Goal: Task Accomplishment & Management: Use online tool/utility

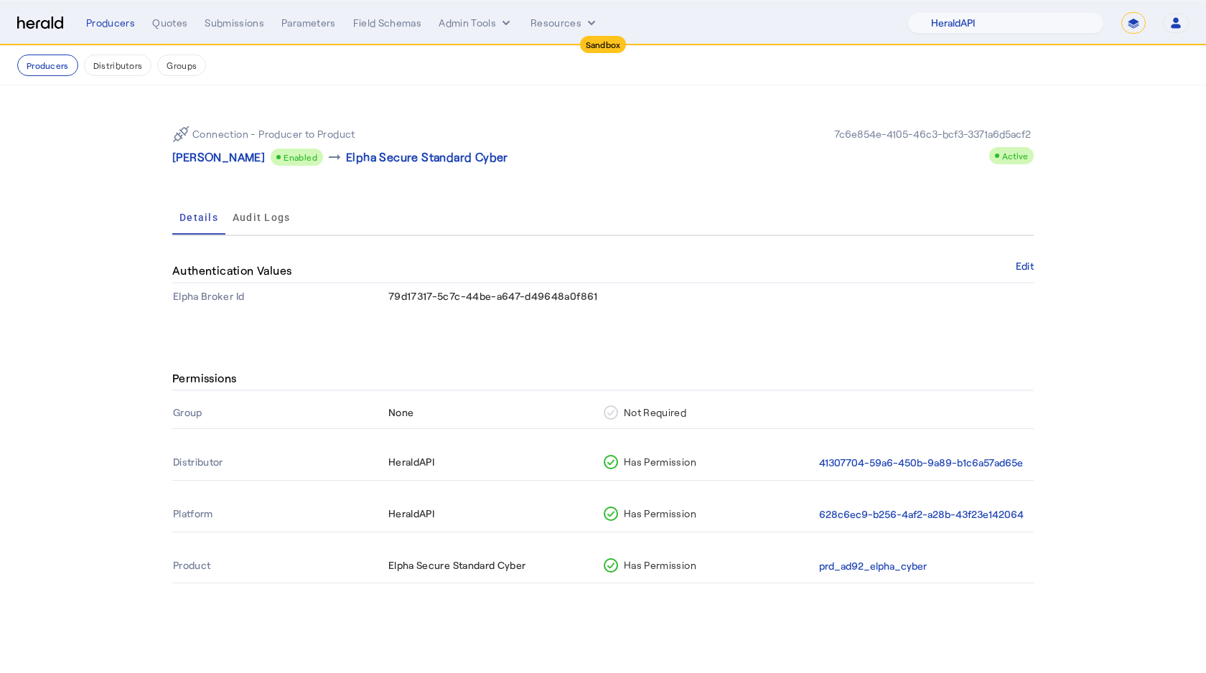
select select "pfm_2v8p_herald_api"
click at [1026, 25] on select "1Fort Acrisure Acturis Affinity Advisors Affinity Risk Agentero AmWins Anzen Ao…" at bounding box center [1005, 23] width 197 height 22
click at [1135, 25] on select "**********" at bounding box center [1133, 23] width 24 height 22
select select "**********"
click at [1121, 12] on select "**********" at bounding box center [1133, 23] width 24 height 22
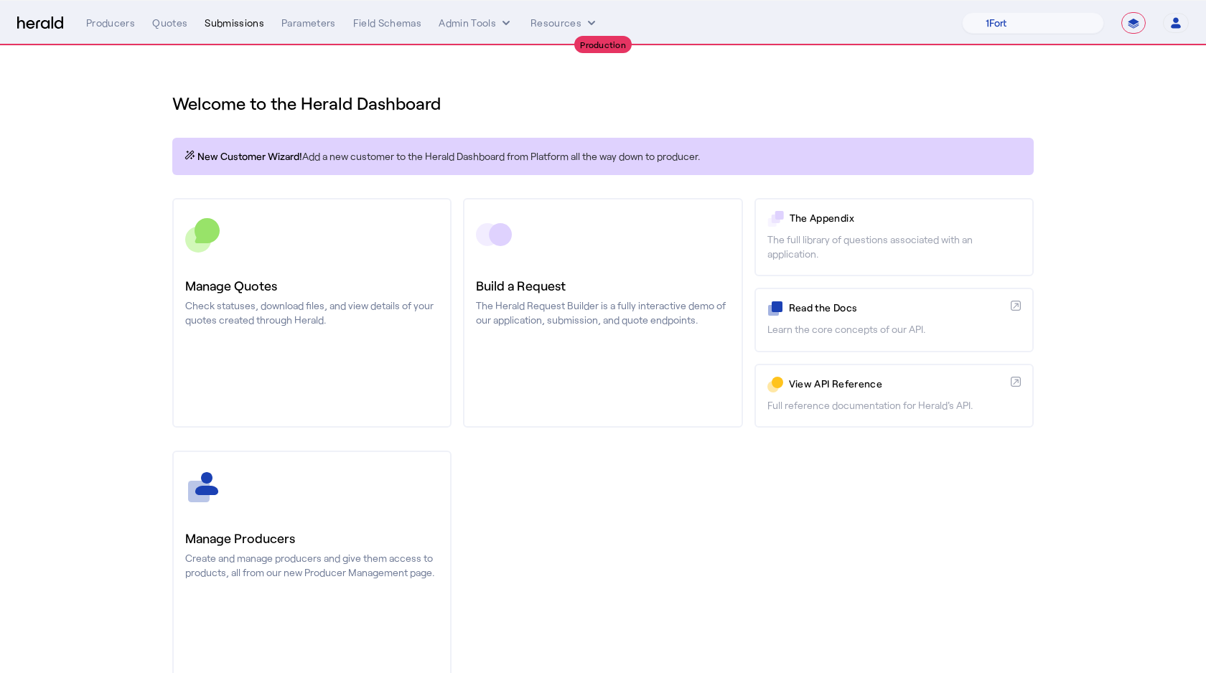
click at [239, 26] on div "Submissions" at bounding box center [235, 23] width 60 height 14
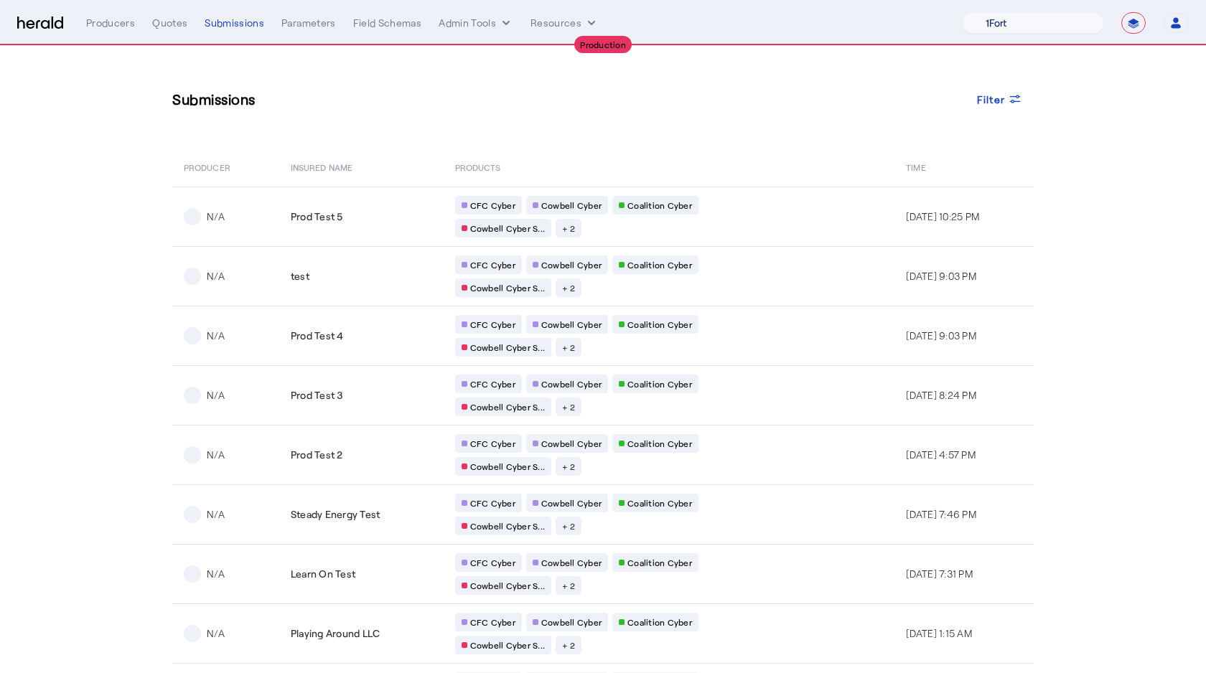
click at [1035, 27] on select "1Fort Affinity Risk Billy BindHQ Bunker CRC Campus Coverage Citadel Fifthwall F…" at bounding box center [1033, 23] width 142 height 22
select select "pfm_v94t_fifthwall"
click at [962, 12] on select "1Fort Affinity Risk Billy BindHQ Bunker CRC Campus Coverage Citadel Fifthwall F…" at bounding box center [1033, 23] width 142 height 22
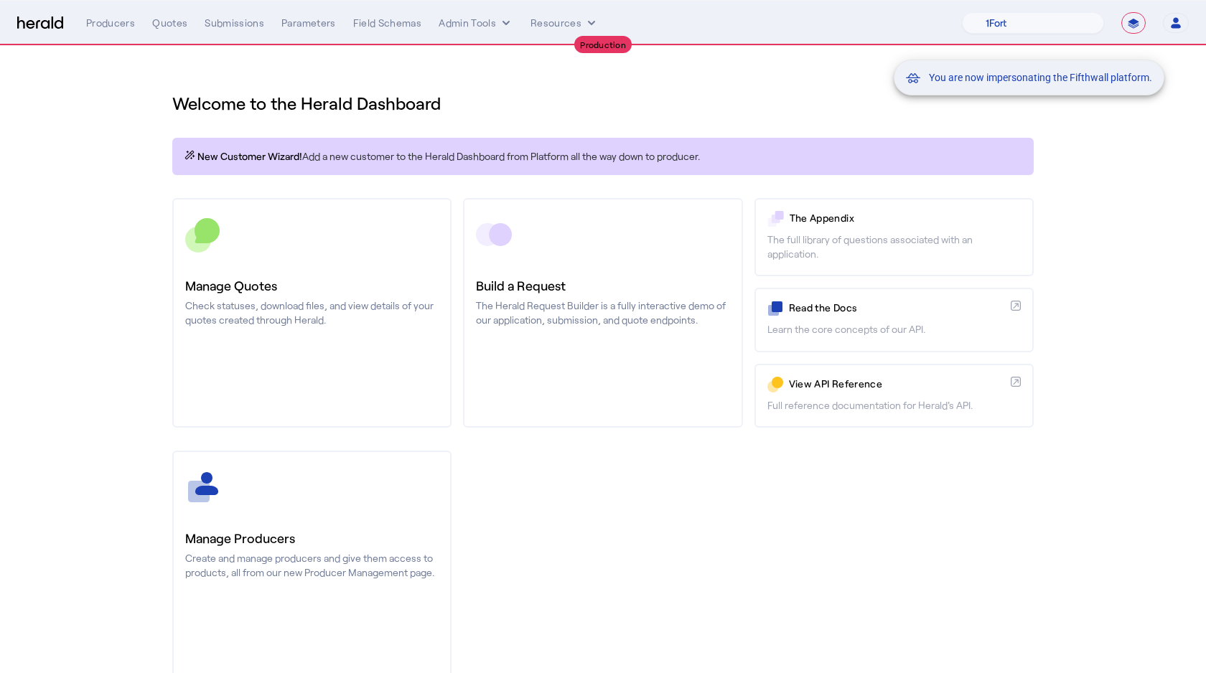
click at [224, 24] on div "You are now impersonating the Fifthwall platform." at bounding box center [603, 336] width 1206 height 673
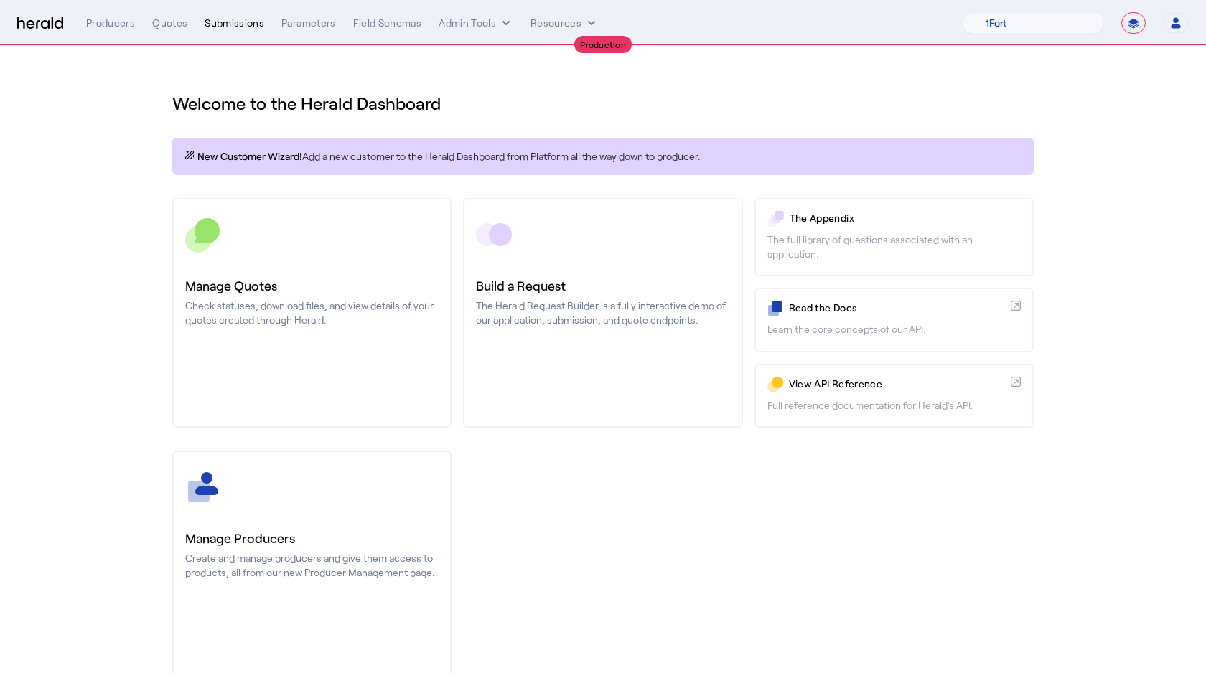
click at [209, 23] on div "Submissions" at bounding box center [235, 23] width 60 height 14
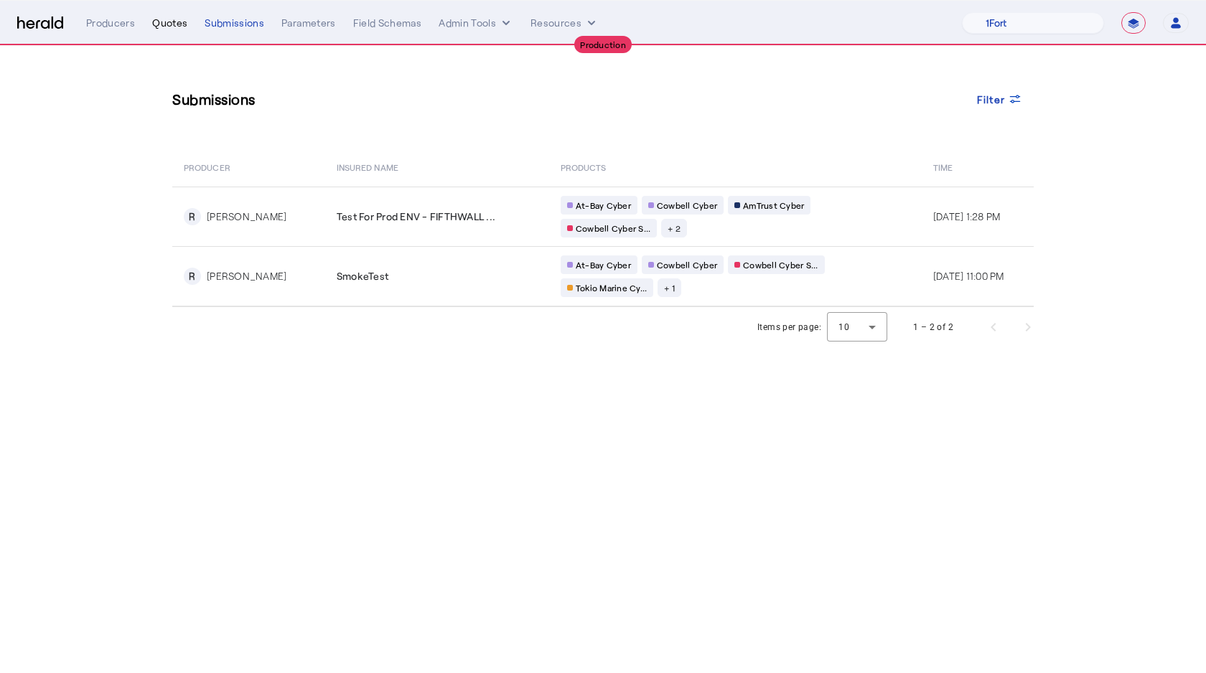
click at [162, 22] on div "Quotes" at bounding box center [169, 23] width 35 height 14
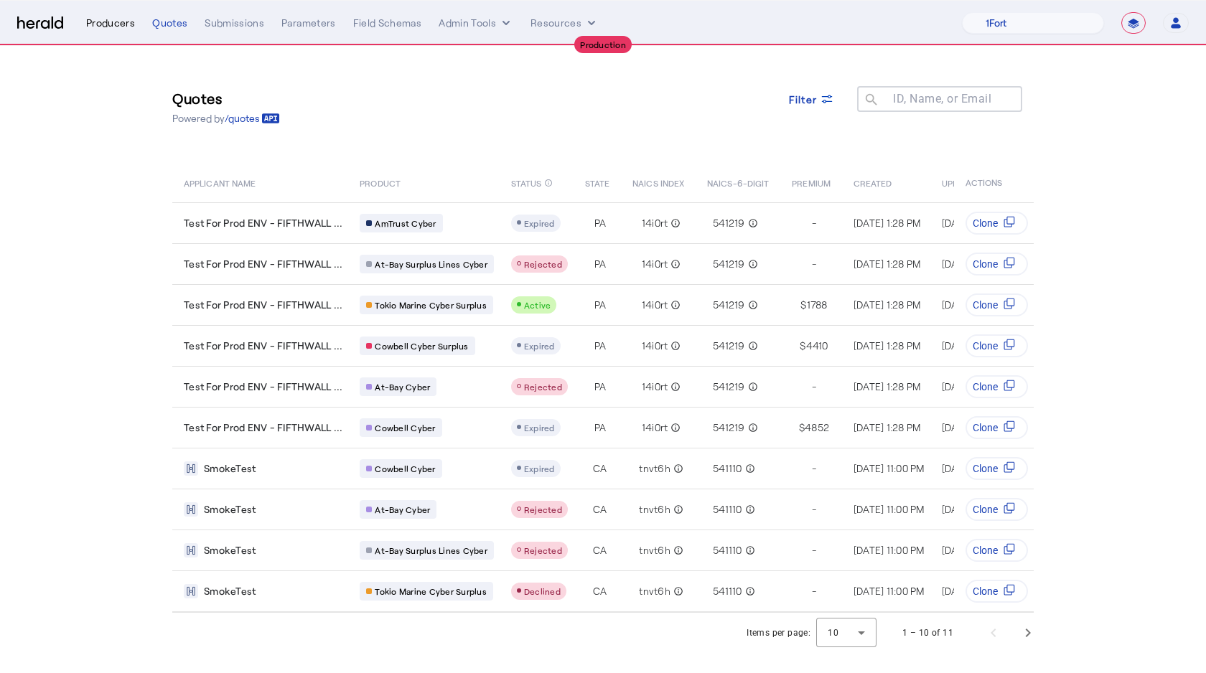
click at [119, 27] on div "Producers" at bounding box center [110, 23] width 49 height 14
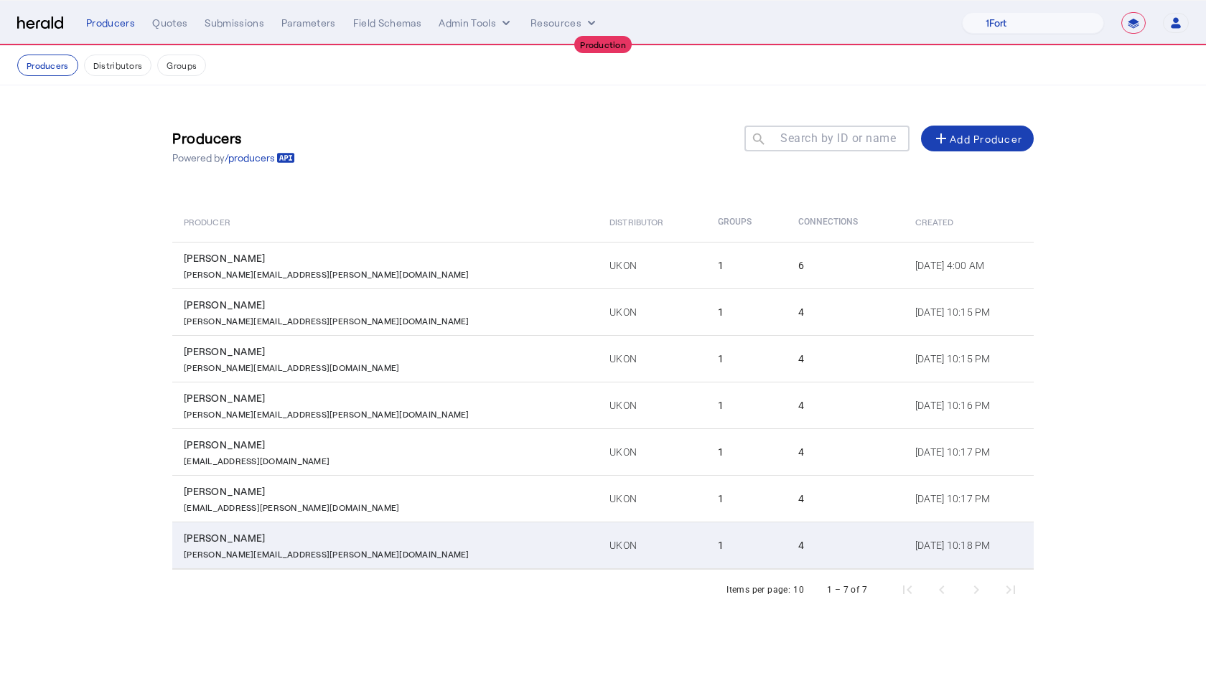
click at [307, 556] on div "Kim.duprey@ukon.com" at bounding box center [388, 553] width 408 height 14
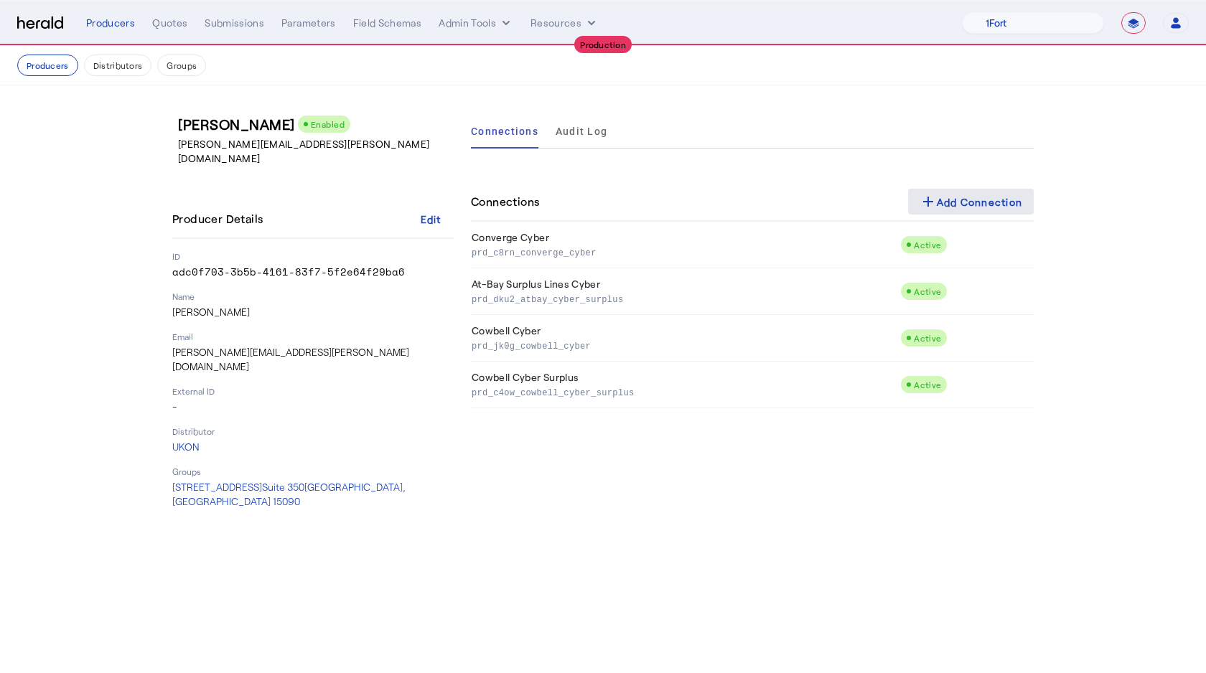
click at [968, 205] on div "add Add Connection" at bounding box center [971, 201] width 103 height 17
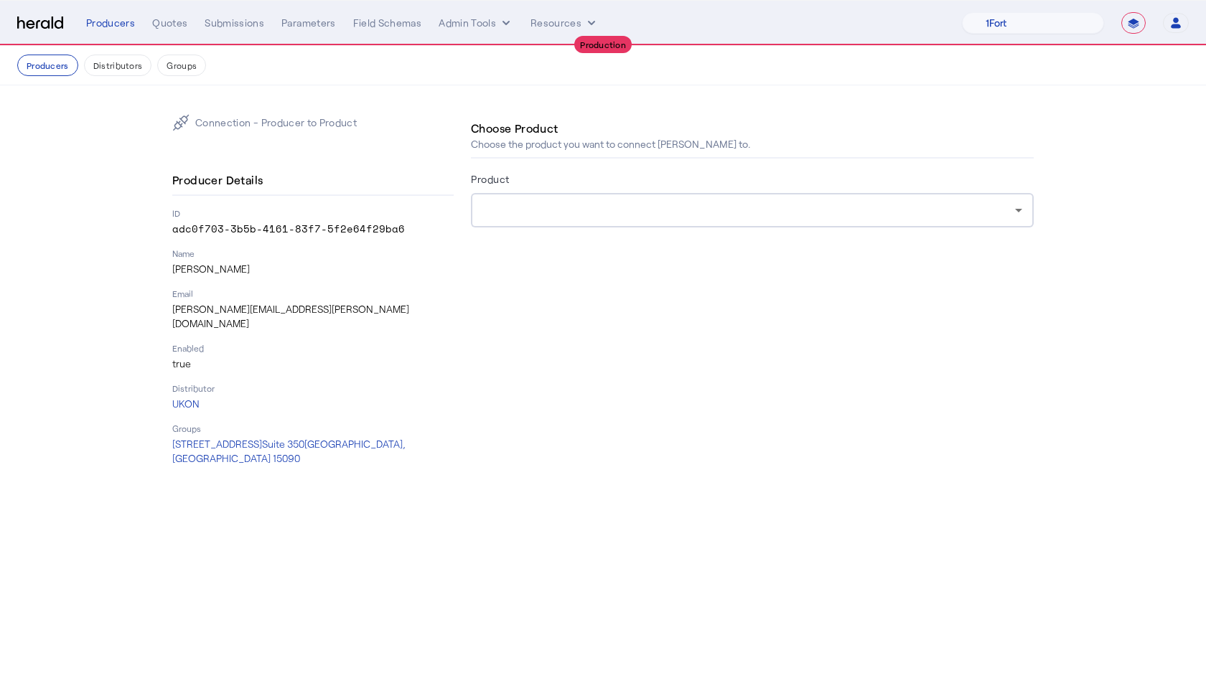
click at [527, 185] on div "Product" at bounding box center [752, 181] width 563 height 23
click at [527, 211] on div at bounding box center [748, 210] width 533 height 17
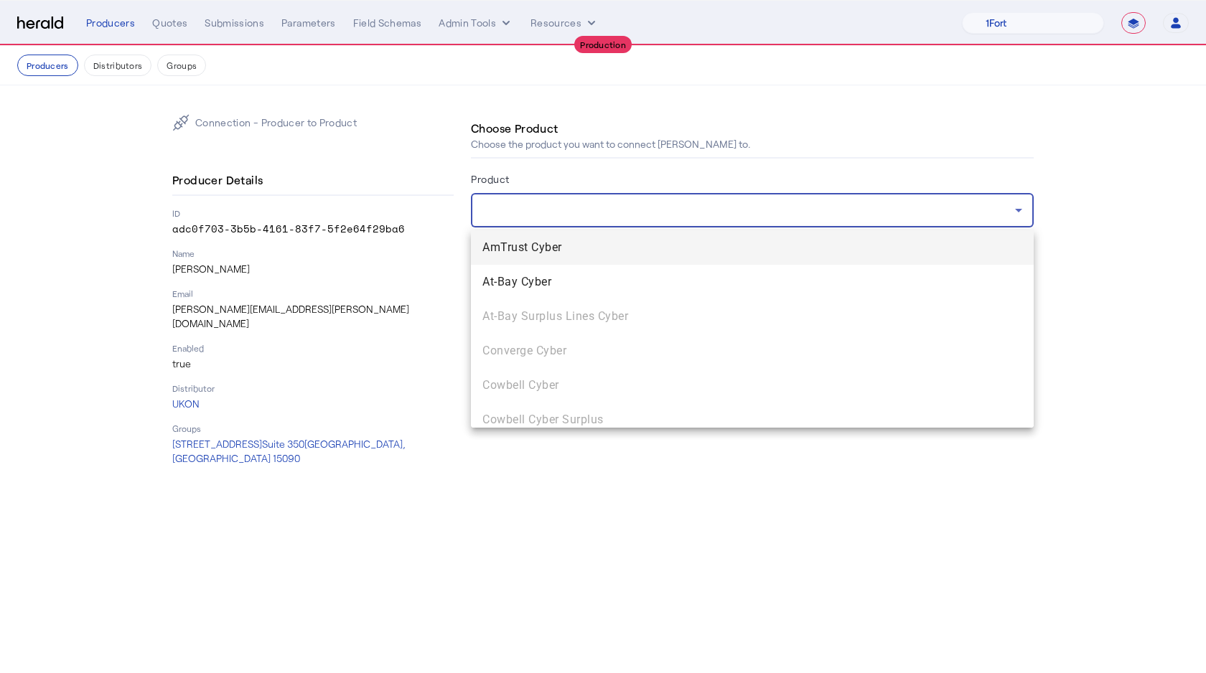
click at [578, 246] on span "AmTrust Cyber" at bounding box center [752, 247] width 540 height 17
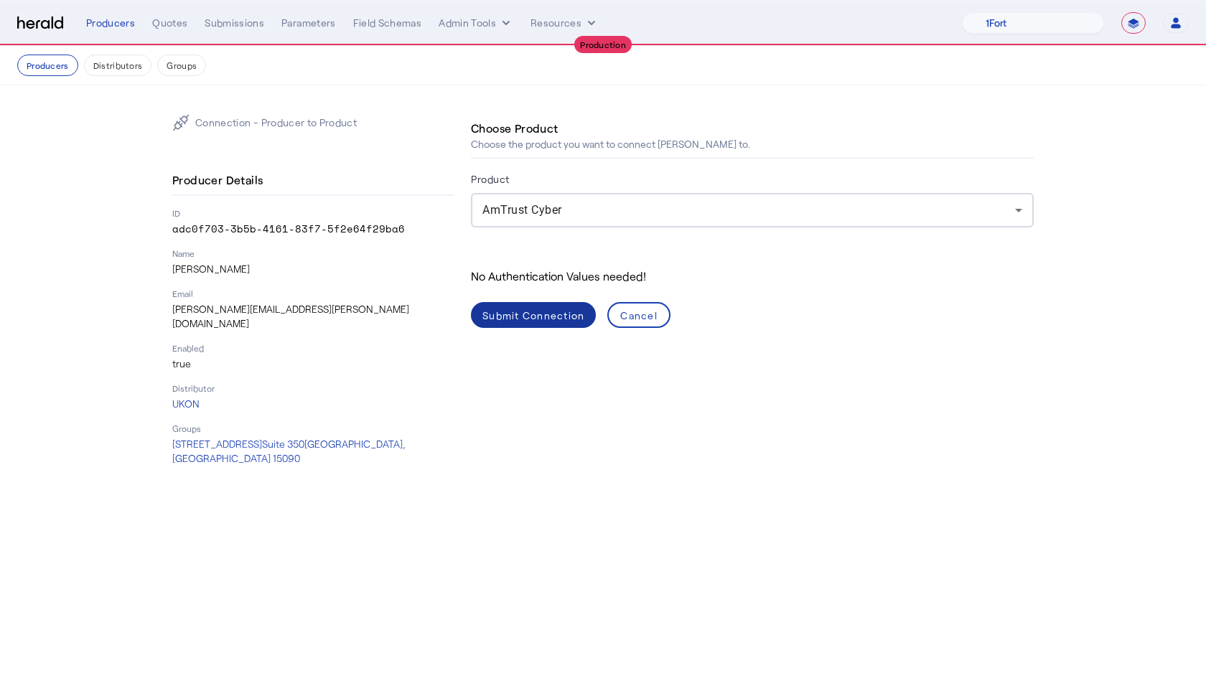
click at [519, 314] on div "Submit Connection" at bounding box center [533, 315] width 102 height 15
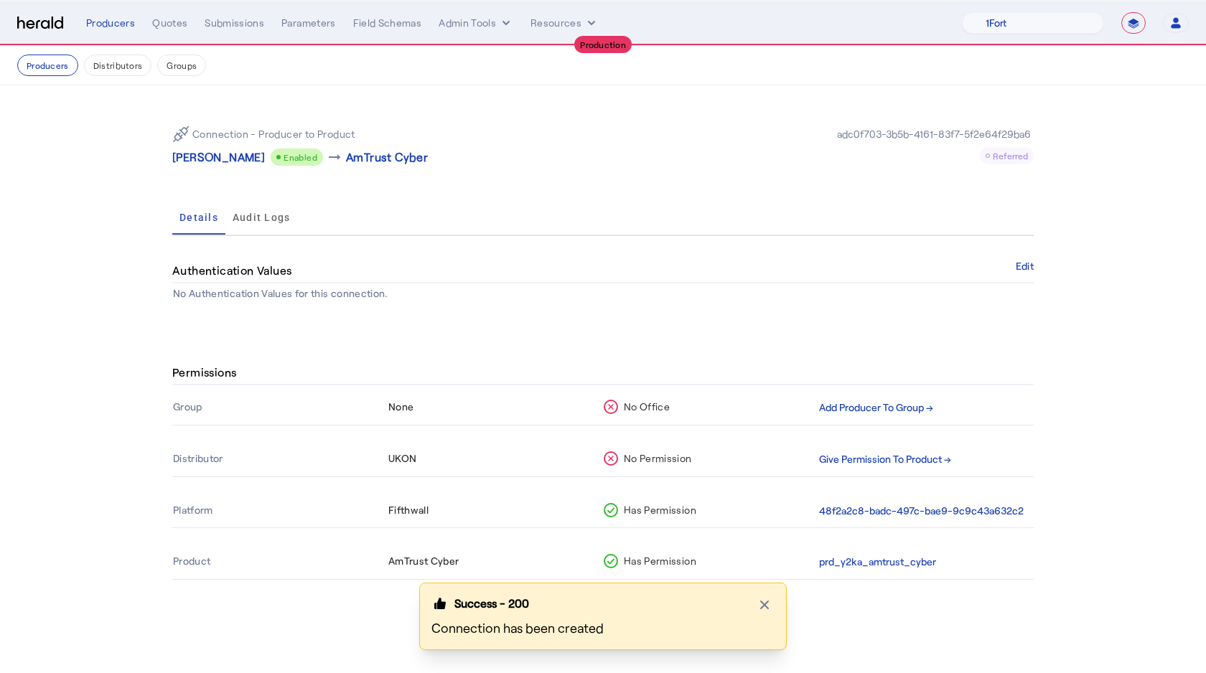
click at [352, 309] on div "Connection - Producer to Product Kim Duprey Enabled arrow_right_alt AmTrust Cyb…" at bounding box center [603, 208] width 919 height 247
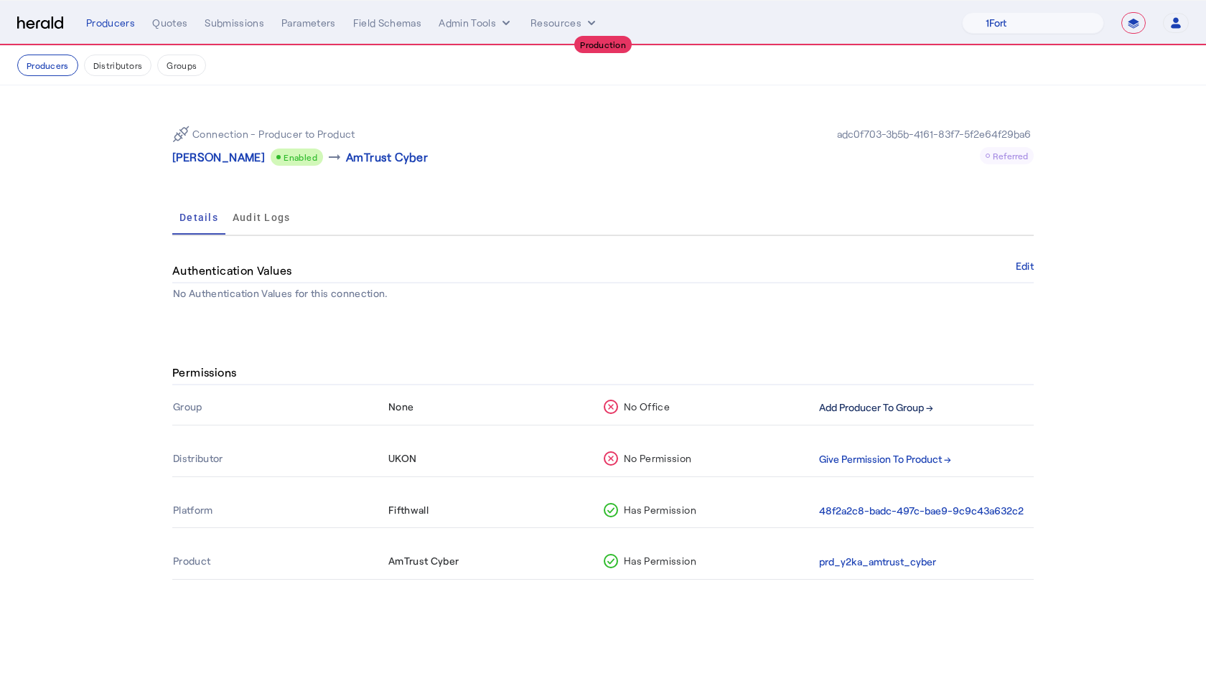
click at [913, 409] on button "Add Producer To Group →" at bounding box center [876, 408] width 114 height 17
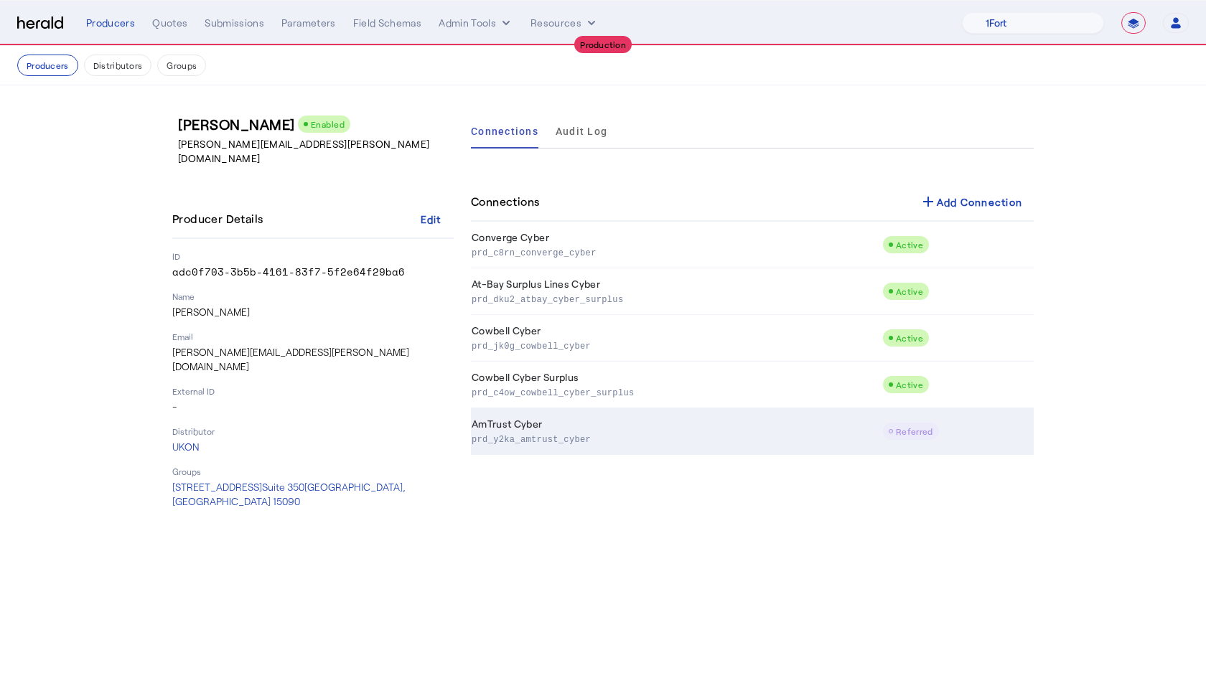
click at [811, 441] on p "prd_y2ka_amtrust_cyber" at bounding box center [674, 438] width 405 height 14
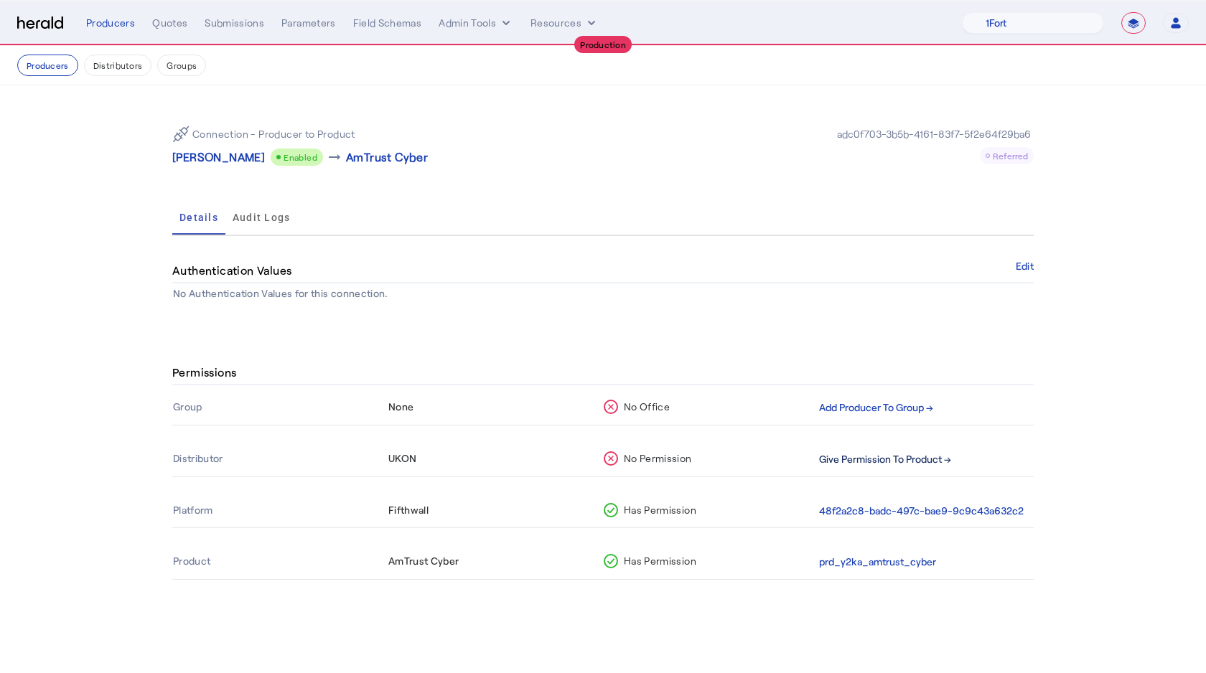
click at [867, 457] on button "Give Permission To Product →" at bounding box center [885, 460] width 132 height 17
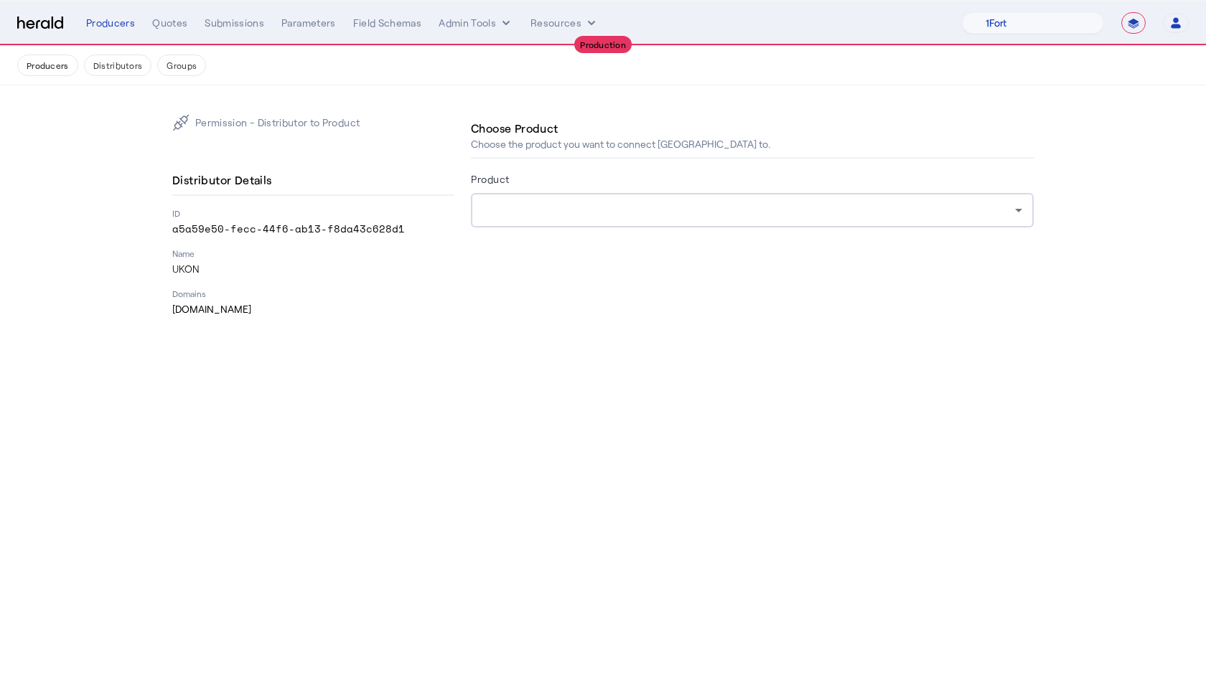
click at [548, 219] on div at bounding box center [752, 210] width 540 height 34
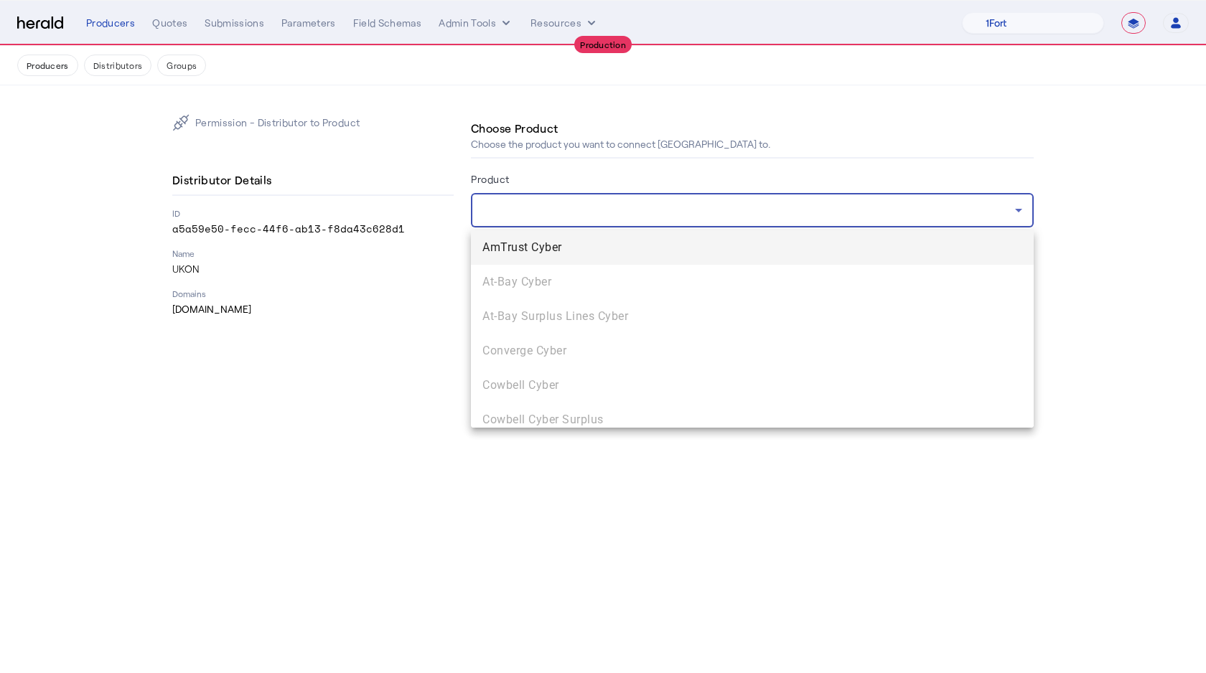
click at [548, 252] on span "AmTrust Cyber" at bounding box center [752, 247] width 540 height 17
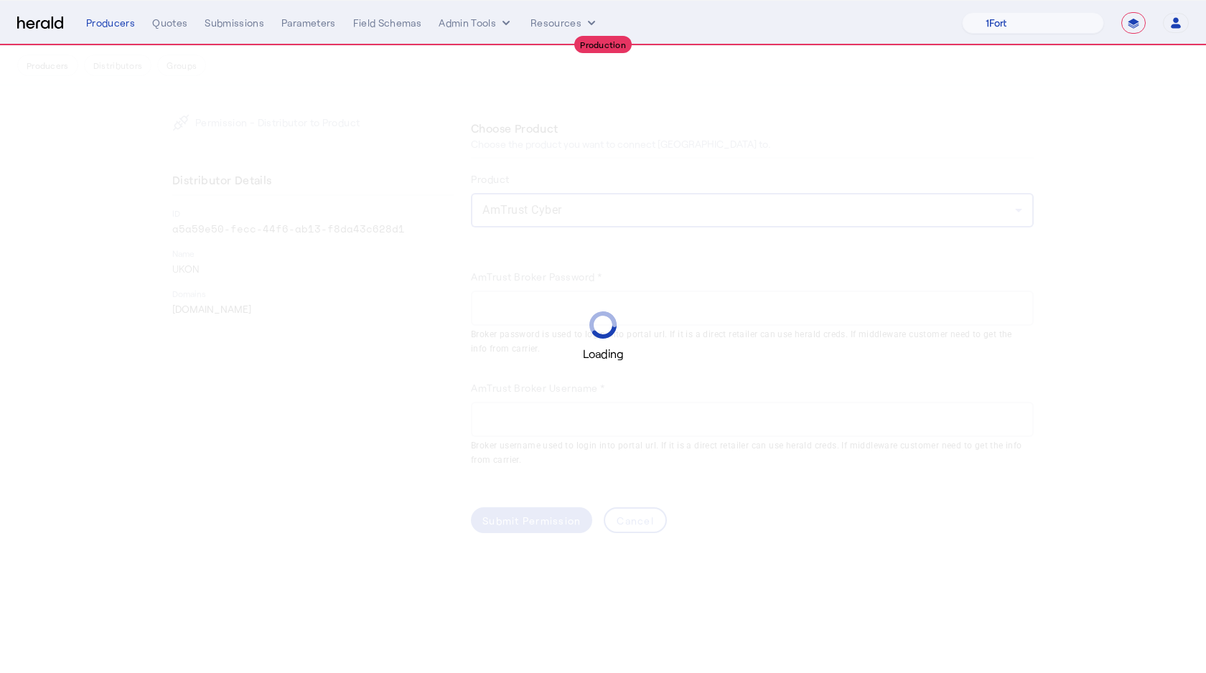
click at [671, 322] on div "Loading" at bounding box center [603, 337] width 1206 height 52
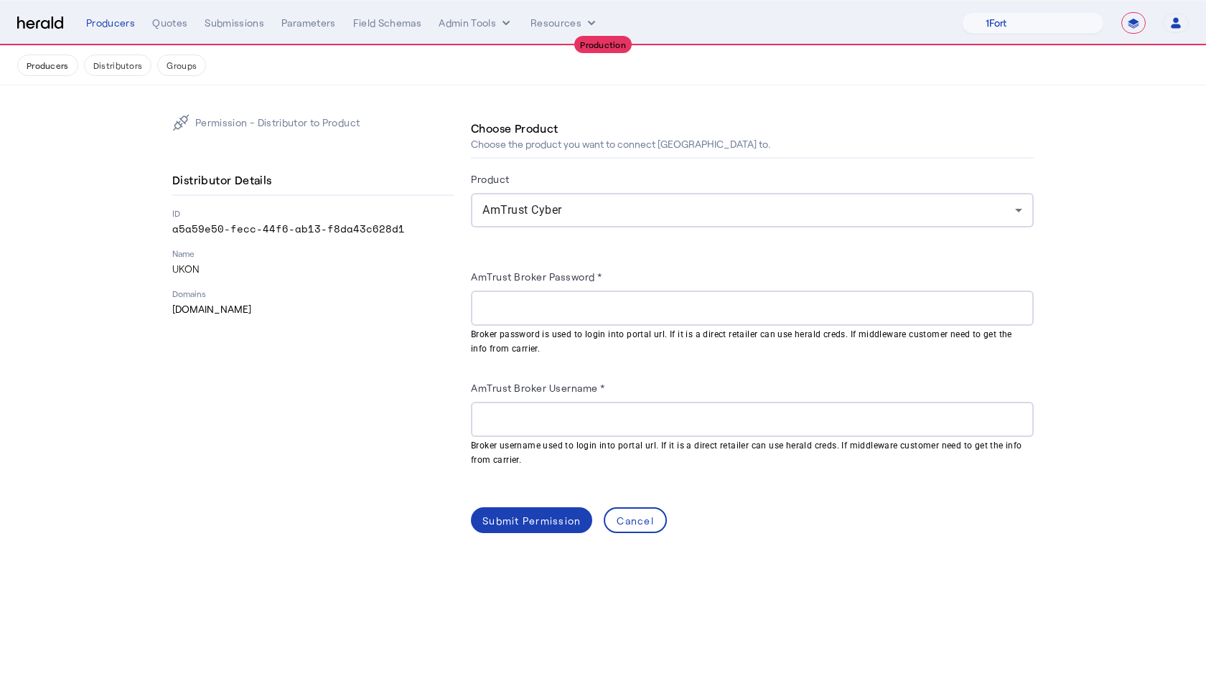
click at [620, 308] on input "AmTrust Broker Password *" at bounding box center [752, 308] width 540 height 17
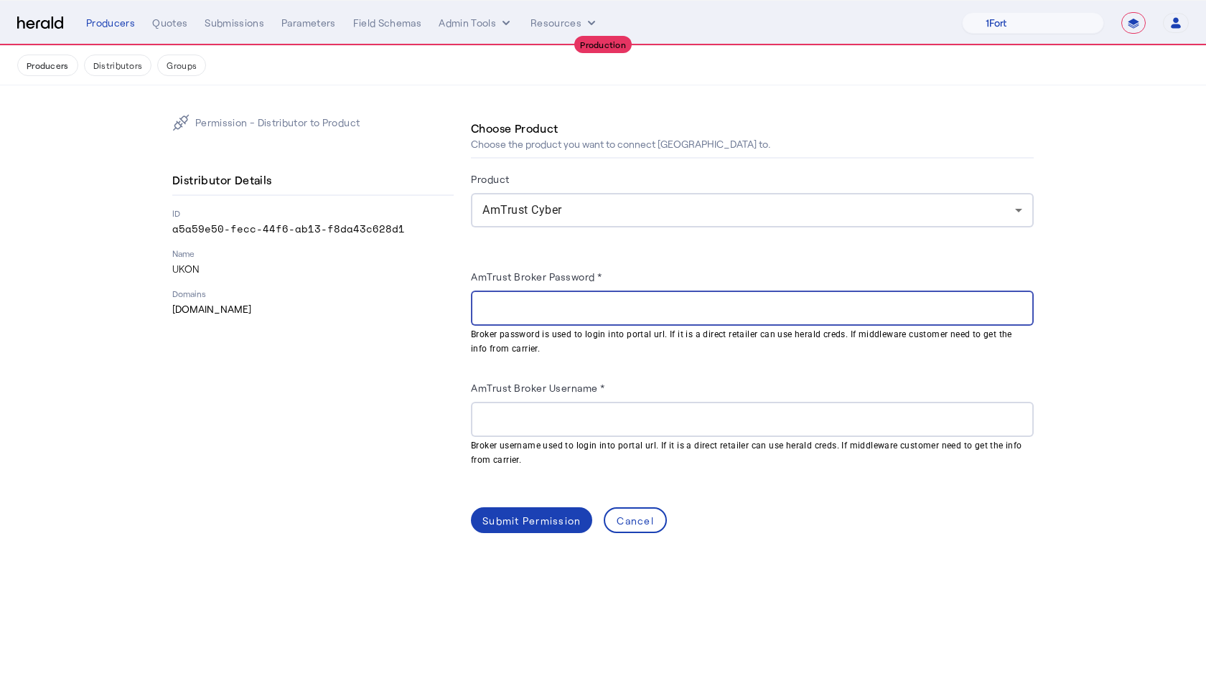
click at [816, 77] on nav "Producers Distributors Groups" at bounding box center [603, 65] width 1206 height 39
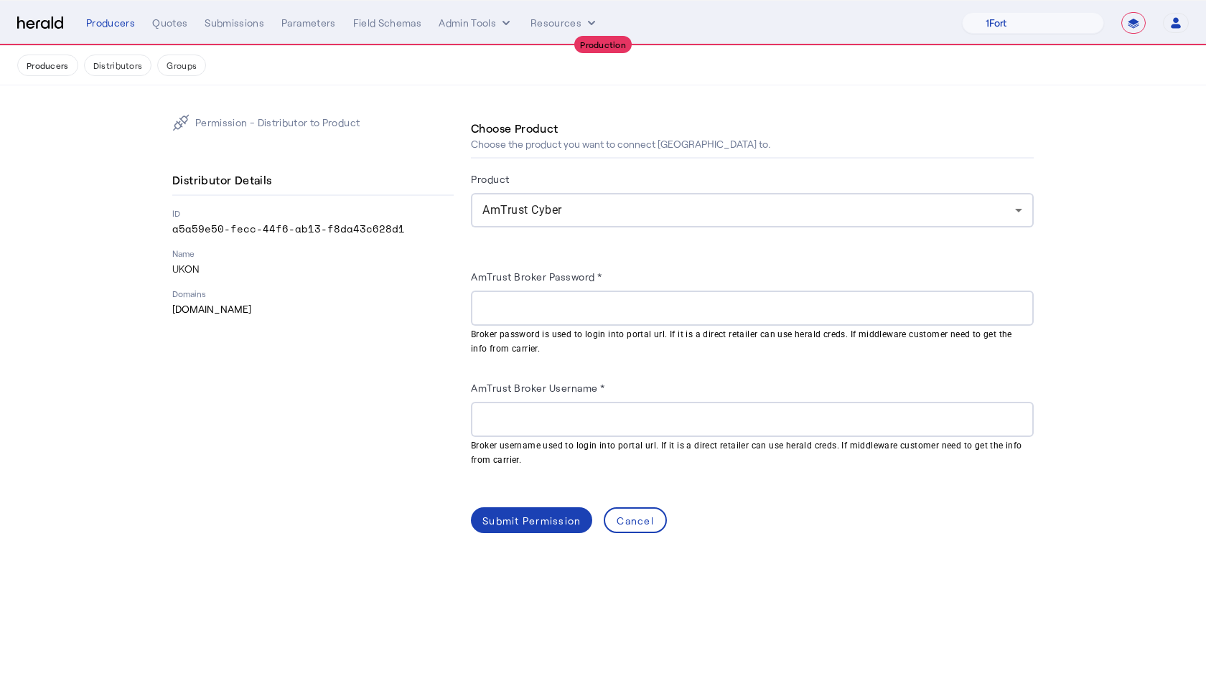
click at [556, 286] on herald-label "AmTrust Broker Password *" at bounding box center [536, 279] width 131 height 23
click at [556, 303] on input "AmTrust Broker Password *" at bounding box center [752, 308] width 540 height 17
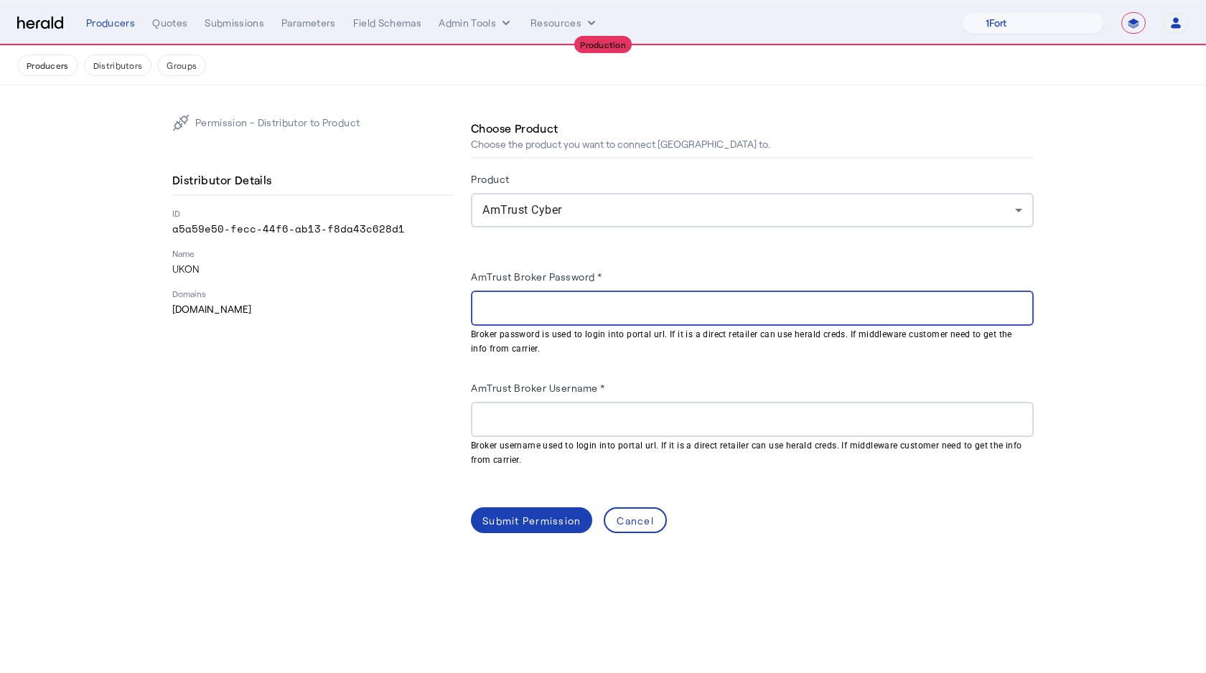
click at [442, 380] on div "Permission - Distributor to Product Distributor Details ID a5a59e50-fecc-44f6-a…" at bounding box center [312, 323] width 281 height 419
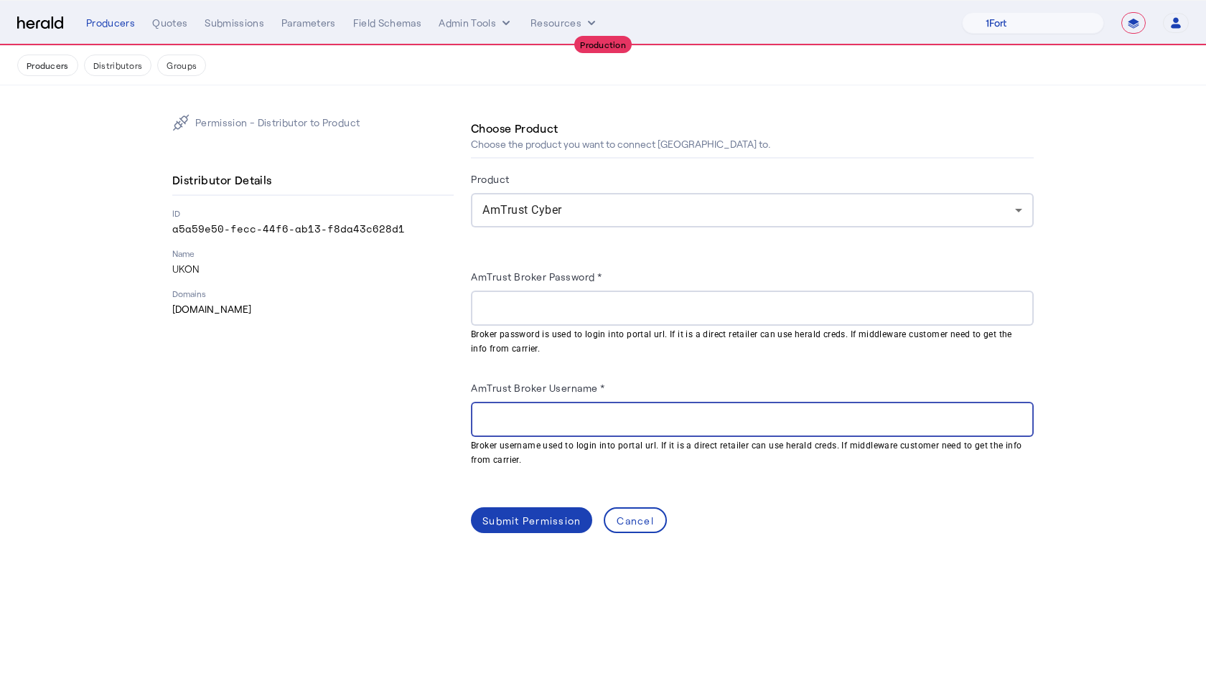
click at [520, 416] on input "AmTrust Broker Username *" at bounding box center [752, 419] width 540 height 17
paste input "**********"
type input "**********"
click at [556, 309] on input "AmTrust Broker Password *" at bounding box center [752, 308] width 540 height 17
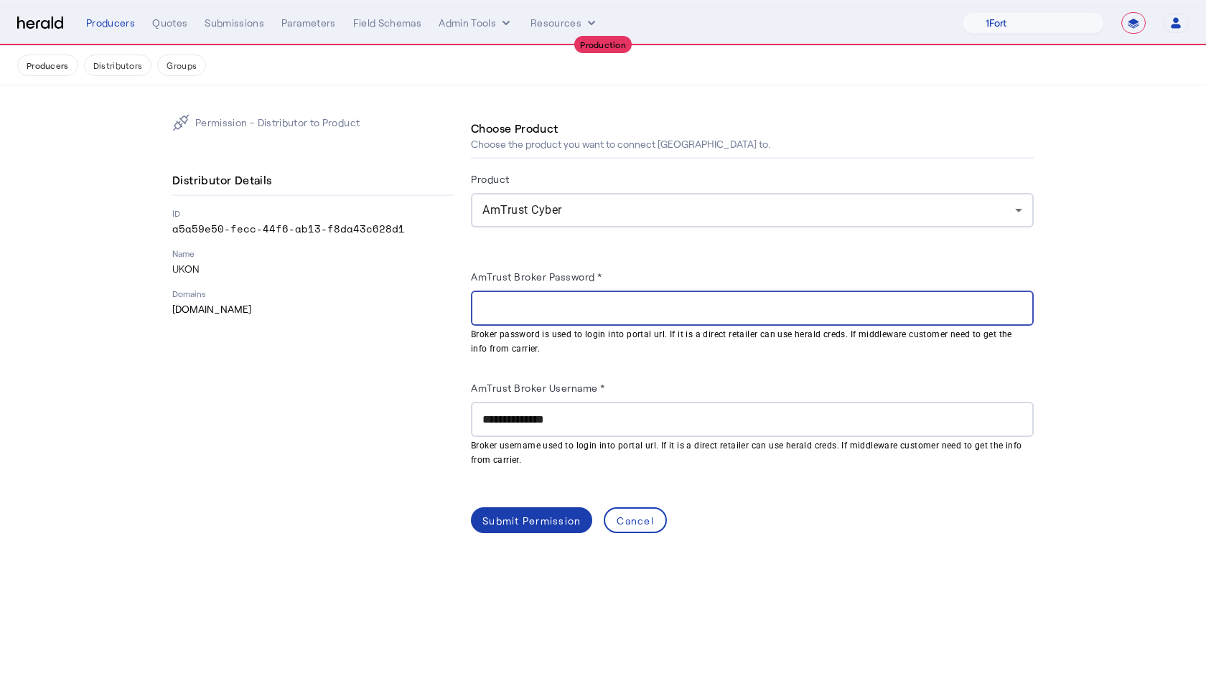
paste input "**********"
type input "**********"
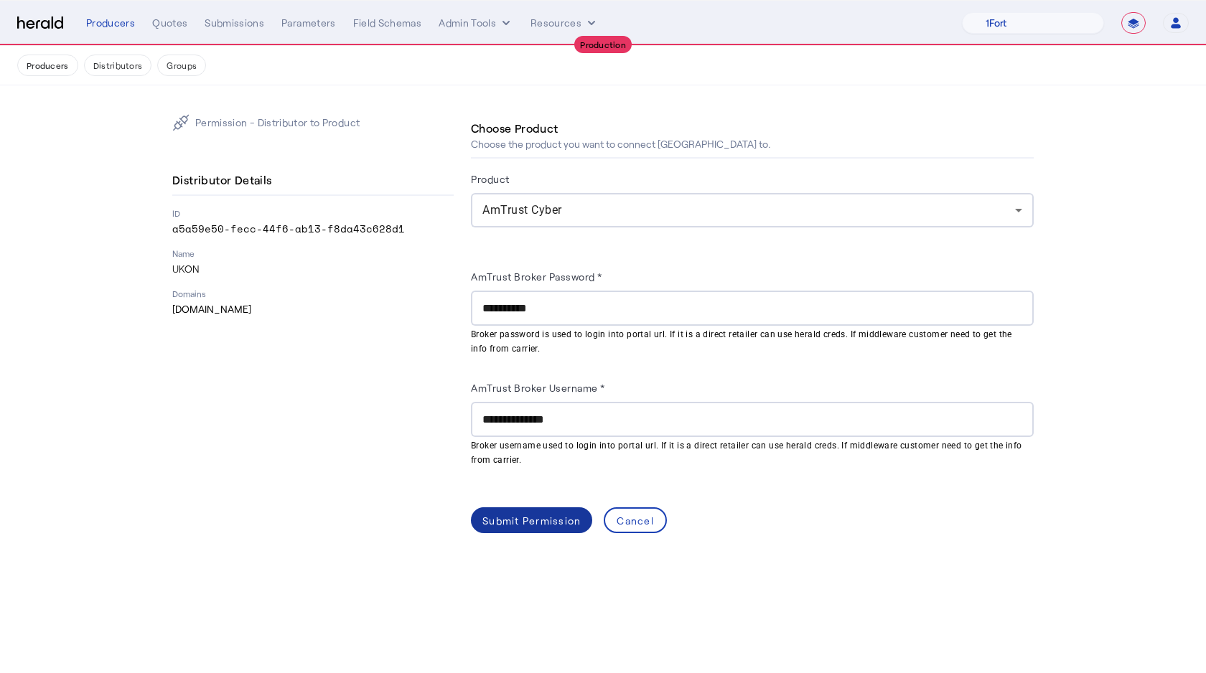
click at [551, 516] on div "Submit Permission" at bounding box center [531, 520] width 98 height 15
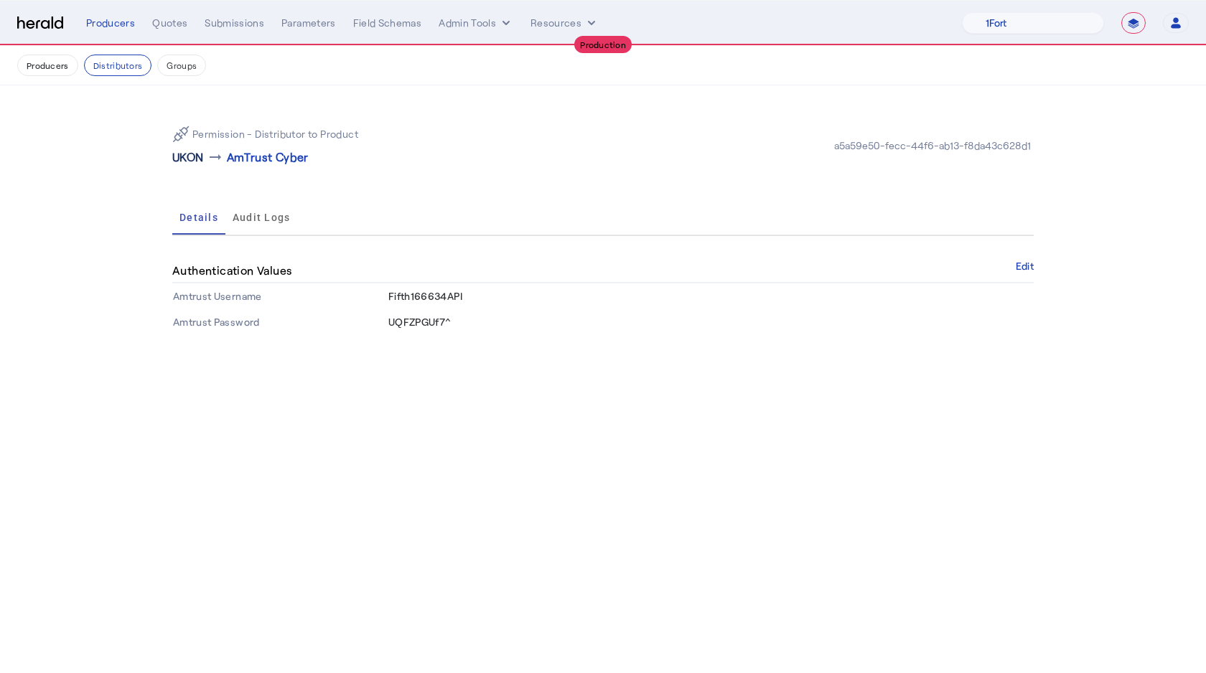
click at [186, 154] on p "UKON" at bounding box center [188, 157] width 32 height 17
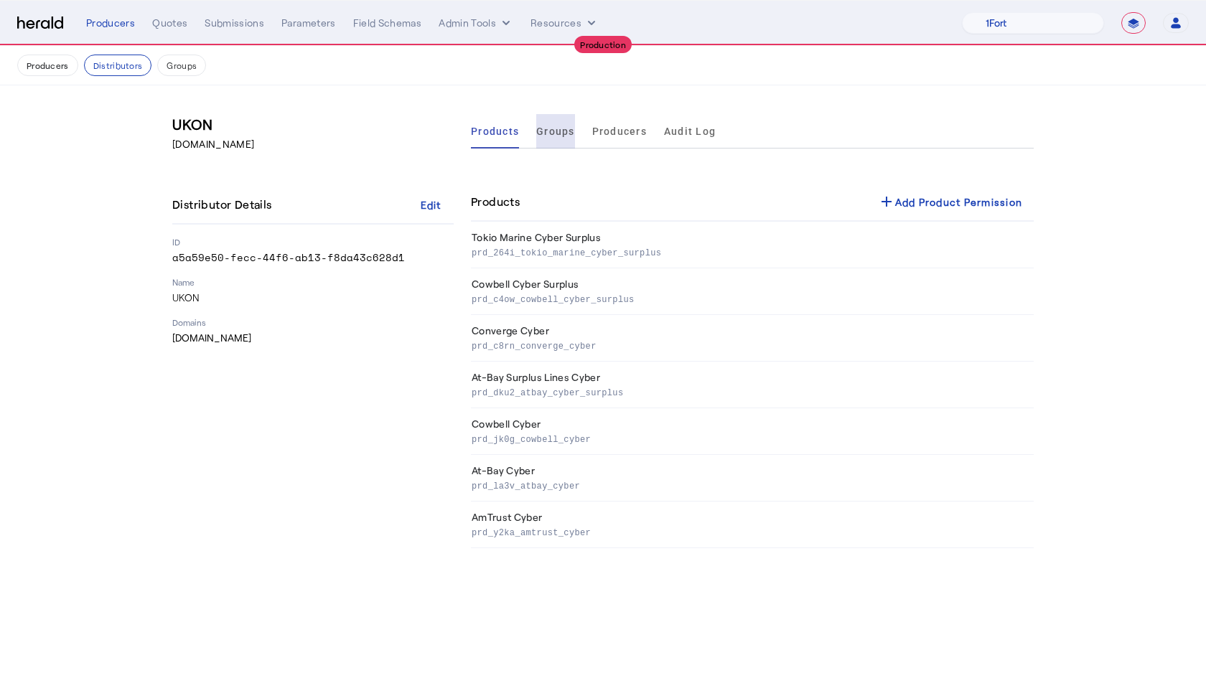
click at [564, 136] on span "Groups" at bounding box center [555, 131] width 39 height 10
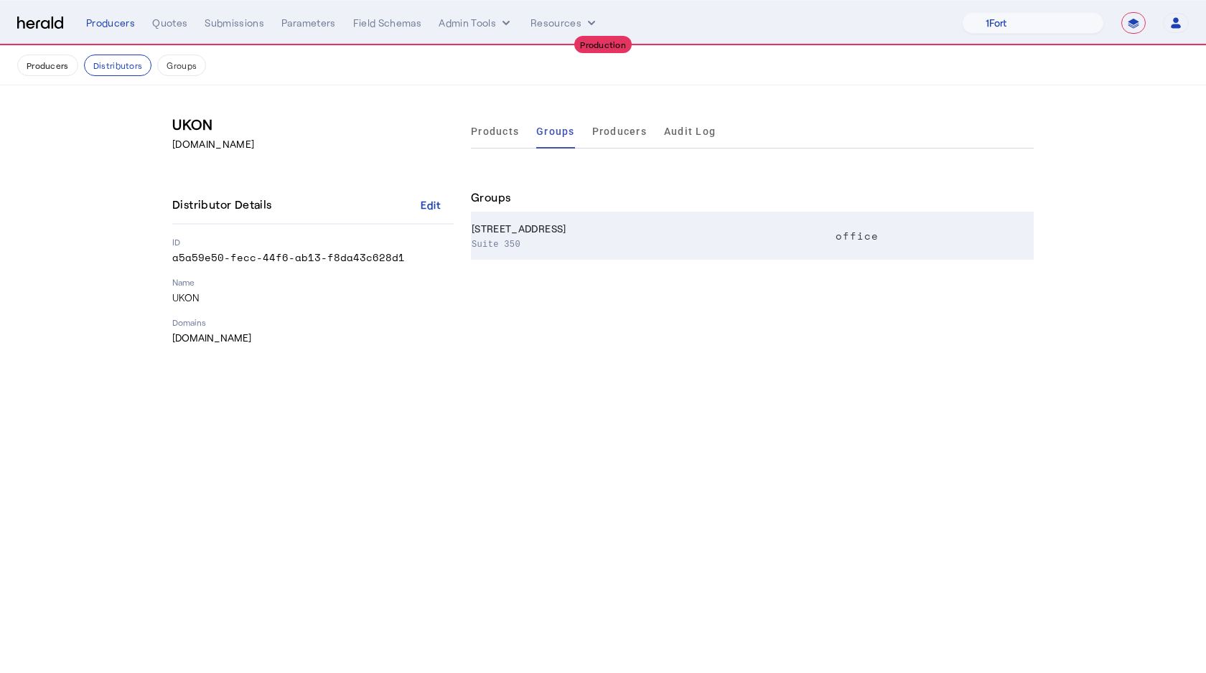
click at [664, 247] on p "Suite 350" at bounding box center [649, 243] width 354 height 14
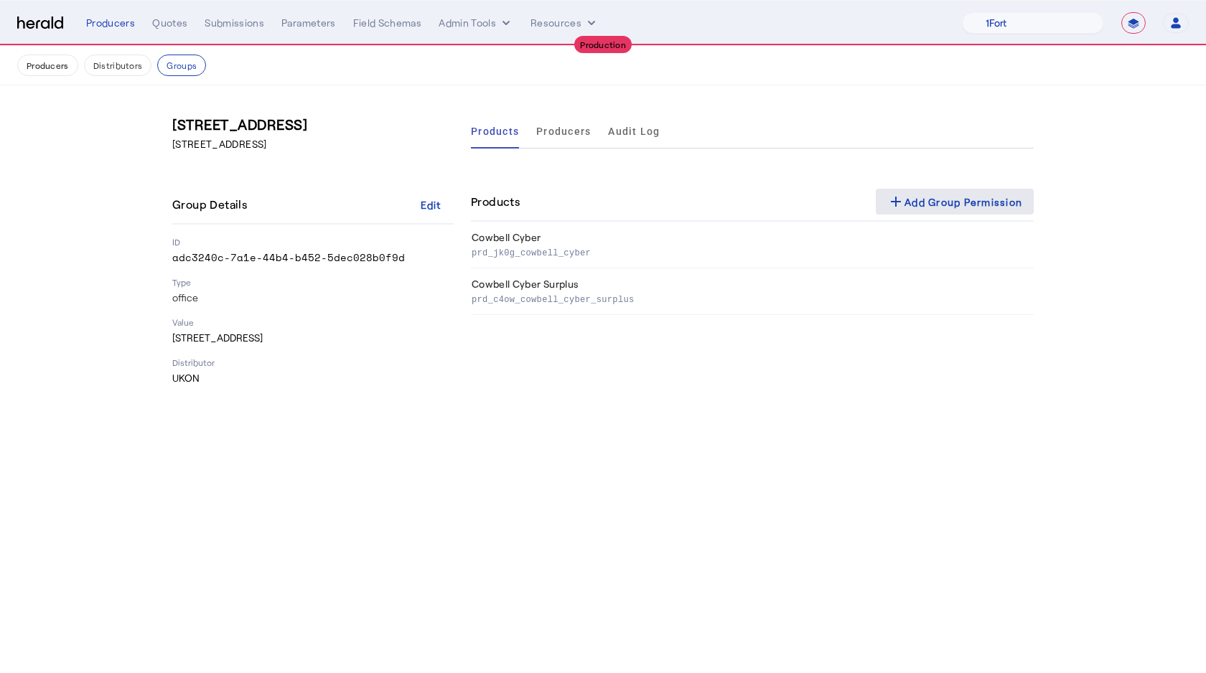
click at [932, 195] on div "add Add Group Permission" at bounding box center [954, 201] width 135 height 17
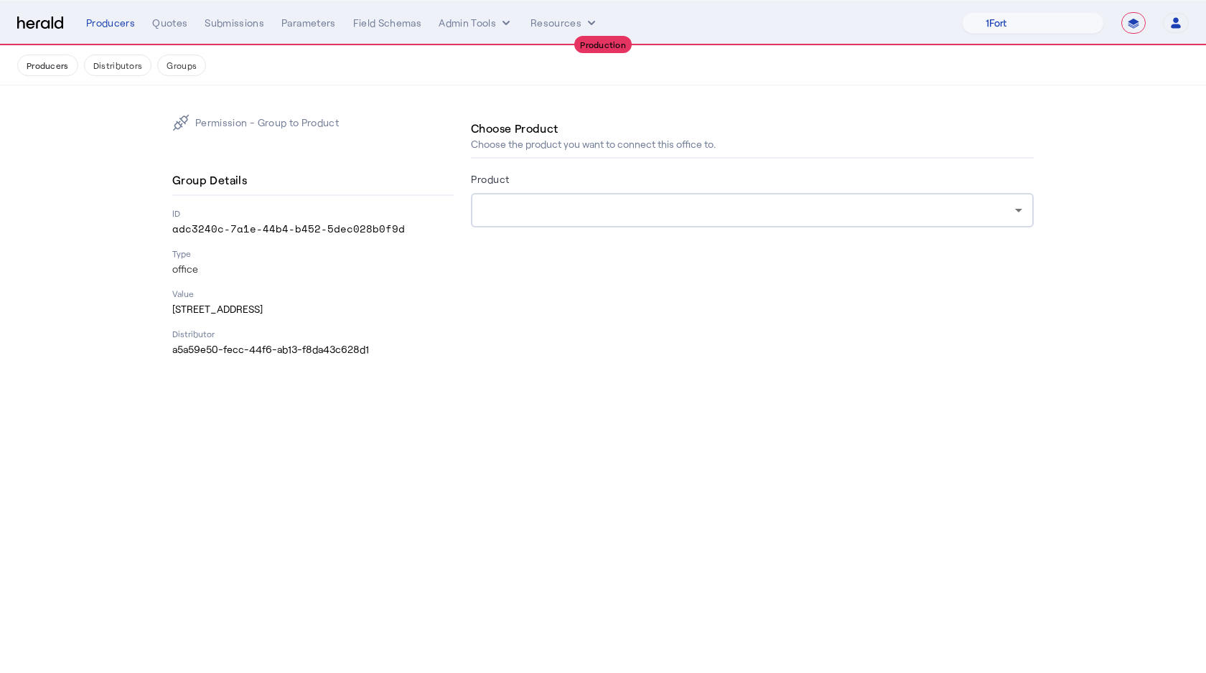
click at [586, 202] on div at bounding box center [748, 210] width 533 height 17
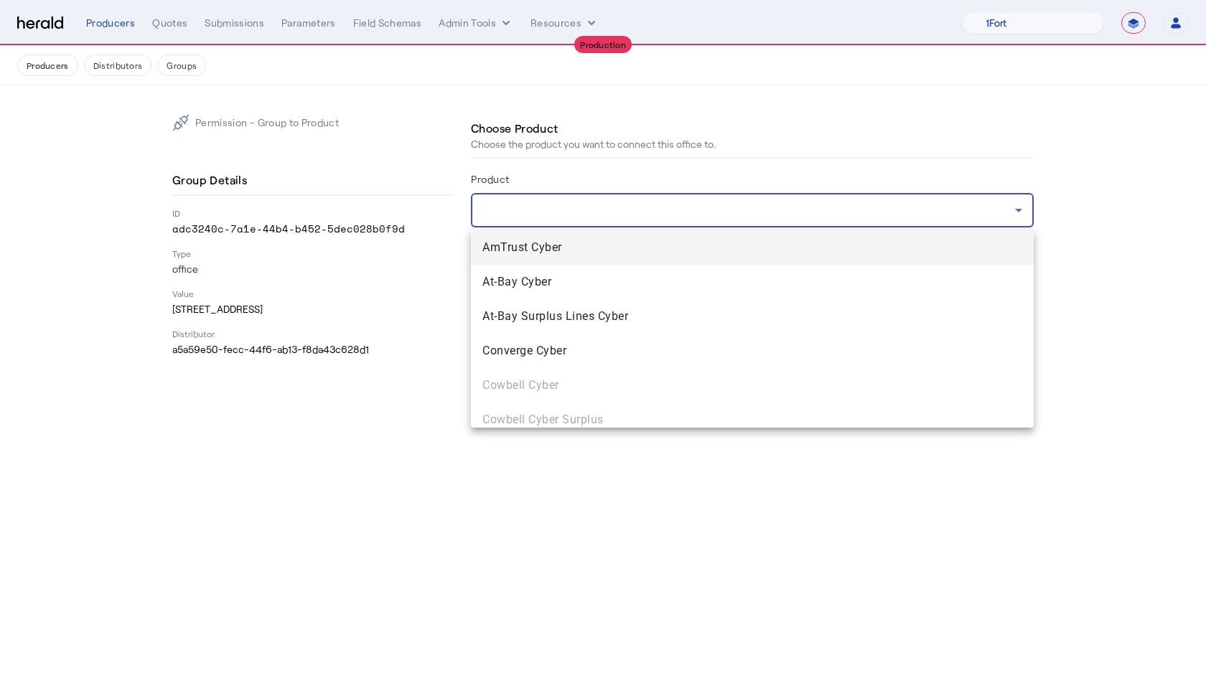
click at [545, 253] on span "AmTrust Cyber" at bounding box center [752, 247] width 540 height 17
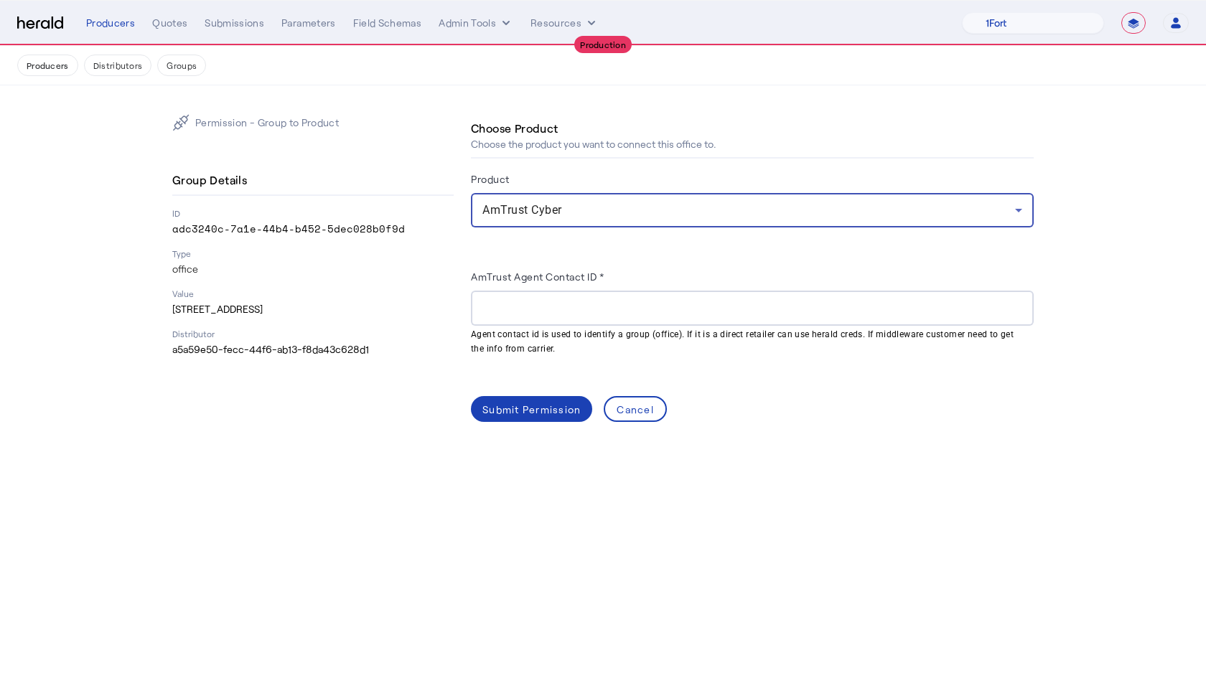
click at [518, 297] on div at bounding box center [752, 308] width 540 height 35
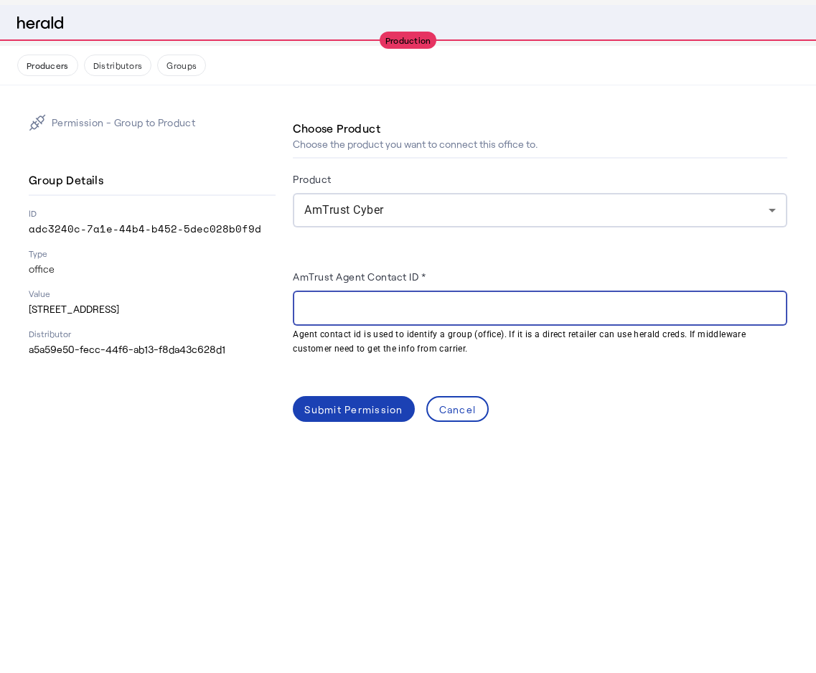
select select "pfm_v94t_fifthwall"
select select "**********"
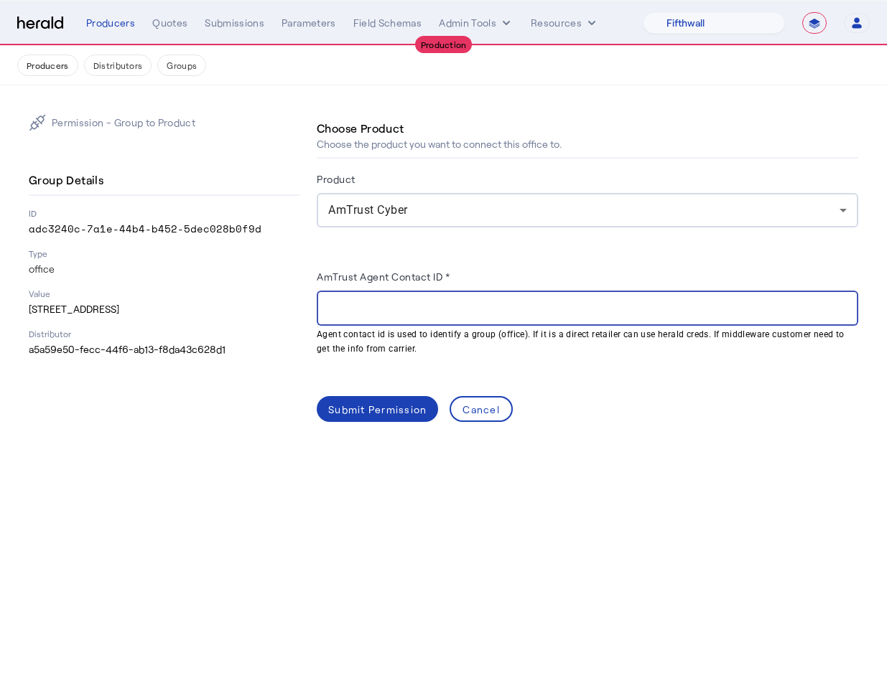
paste input "******"
type input "******"
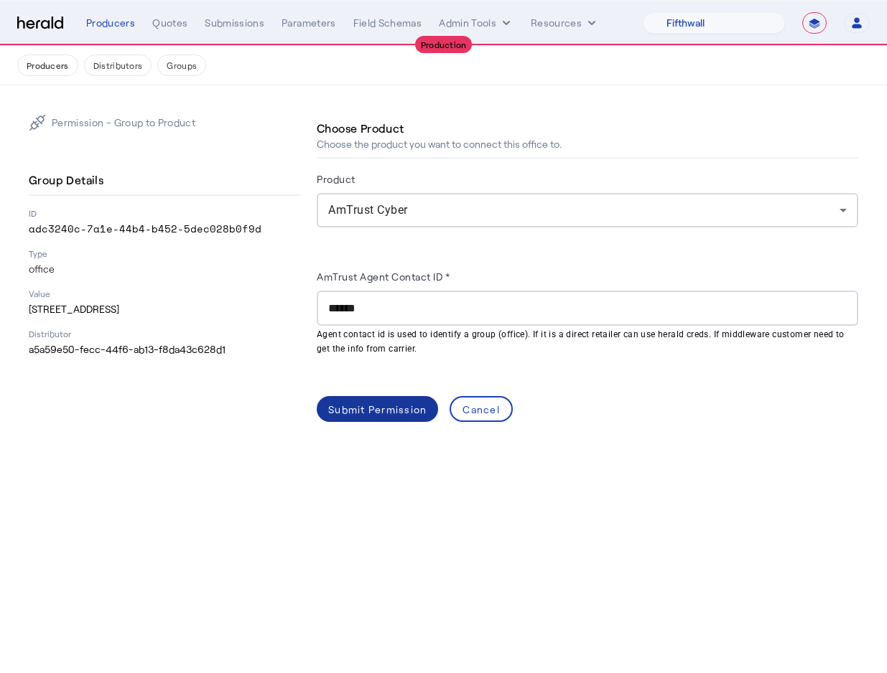
click at [388, 398] on span at bounding box center [377, 409] width 121 height 34
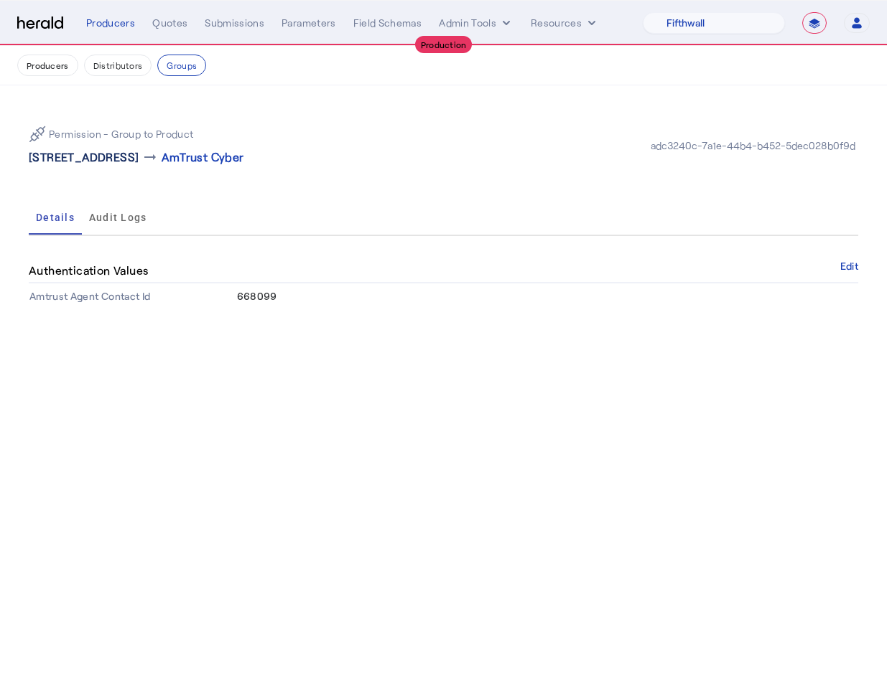
click at [139, 157] on p "7000 Stonewood Dr Suite 350 , Wexford, PA 15090" at bounding box center [84, 157] width 110 height 17
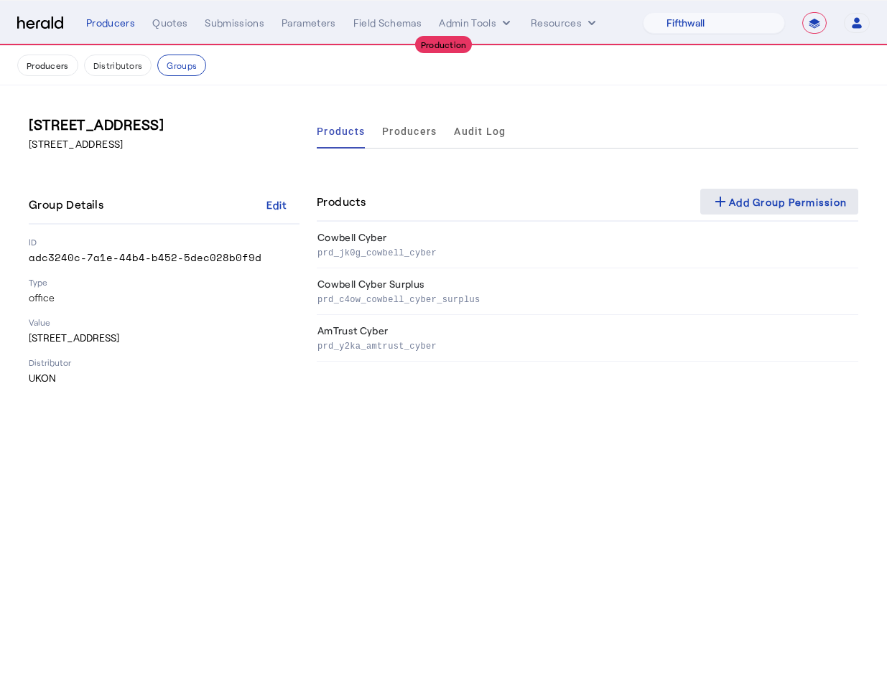
click at [790, 203] on div "add Add Group Permission" at bounding box center [778, 201] width 135 height 17
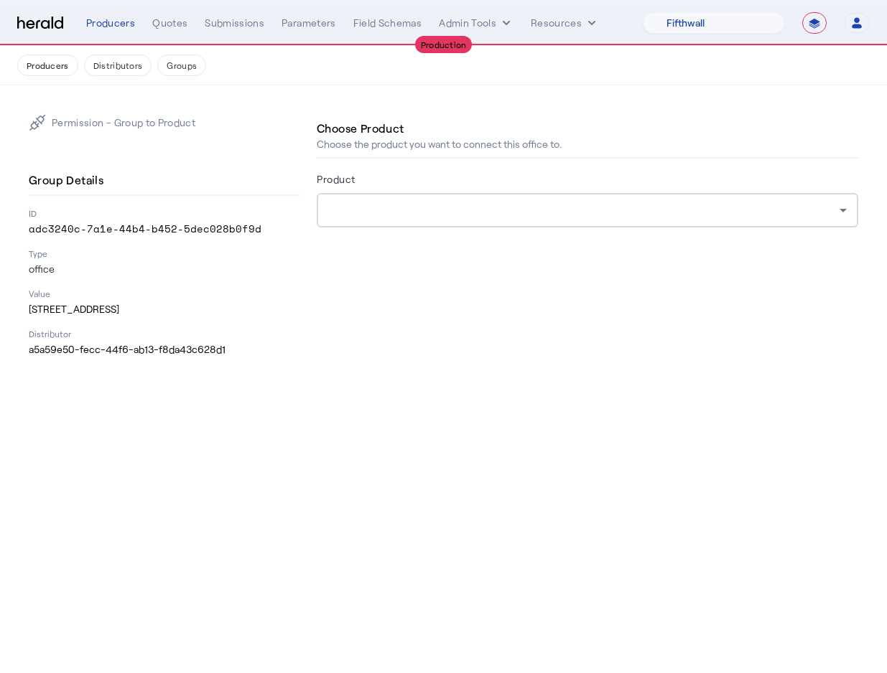
click at [388, 220] on div at bounding box center [587, 210] width 518 height 34
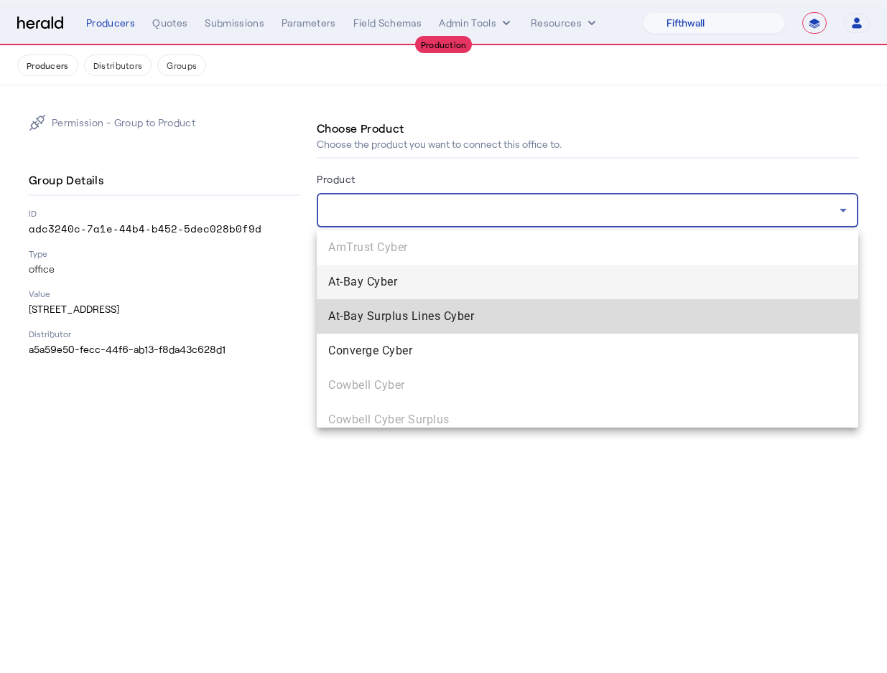
click at [372, 327] on mat-option "At-Bay Surplus Lines Cyber" at bounding box center [587, 316] width 541 height 34
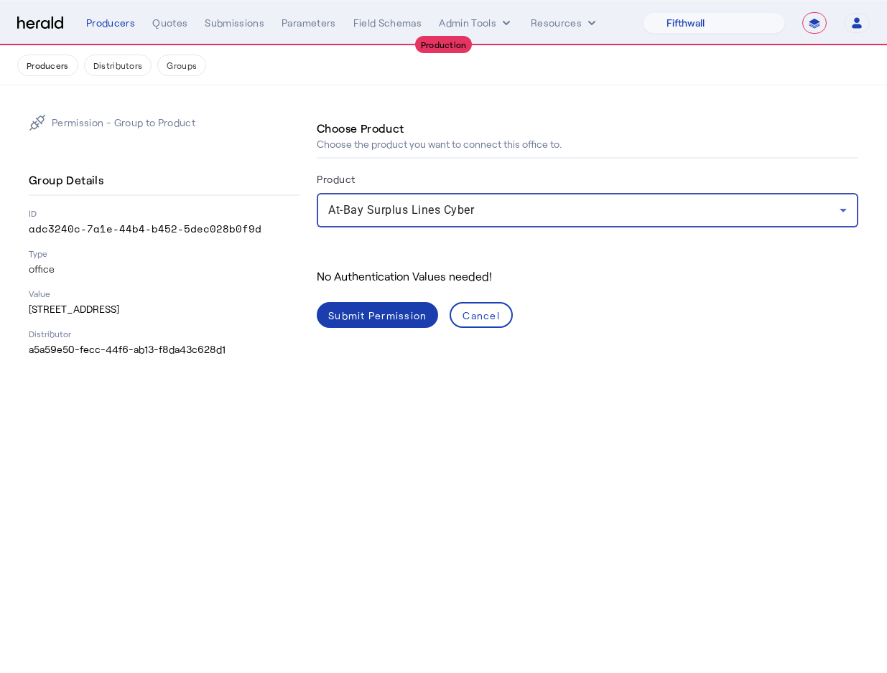
click at [393, 304] on span at bounding box center [377, 315] width 121 height 34
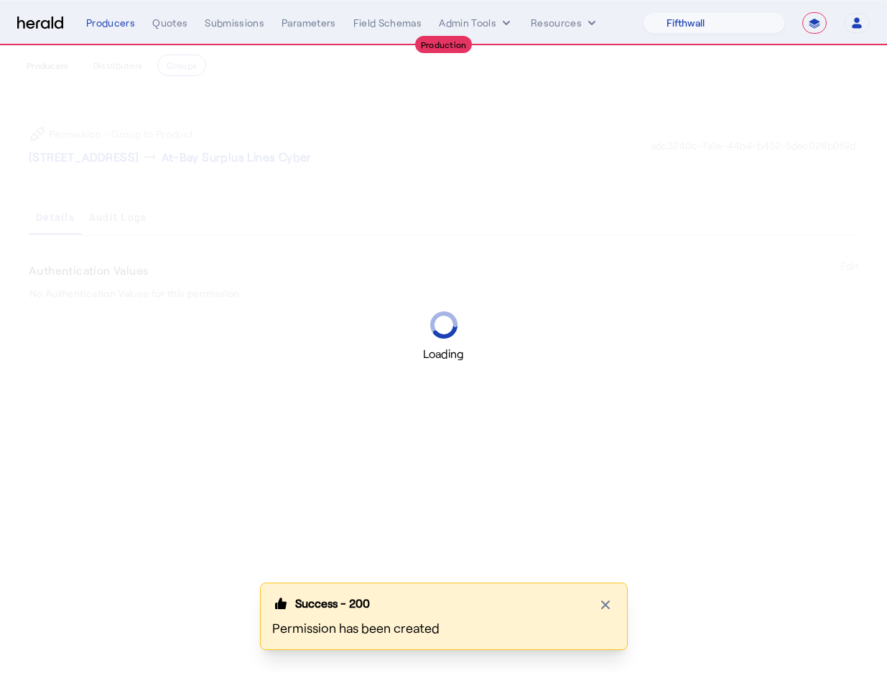
click at [505, 169] on div "Loading" at bounding box center [443, 336] width 887 height 673
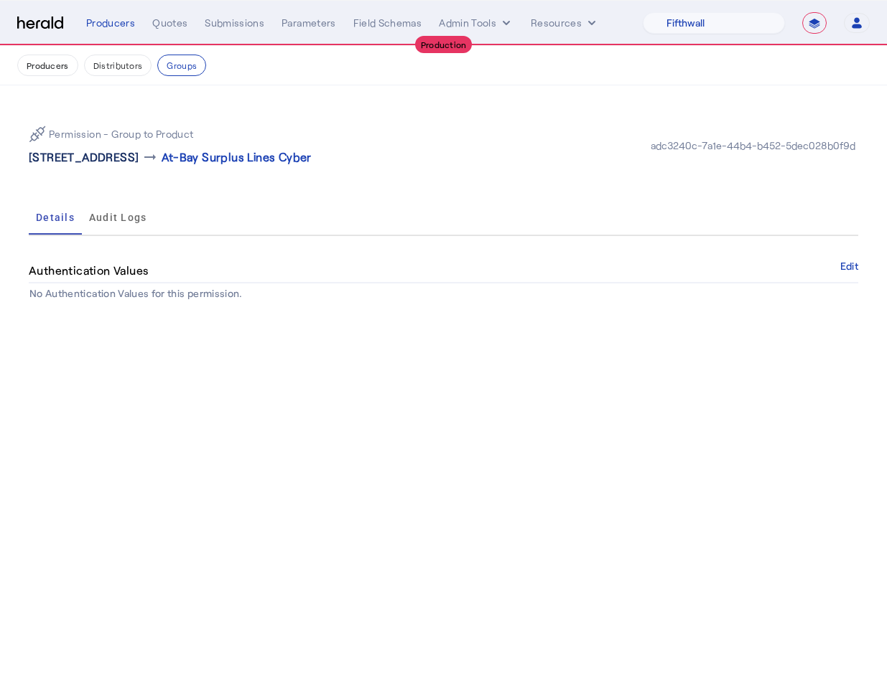
click at [139, 158] on p "7000 Stonewood Dr Suite 350 , Wexford, PA 15090" at bounding box center [84, 157] width 110 height 17
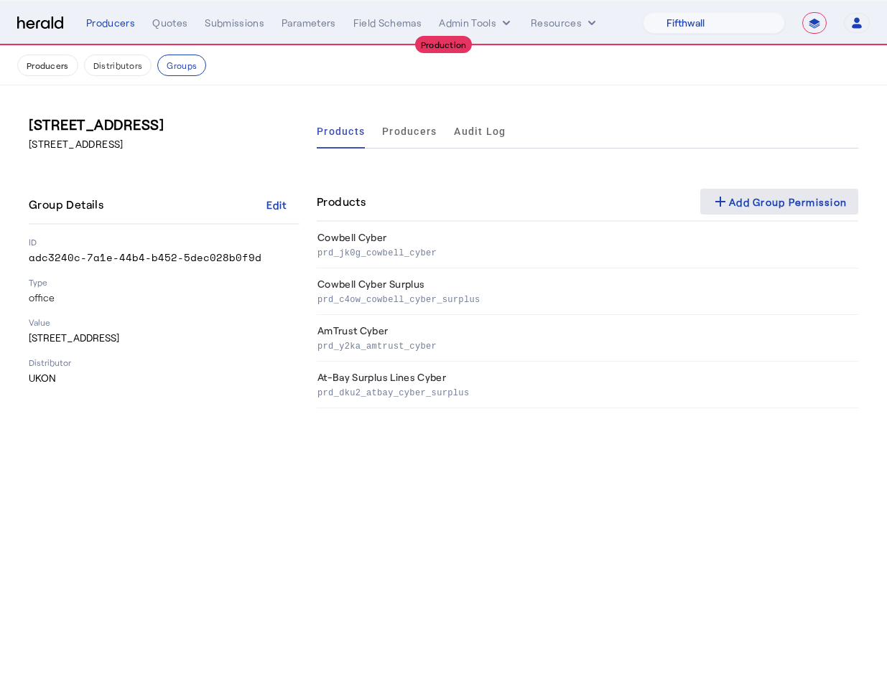
click at [808, 202] on div "add Add Group Permission" at bounding box center [778, 201] width 135 height 17
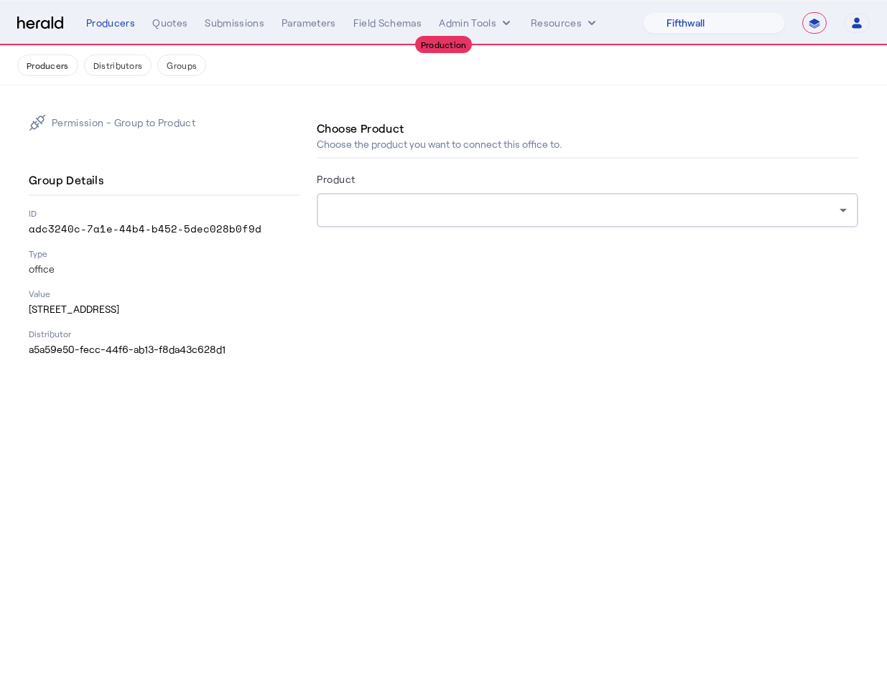
click at [353, 217] on div at bounding box center [583, 210] width 511 height 17
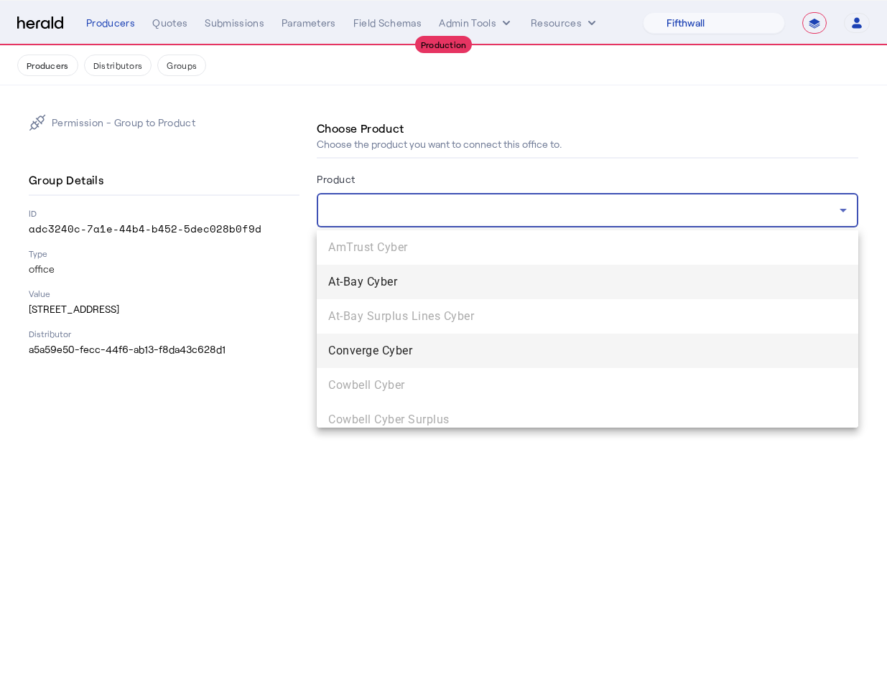
click at [376, 353] on span "Converge Cyber" at bounding box center [587, 350] width 518 height 17
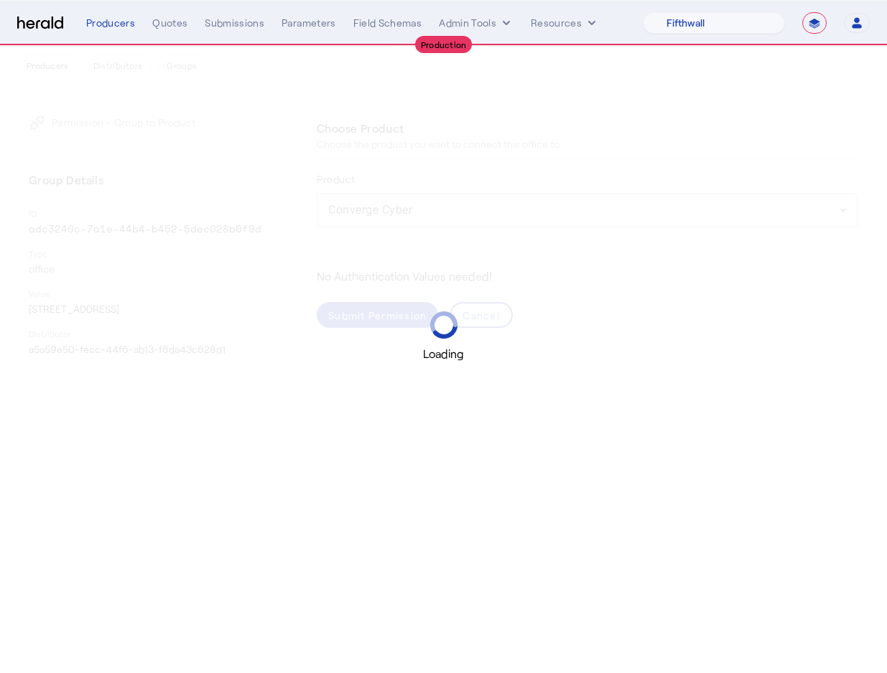
click at [391, 271] on div "Loading" at bounding box center [443, 336] width 887 height 673
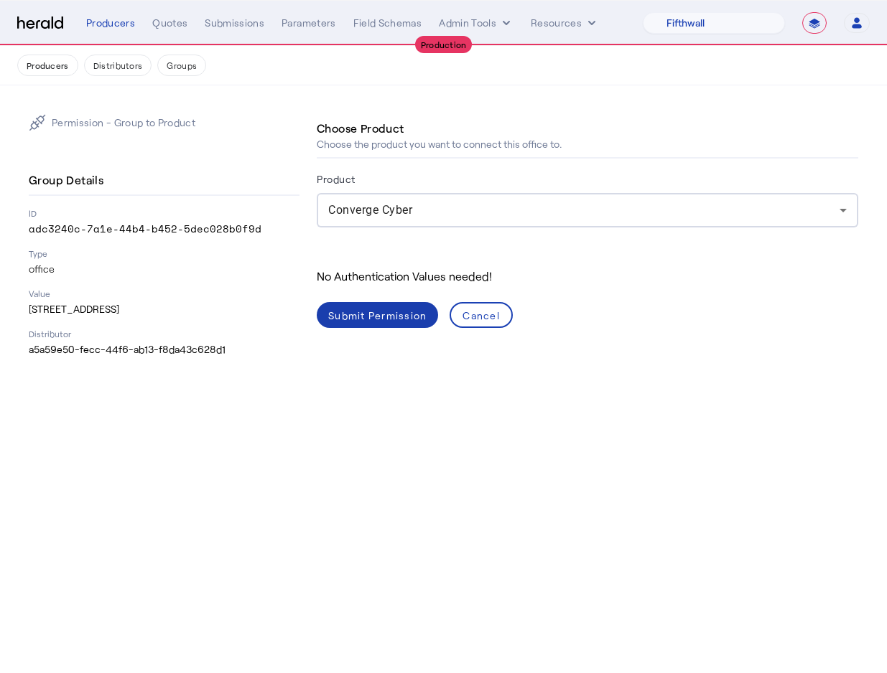
click at [381, 317] on div "Submit Permission" at bounding box center [377, 315] width 98 height 15
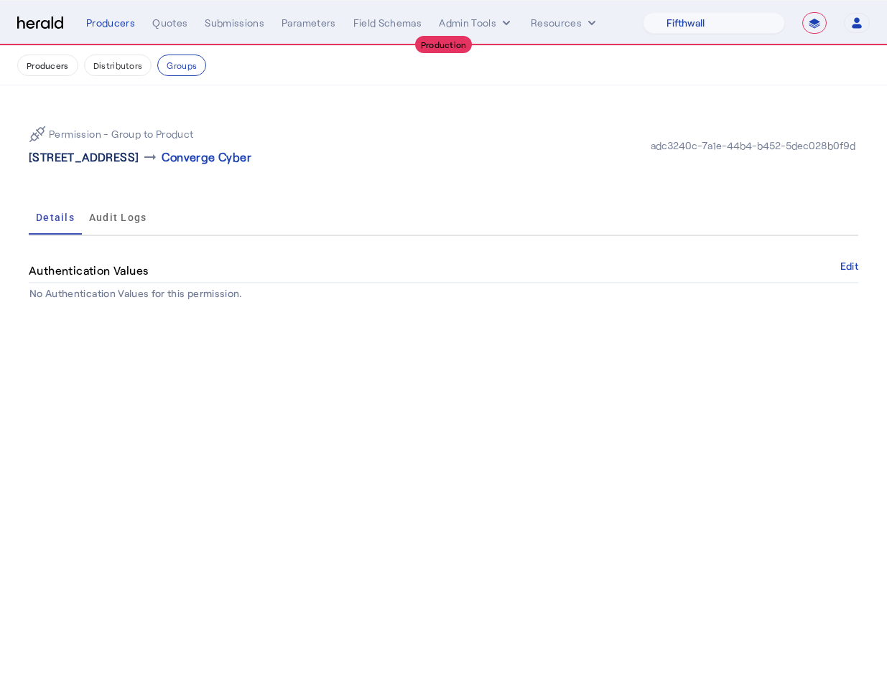
click at [136, 162] on p "7000 Stonewood Dr Suite 350 , Wexford, PA 15090" at bounding box center [84, 157] width 110 height 17
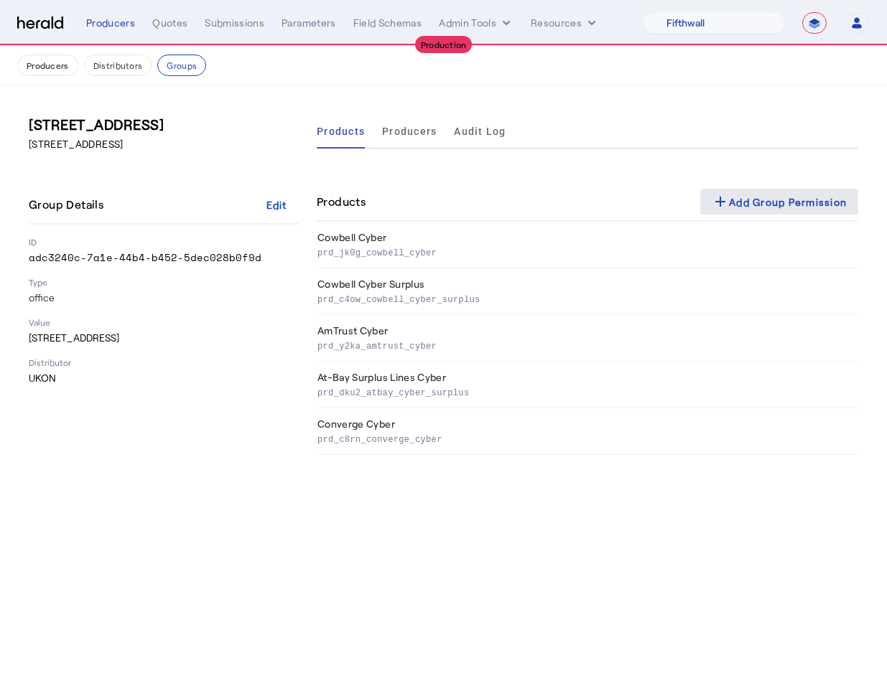
click at [753, 207] on div "add Add Group Permission" at bounding box center [778, 201] width 135 height 17
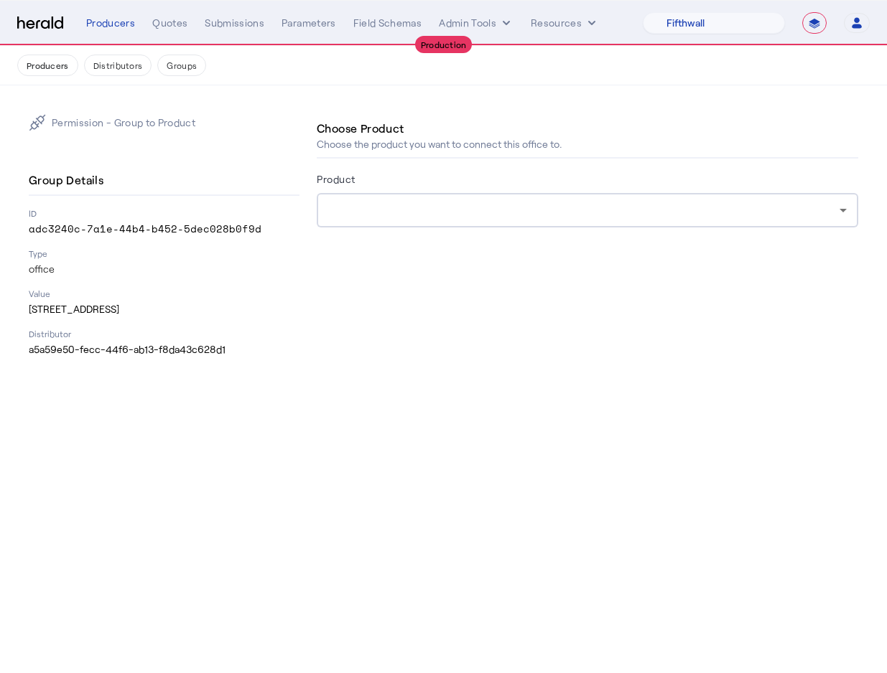
click at [548, 220] on div at bounding box center [587, 210] width 518 height 34
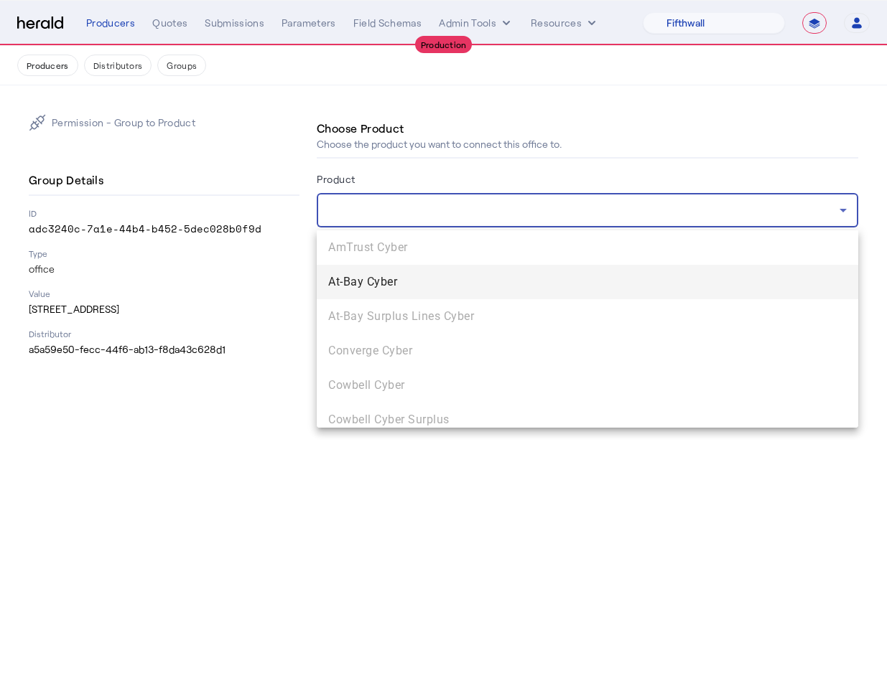
scroll to position [44, 0]
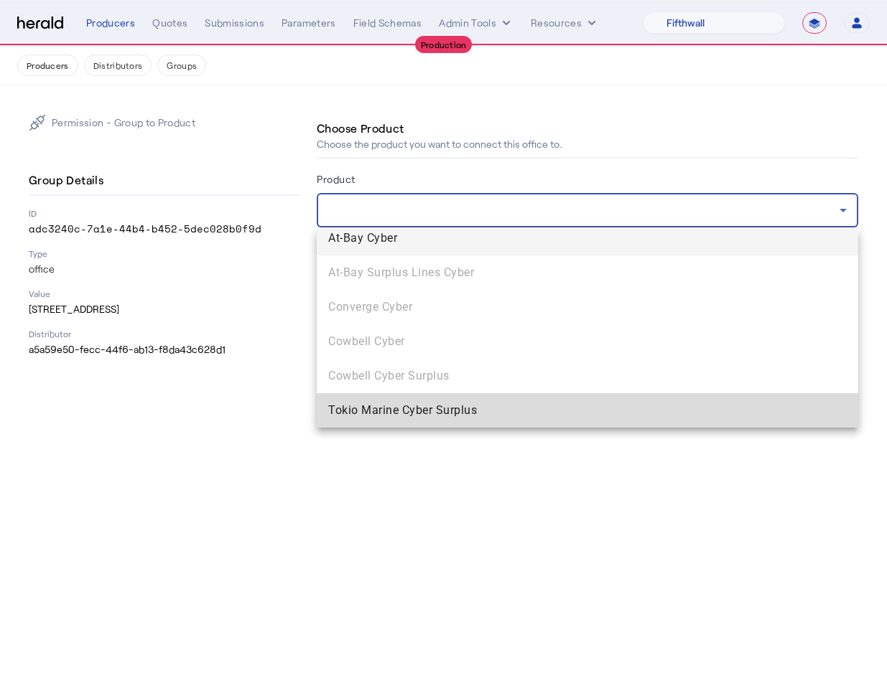
click at [428, 403] on span "Tokio Marine Cyber Surplus" at bounding box center [587, 410] width 518 height 17
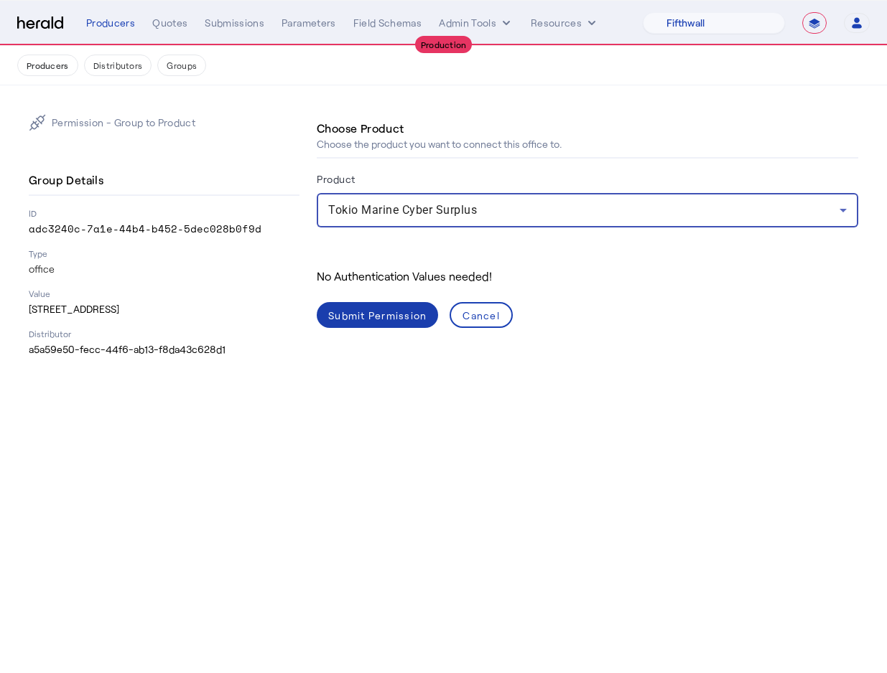
click at [391, 312] on div "Submit Permission" at bounding box center [377, 315] width 98 height 15
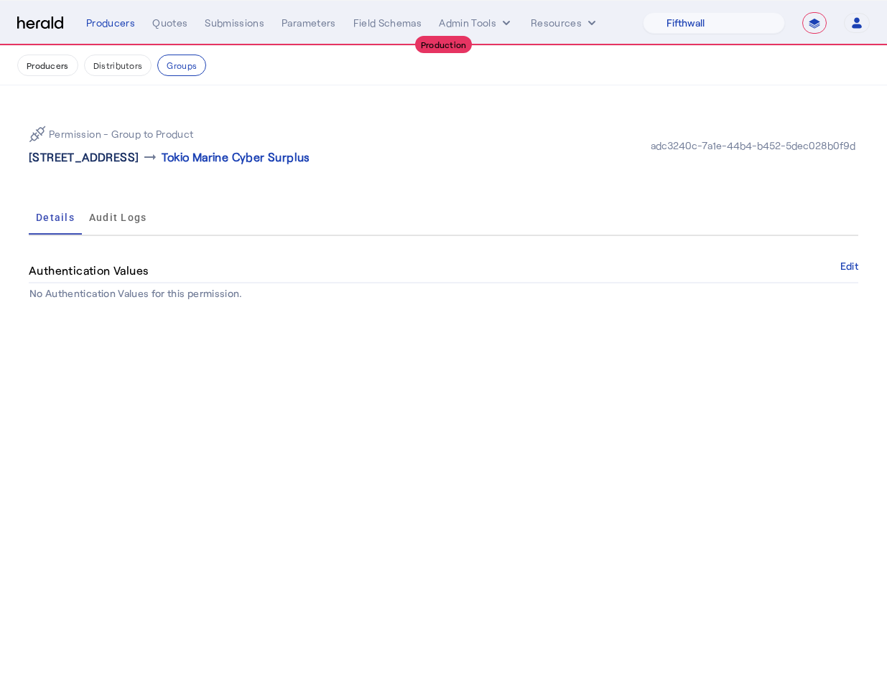
click at [139, 162] on p "7000 Stonewood Dr Suite 350 , Wexford, PA 15090" at bounding box center [84, 157] width 110 height 17
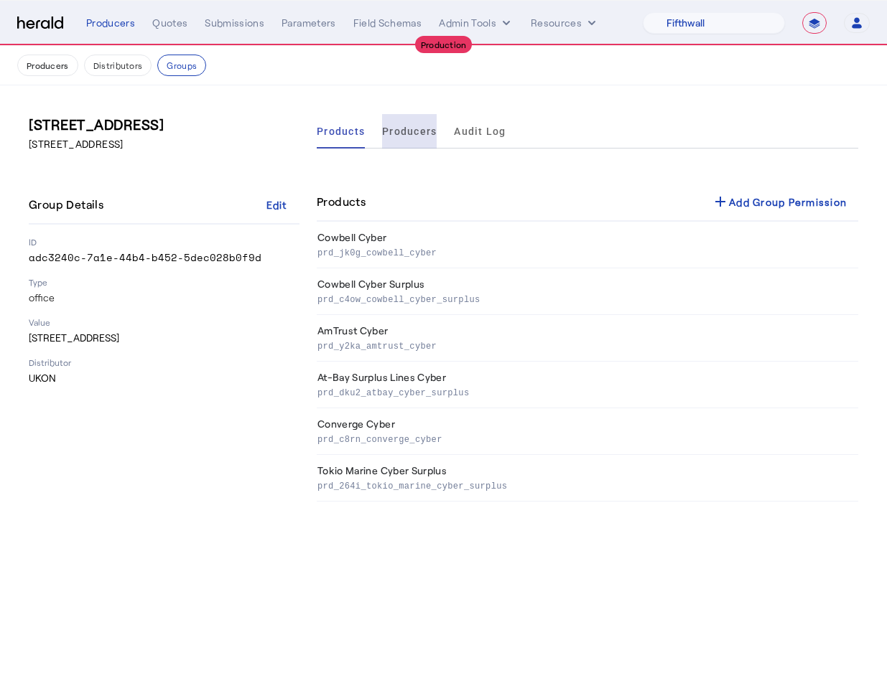
click at [404, 139] on span "Producers" at bounding box center [409, 131] width 55 height 34
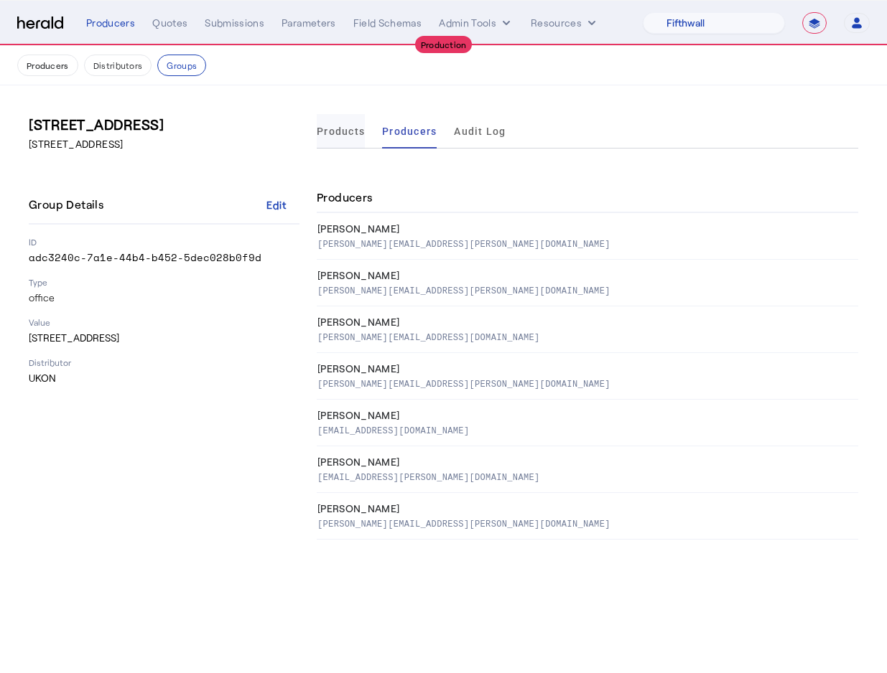
click at [340, 144] on span "Products" at bounding box center [341, 131] width 48 height 34
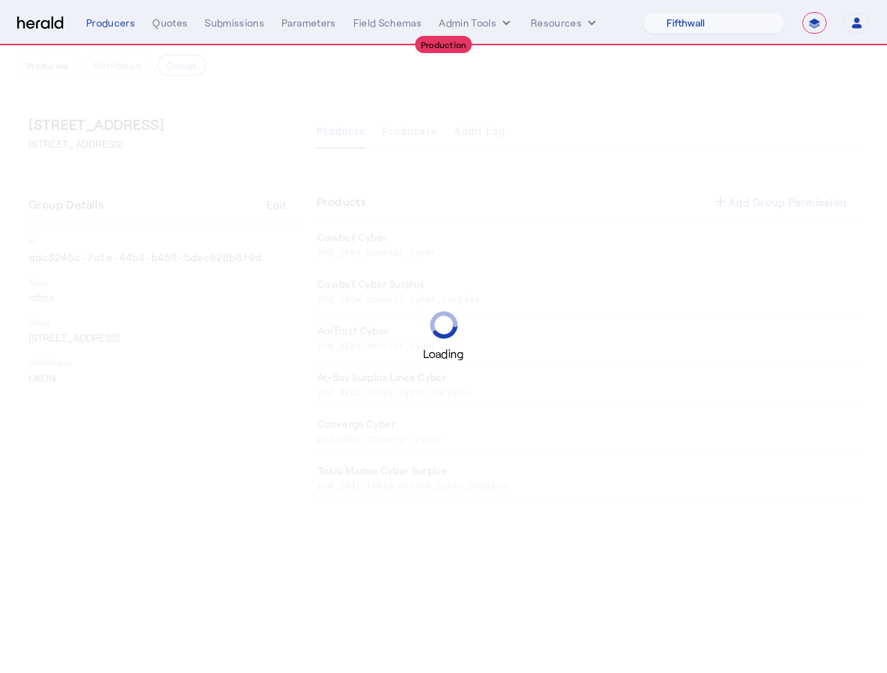
click at [401, 144] on div "Loading" at bounding box center [443, 336] width 887 height 673
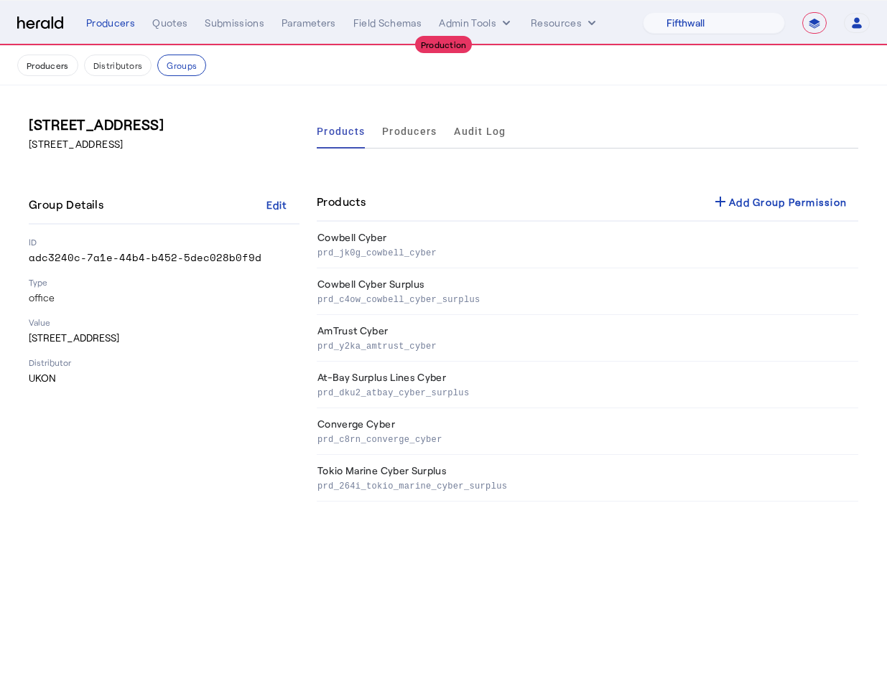
click at [401, 144] on span "Producers" at bounding box center [409, 131] width 55 height 34
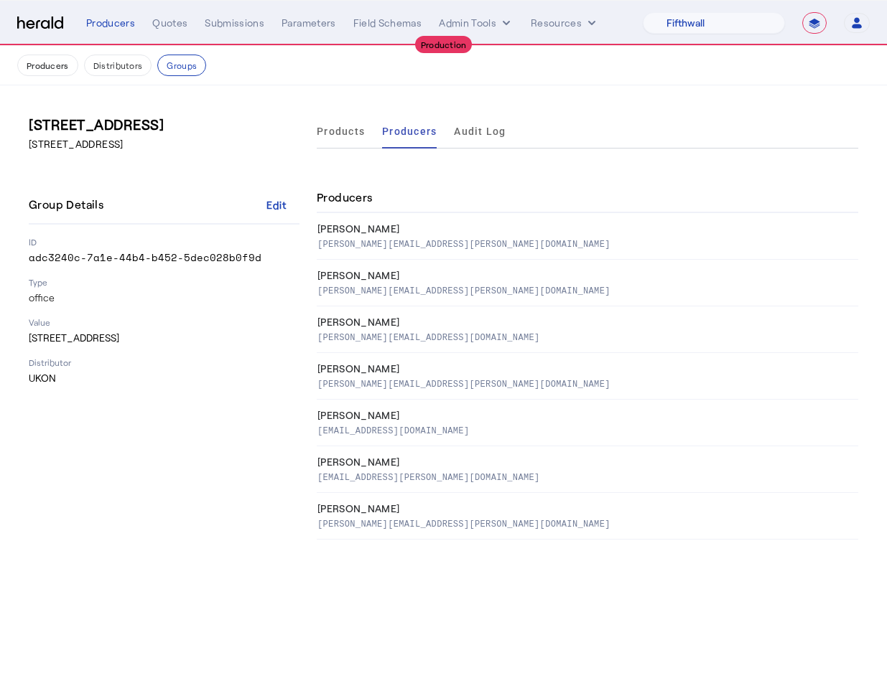
click at [419, 564] on div "7000 Stonewood Dr Suite 350, Wexford PA, 15090 Group Details Edit ID adc3240c-7…" at bounding box center [443, 326] width 887 height 483
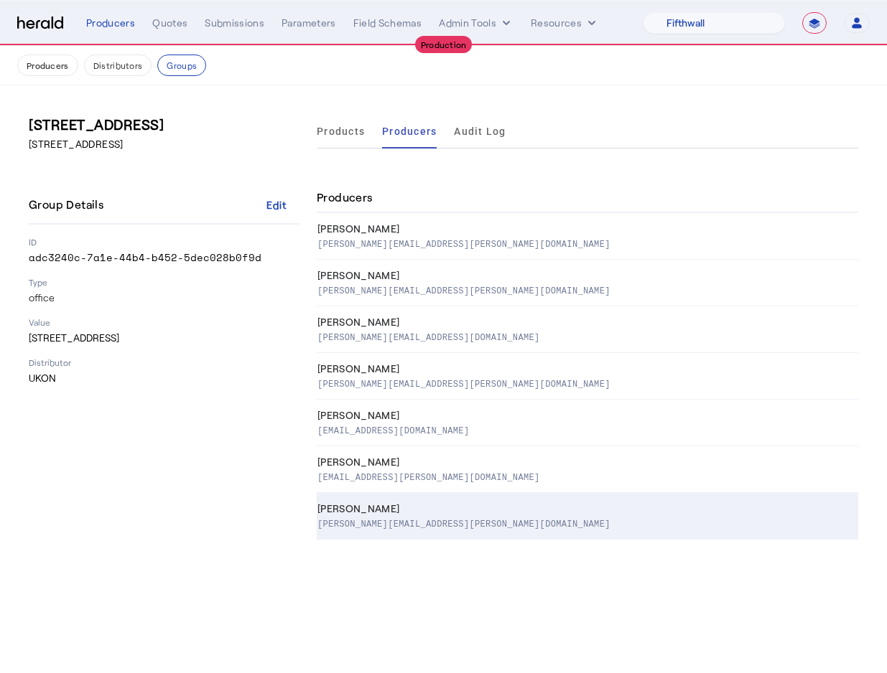
click at [373, 523] on p "Kim.duprey@ukon.com" at bounding box center [463, 523] width 293 height 14
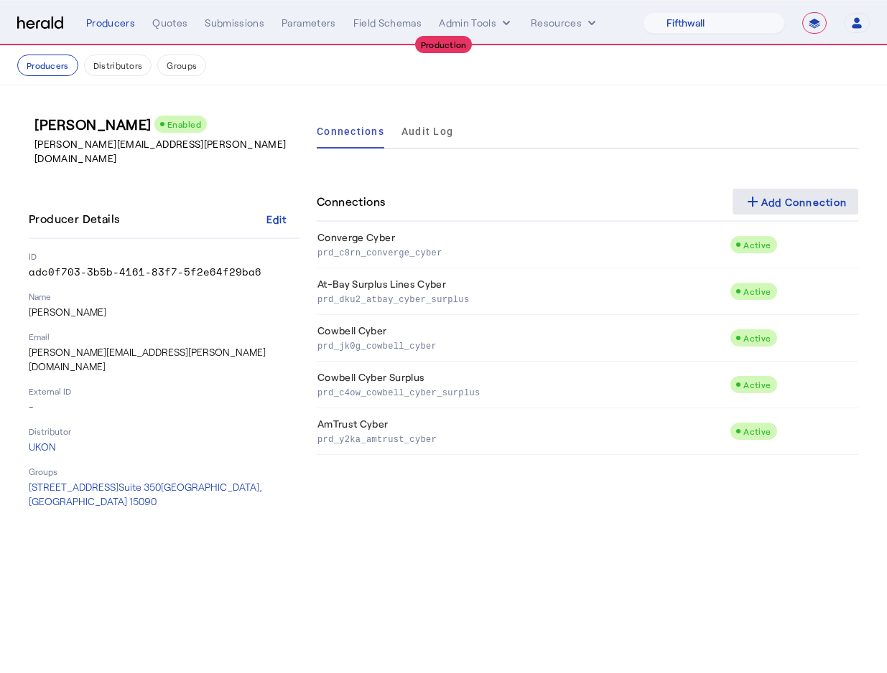
click at [774, 199] on div "add Add Connection" at bounding box center [795, 201] width 103 height 17
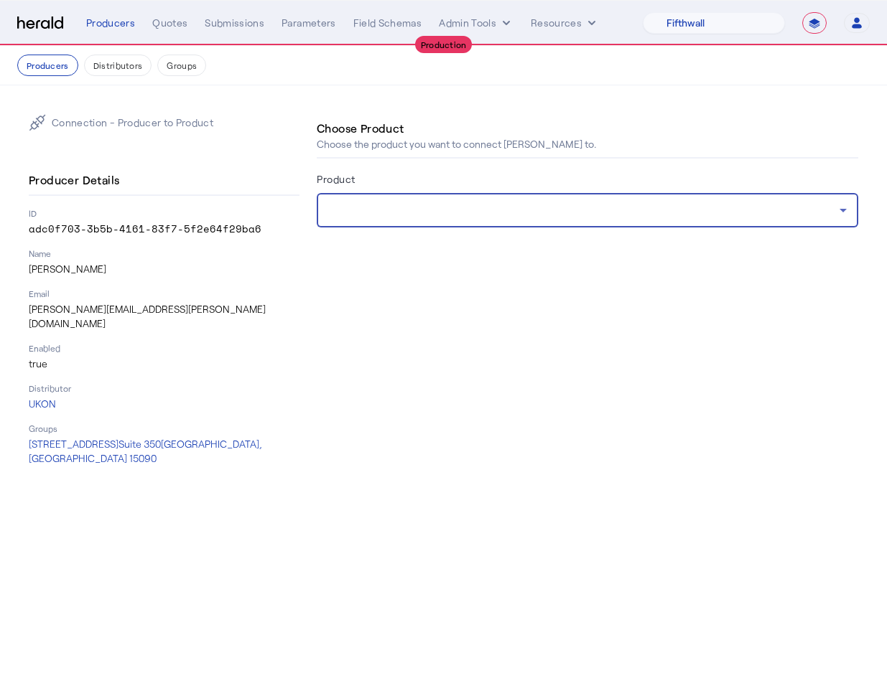
click at [484, 211] on div at bounding box center [583, 210] width 511 height 17
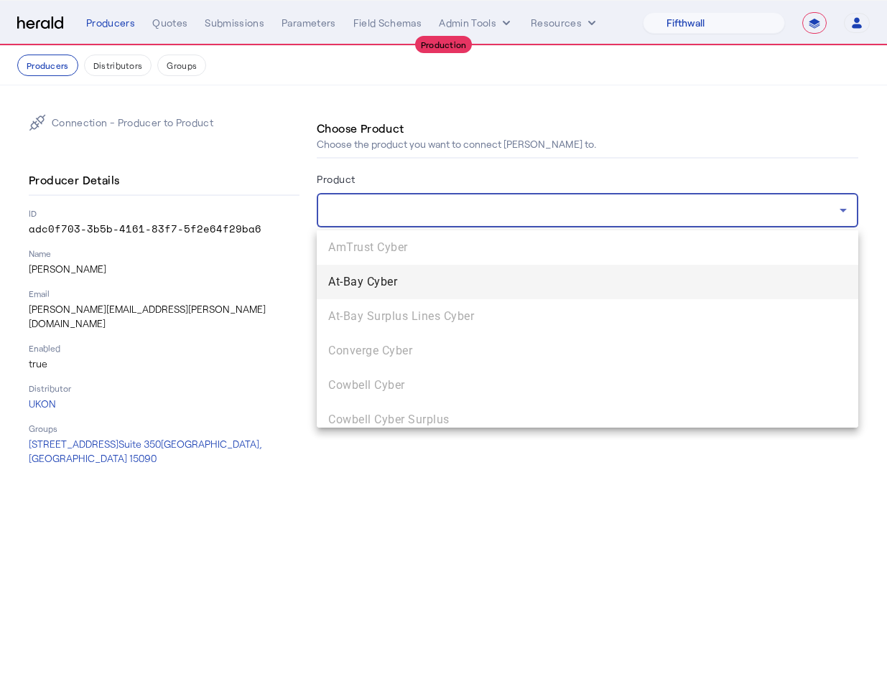
scroll to position [44, 0]
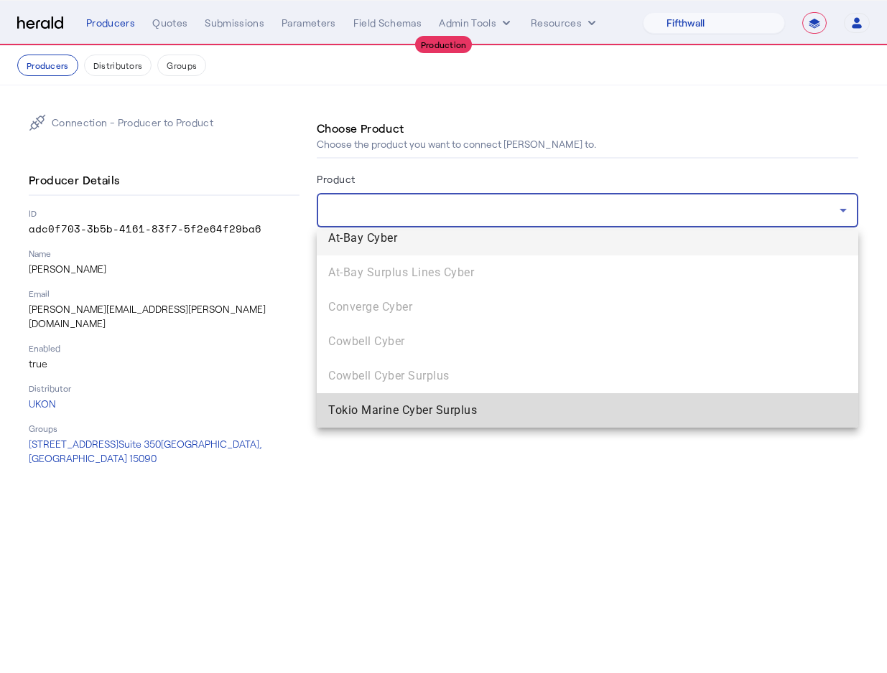
click at [406, 405] on span "Tokio Marine Cyber Surplus" at bounding box center [587, 410] width 518 height 17
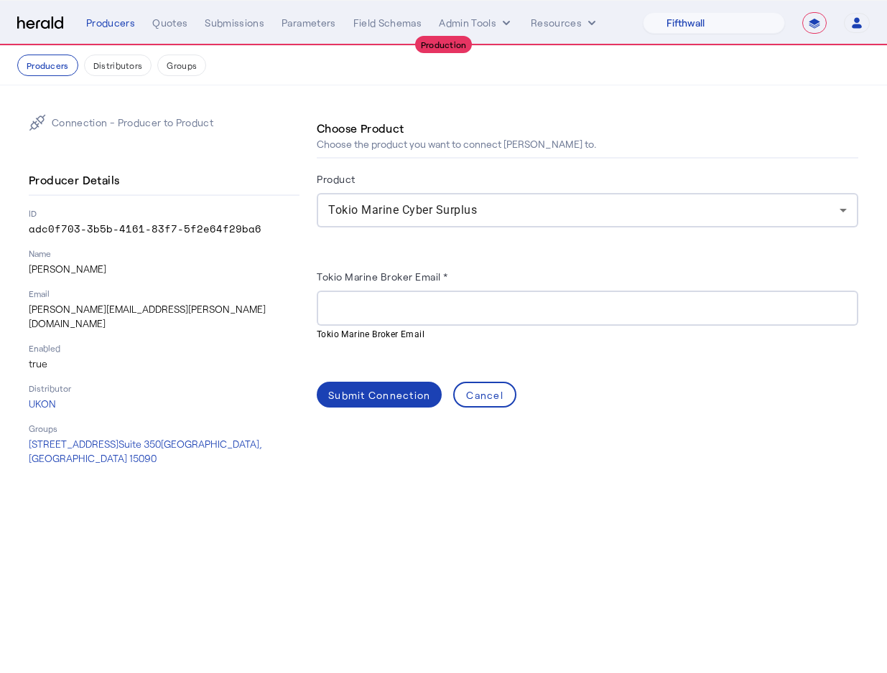
click at [422, 319] on div at bounding box center [587, 308] width 518 height 35
drag, startPoint x: 145, startPoint y: 308, endPoint x: 0, endPoint y: 308, distance: 145.0
click at [0, 308] on div "Connection - Producer to Product Producer Details ID adc0f703-3b5b-4161-83f7-5f…" at bounding box center [443, 289] width 887 height 409
copy p "Kim.duprey@ukon.com"
click at [342, 312] on input "Tokio Marine Broker Email *" at bounding box center [587, 308] width 518 height 17
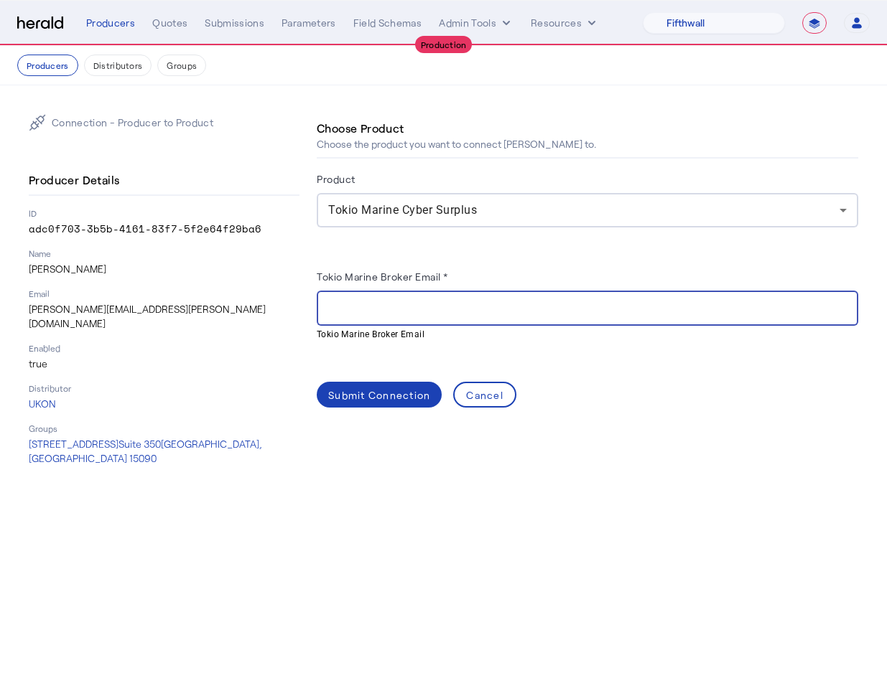
paste input "**********"
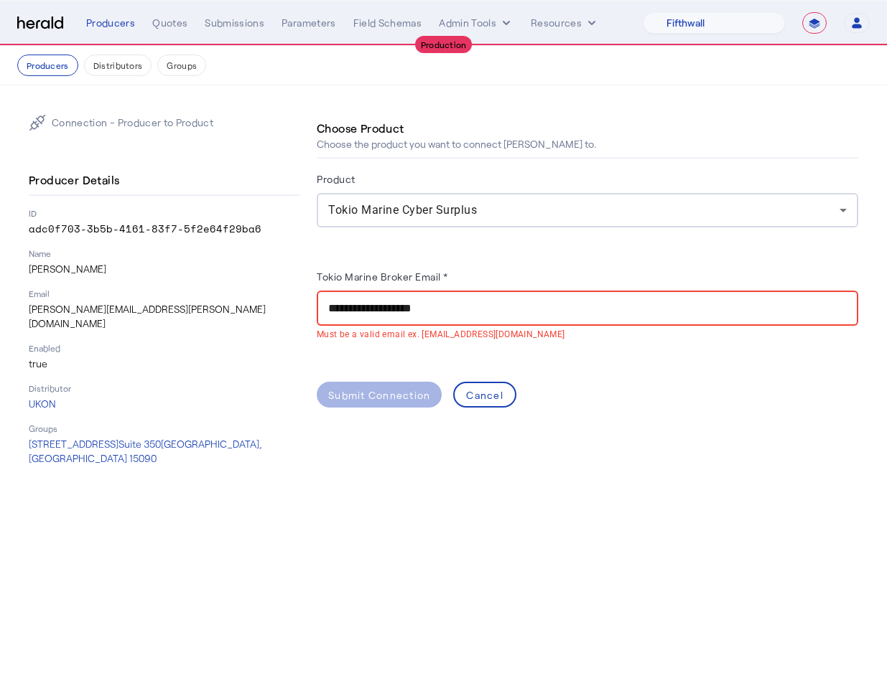
click at [424, 350] on div "**********" at bounding box center [587, 305] width 541 height 120
click at [495, 273] on div "Tokio Marine Broker Email *" at bounding box center [587, 279] width 541 height 23
click at [475, 300] on input "**********" at bounding box center [587, 308] width 518 height 17
click at [327, 310] on div "**********" at bounding box center [587, 308] width 541 height 35
click at [332, 310] on input "**********" at bounding box center [587, 308] width 518 height 17
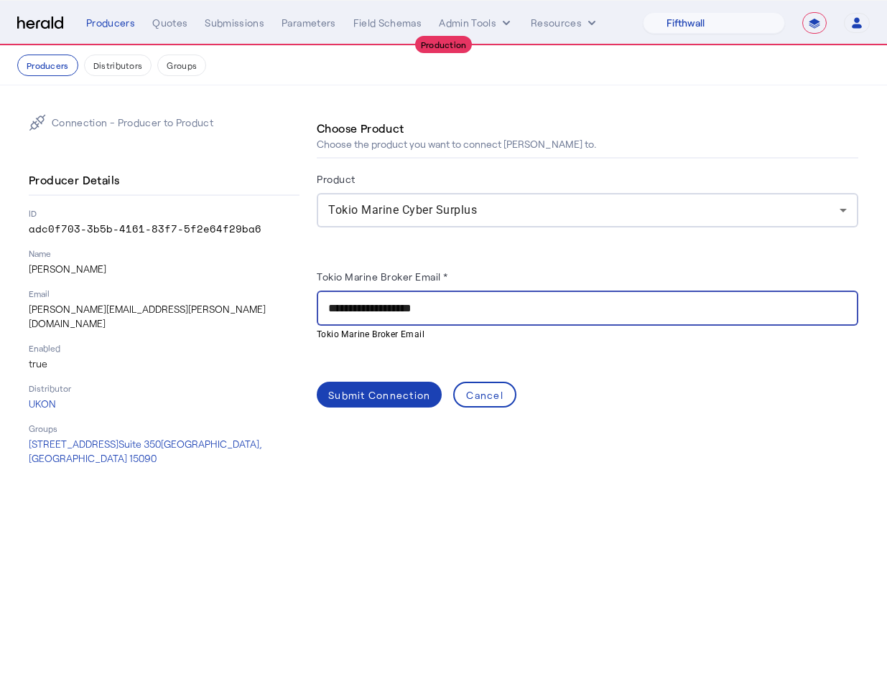
type input "**********"
click at [409, 355] on div "**********" at bounding box center [587, 305] width 541 height 120
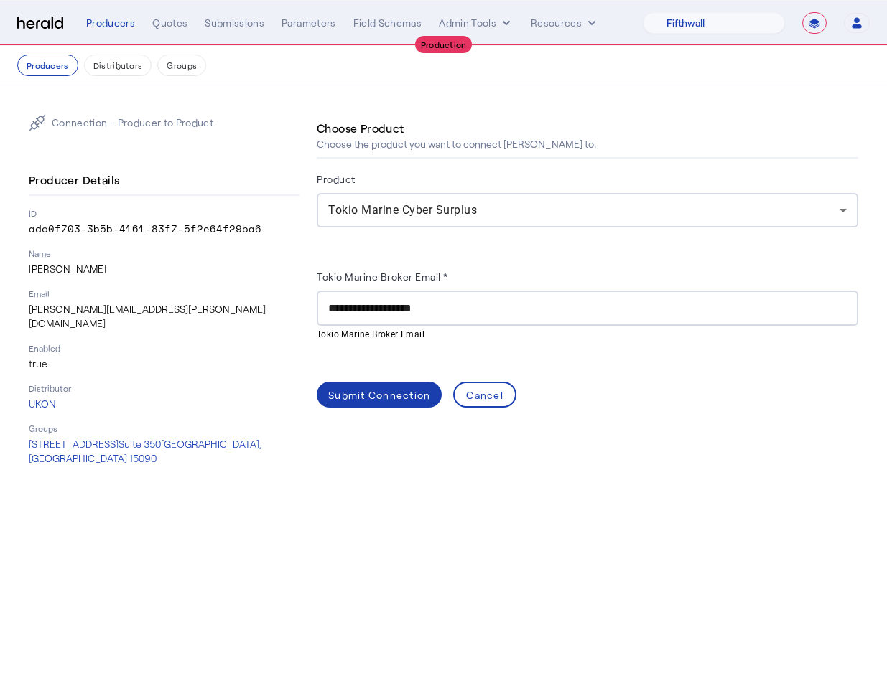
click at [383, 402] on span at bounding box center [379, 395] width 125 height 34
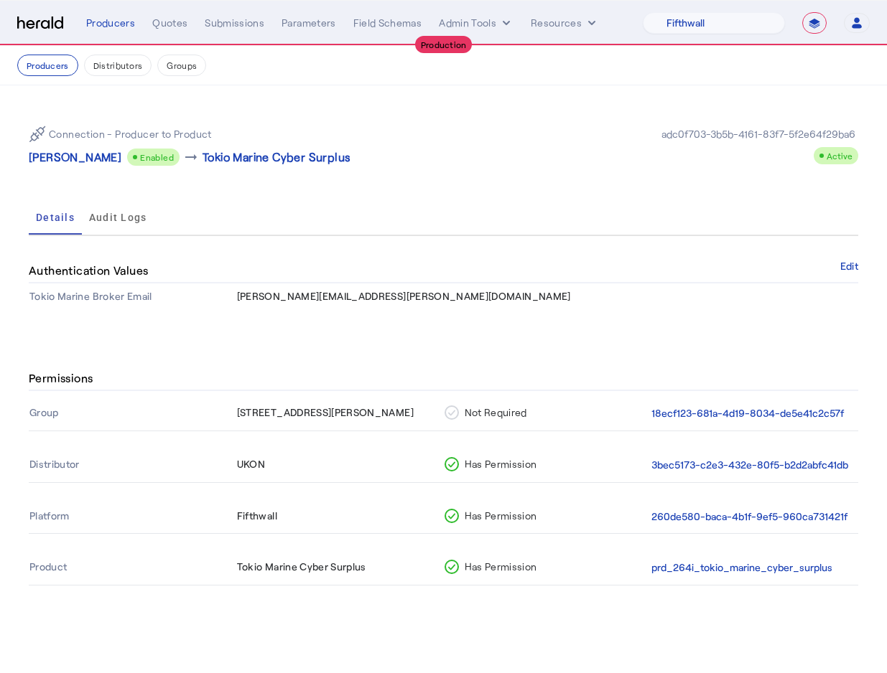
click at [457, 414] on rect at bounding box center [451, 412] width 13 height 13
click at [69, 154] on p "Kim Duprey" at bounding box center [75, 157] width 93 height 17
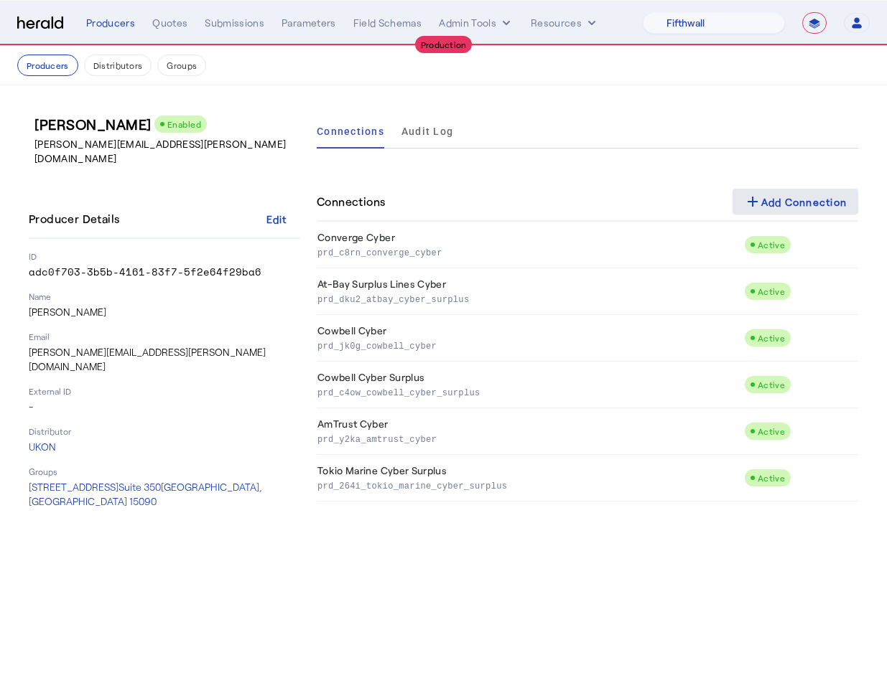
click at [788, 197] on div "add Add Connection" at bounding box center [795, 201] width 103 height 17
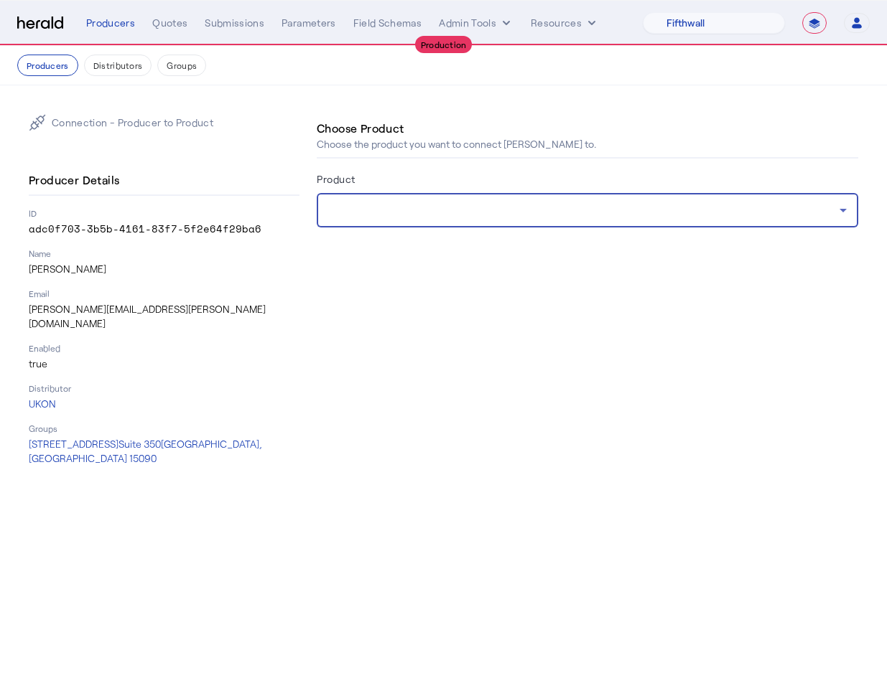
click at [390, 208] on div at bounding box center [583, 210] width 511 height 17
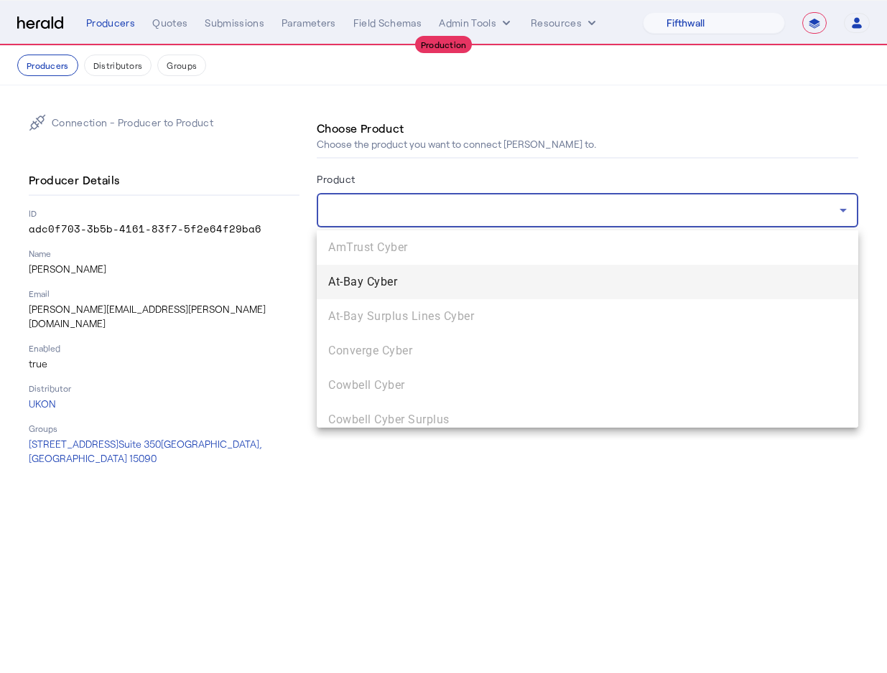
click at [419, 147] on div at bounding box center [443, 336] width 887 height 673
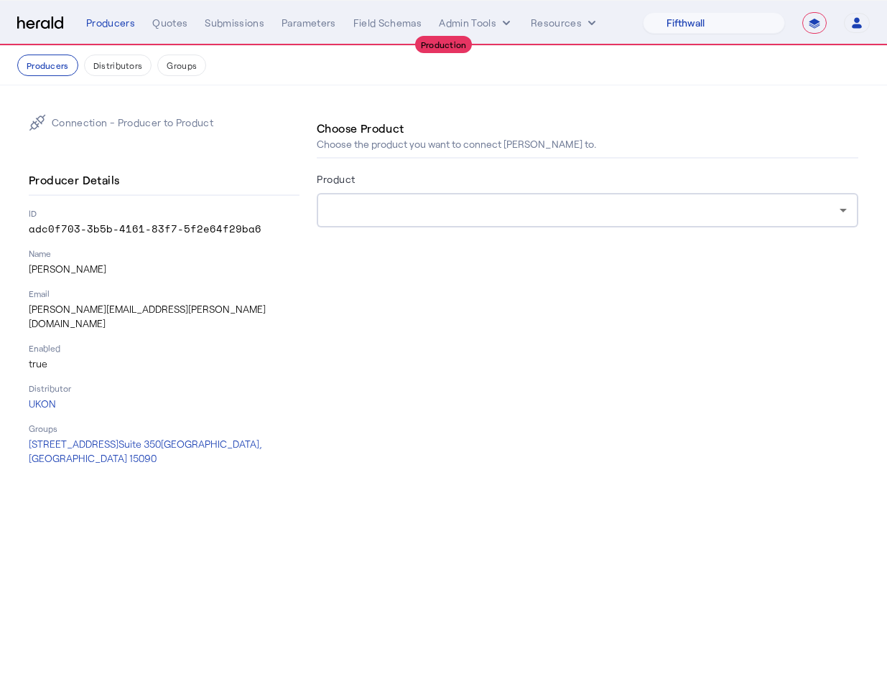
click at [210, 130] on div "Connection - Producer to Product" at bounding box center [121, 122] width 185 height 17
click at [60, 69] on button "Producers" at bounding box center [47, 66] width 61 height 22
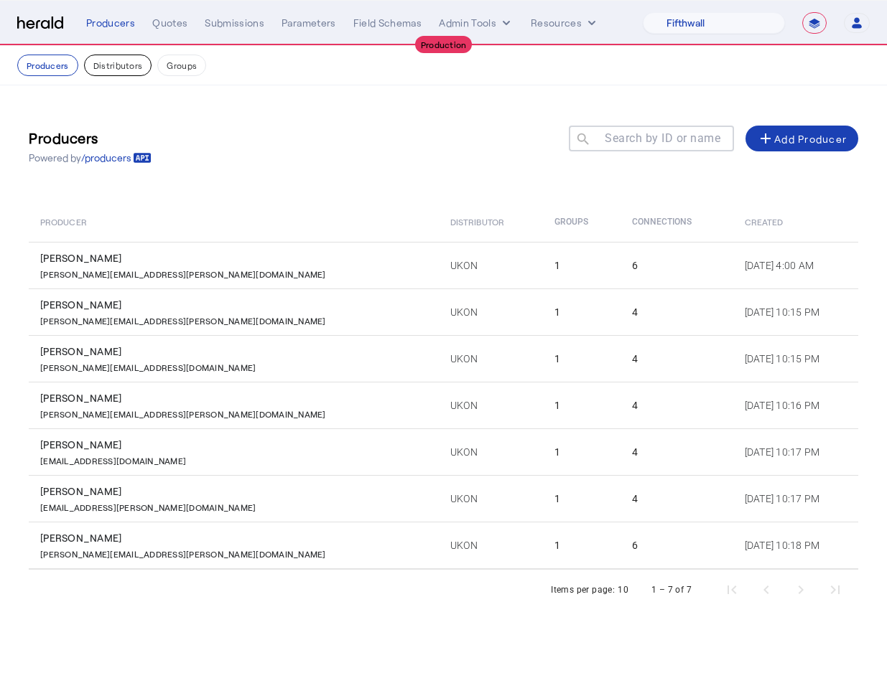
click at [132, 70] on button "Distributors" at bounding box center [118, 66] width 68 height 22
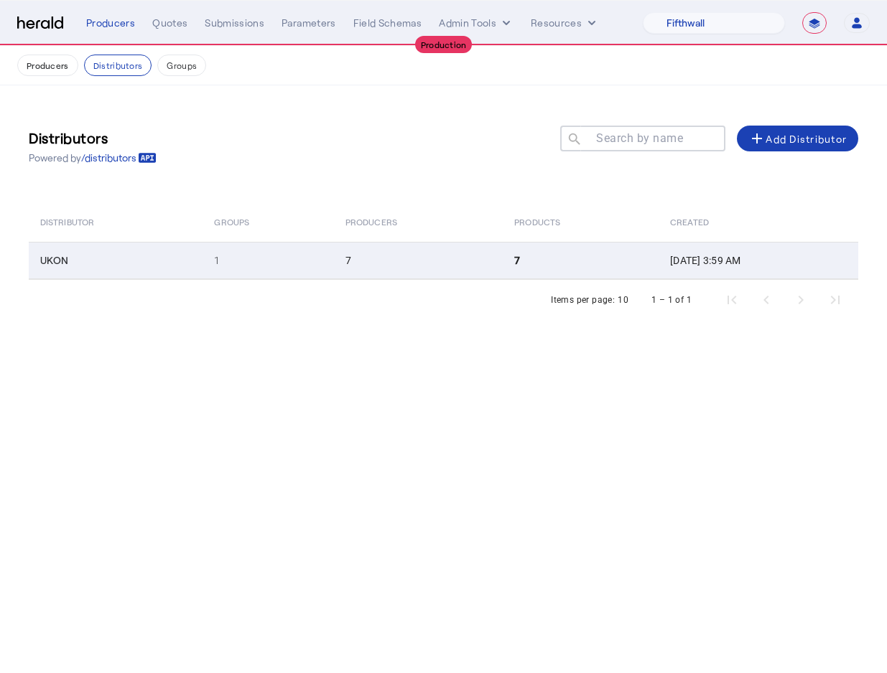
click at [172, 257] on td "UKON" at bounding box center [116, 260] width 174 height 37
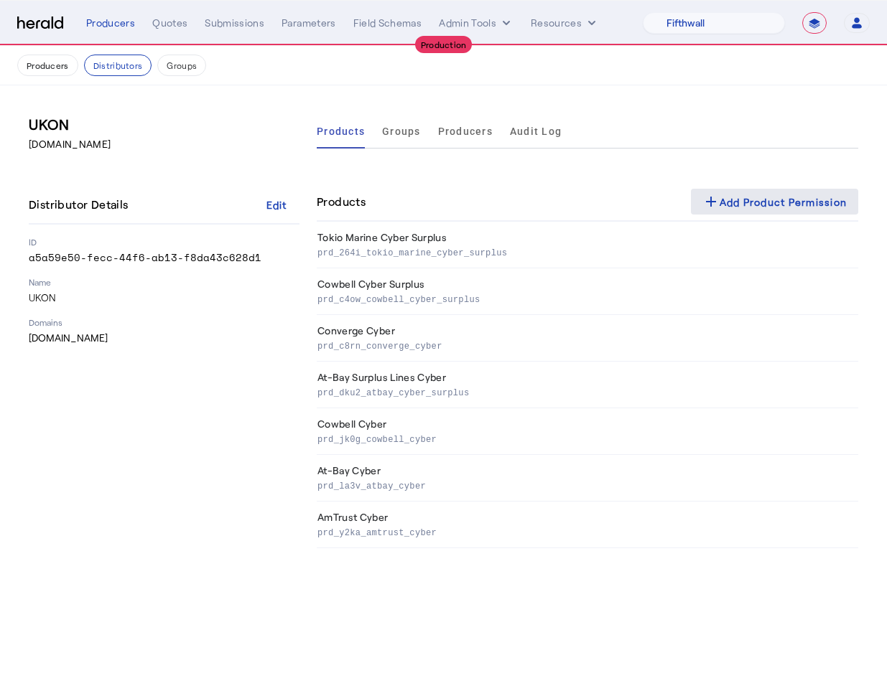
click at [762, 205] on div "add Add Product Permission" at bounding box center [774, 201] width 145 height 17
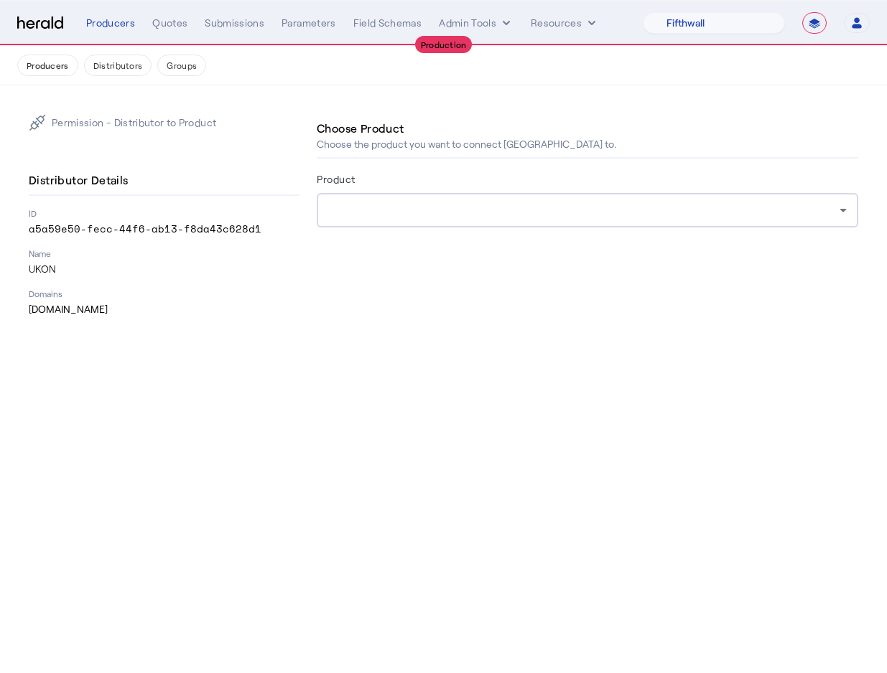
click at [413, 200] on div at bounding box center [587, 210] width 518 height 34
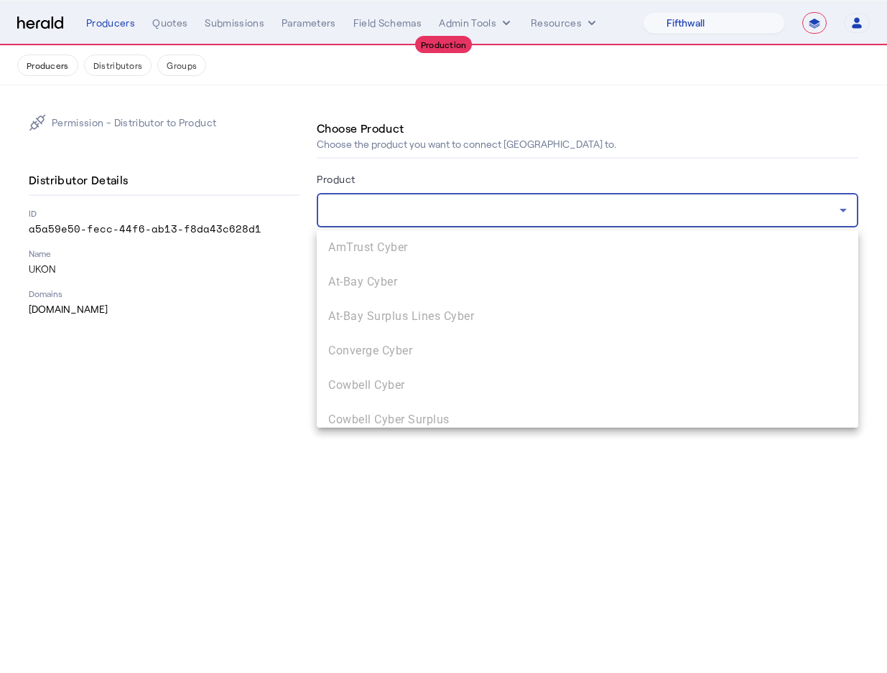
click at [372, 169] on div at bounding box center [443, 336] width 887 height 673
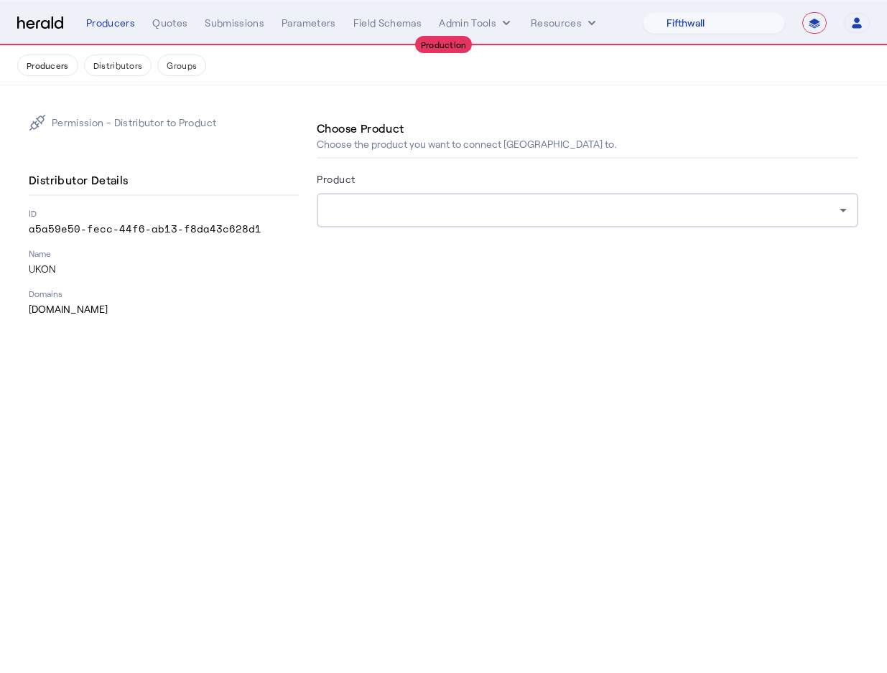
click at [335, 167] on div "Choose Product Choose the product you want to connect UKON to. Product" at bounding box center [587, 191] width 541 height 154
click at [352, 194] on div at bounding box center [587, 210] width 518 height 34
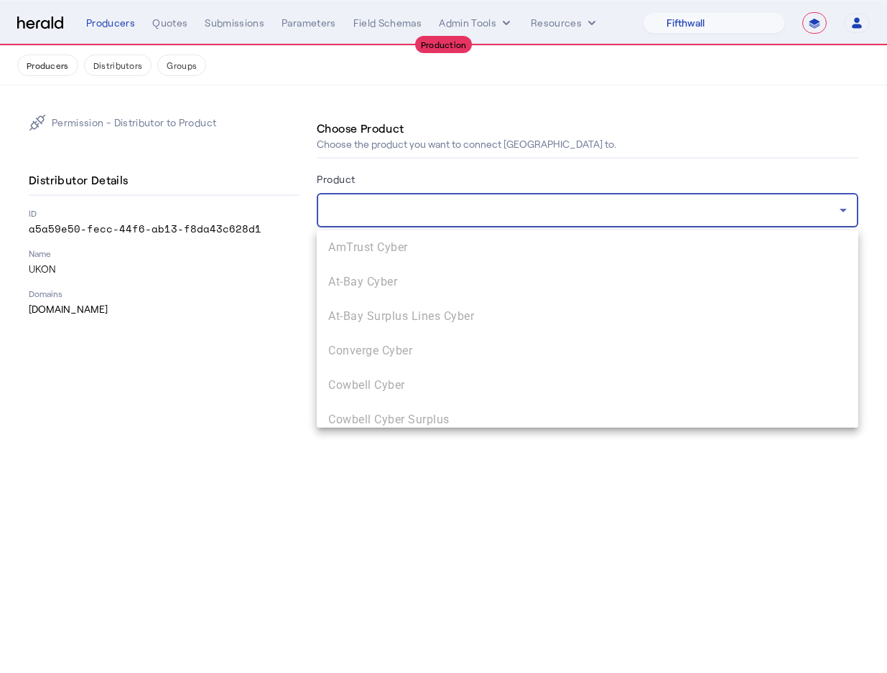
click at [290, 295] on div at bounding box center [443, 336] width 887 height 673
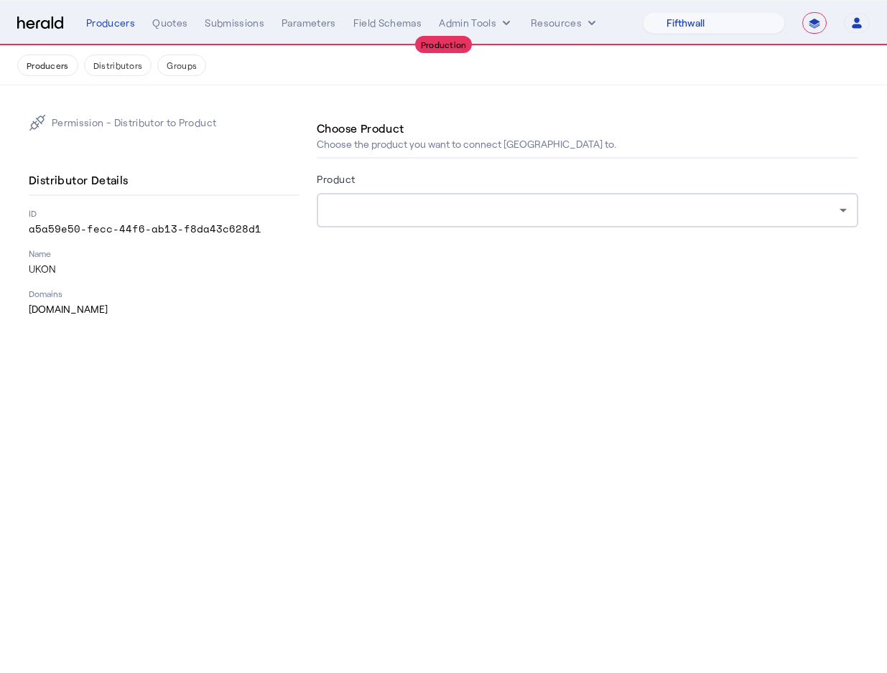
click at [290, 295] on p "Domains" at bounding box center [164, 293] width 271 height 11
click at [56, 64] on button "Producers" at bounding box center [47, 66] width 61 height 22
click at [95, 64] on button "Distributors" at bounding box center [118, 66] width 68 height 22
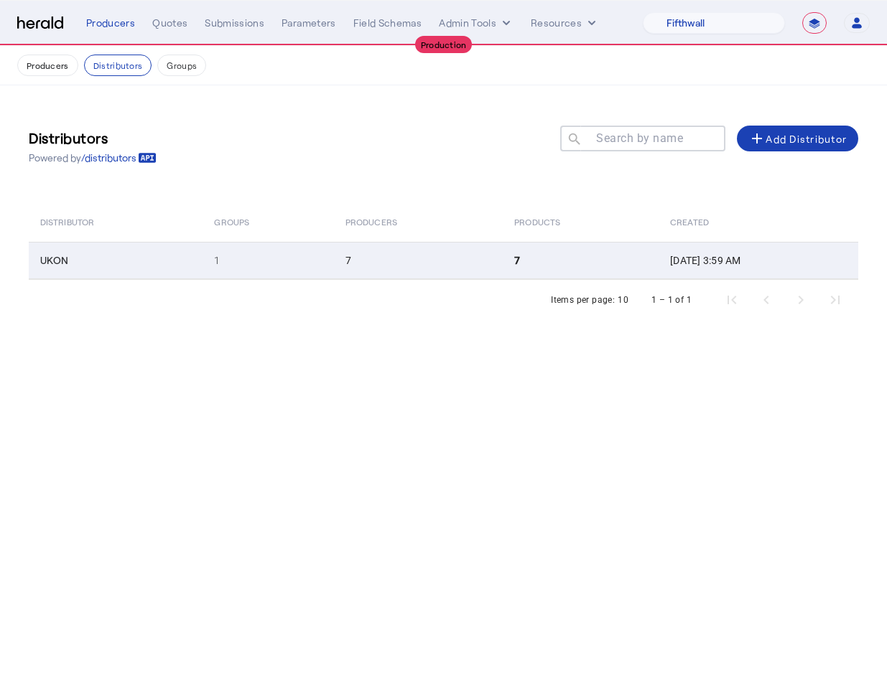
click at [82, 259] on td "UKON" at bounding box center [116, 260] width 174 height 37
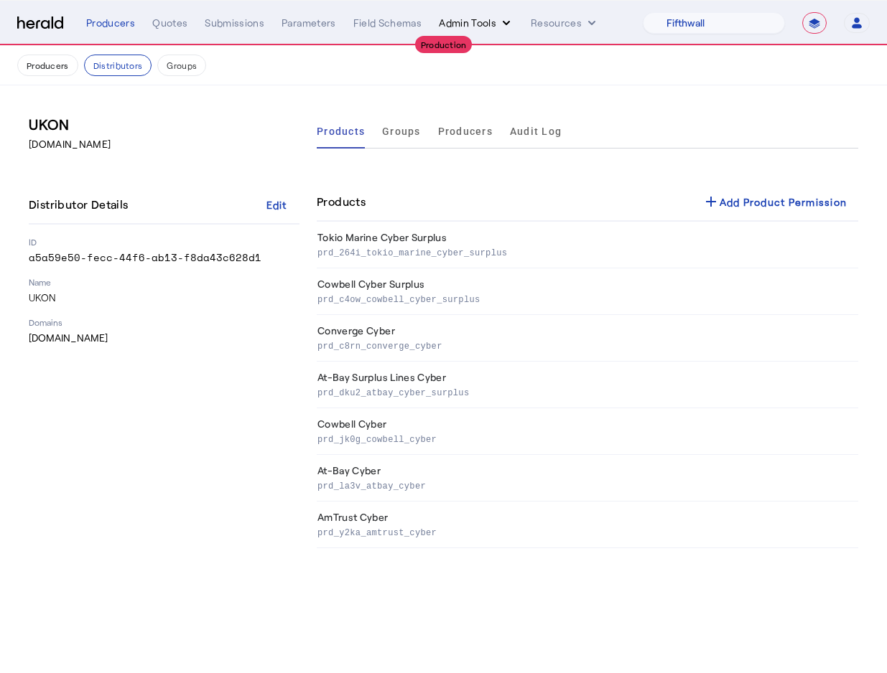
click at [477, 22] on button "Admin Tools" at bounding box center [476, 23] width 75 height 14
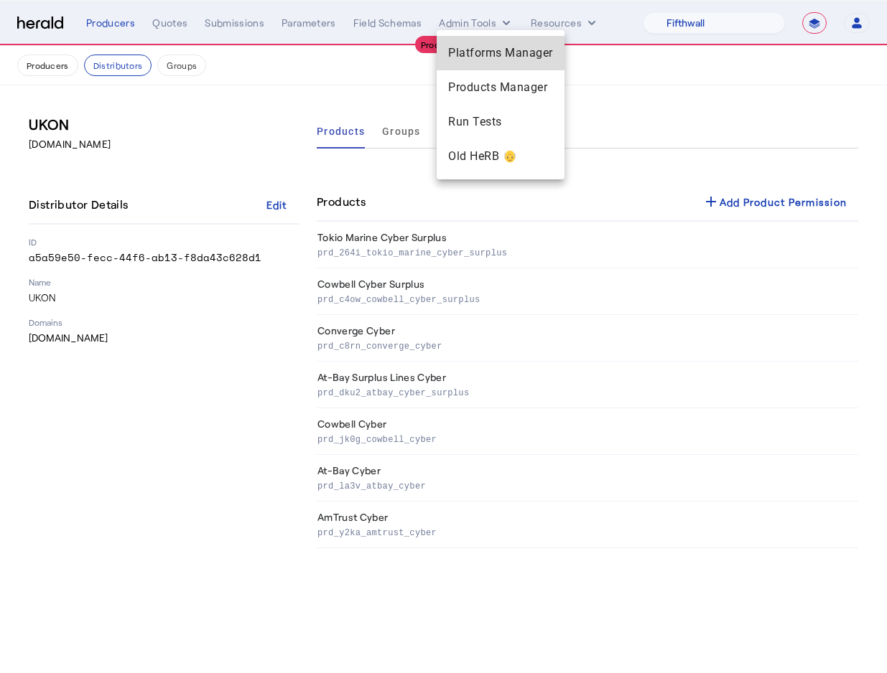
click at [475, 53] on span "Platforms Manager" at bounding box center [500, 53] width 105 height 17
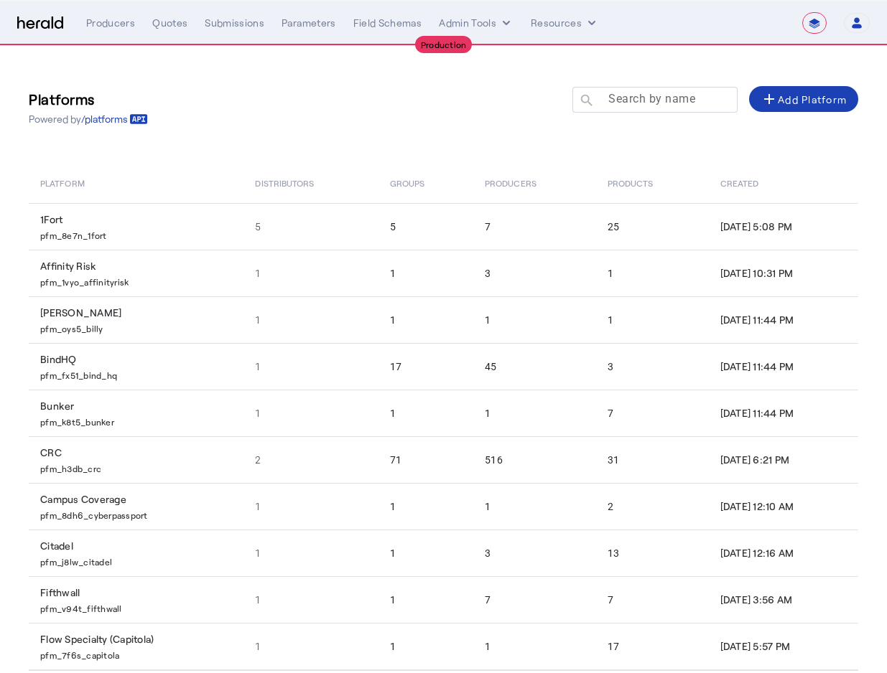
click at [663, 112] on div at bounding box center [661, 107] width 129 height 40
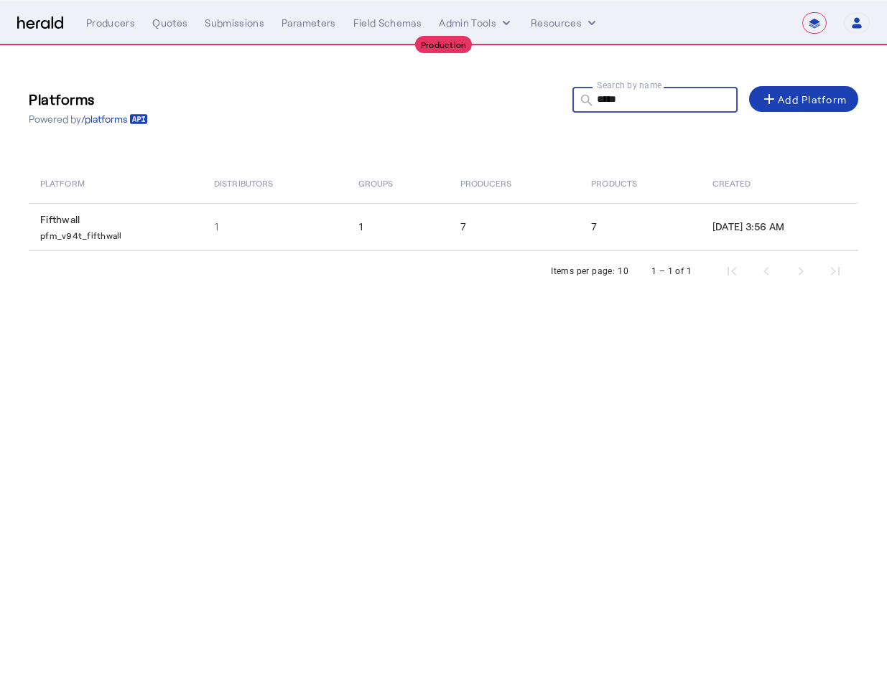
type input "*********"
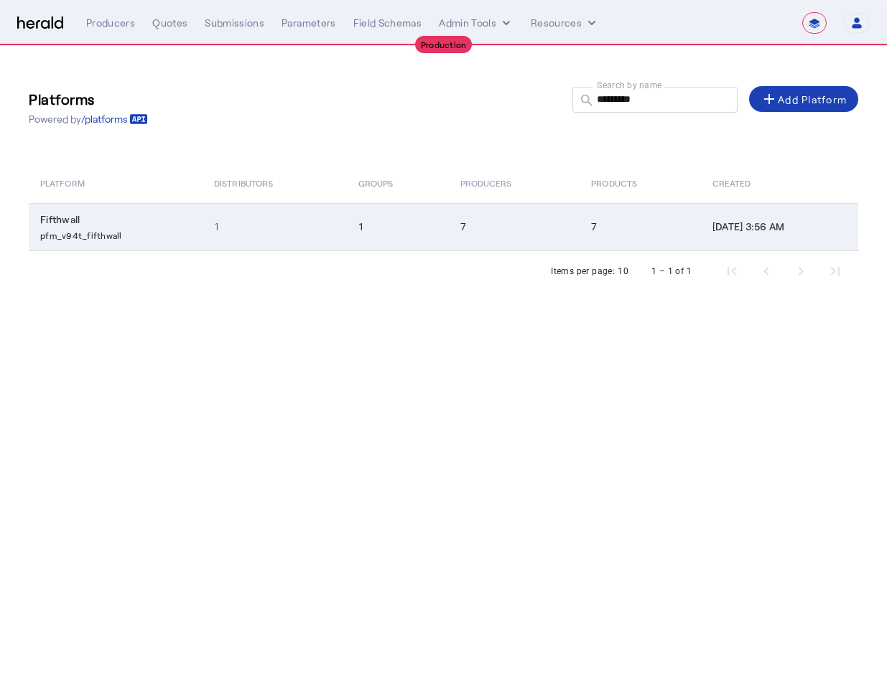
click at [295, 231] on td "1" at bounding box center [274, 226] width 144 height 47
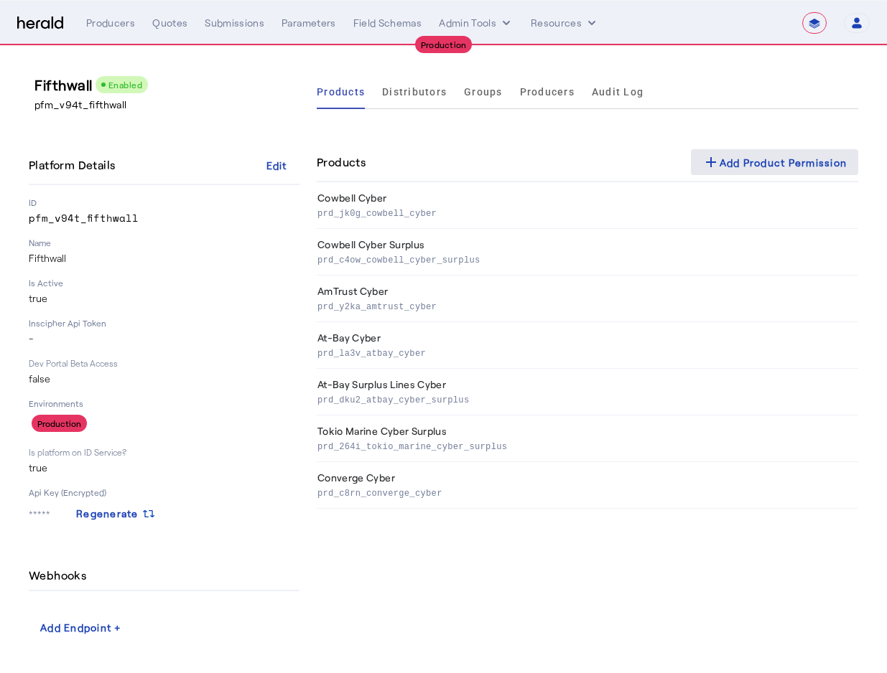
click at [752, 154] on div "add Add Product Permission" at bounding box center [774, 162] width 145 height 17
select select "pfm_v94t_fifthwall"
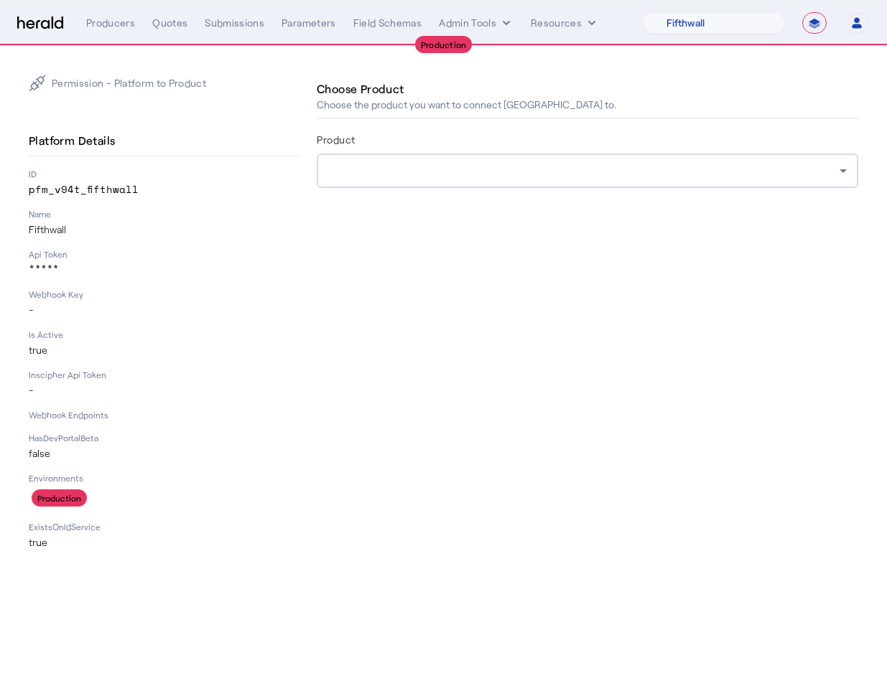
click at [362, 154] on div at bounding box center [587, 171] width 518 height 34
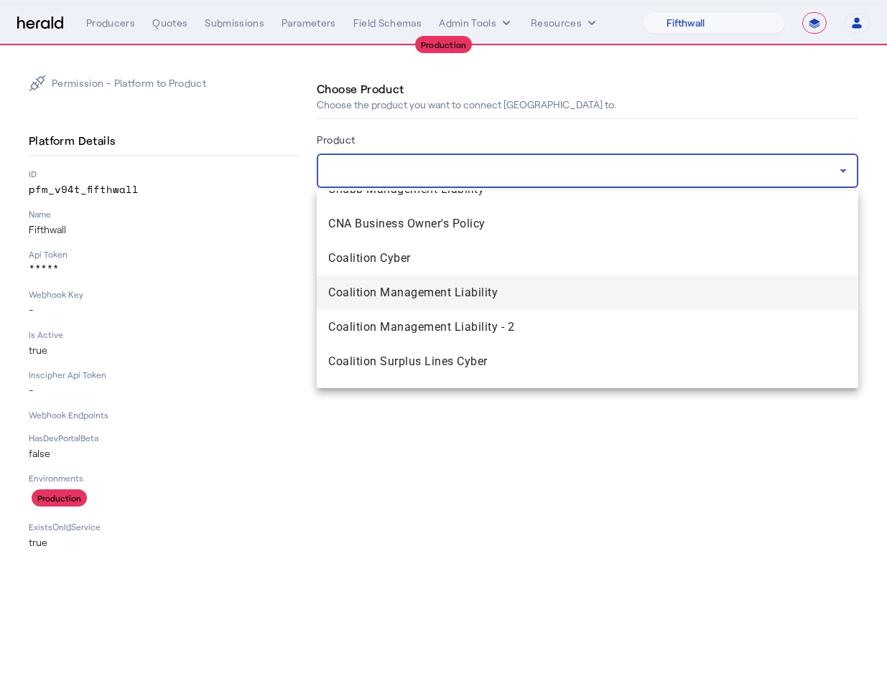
scroll to position [806, 0]
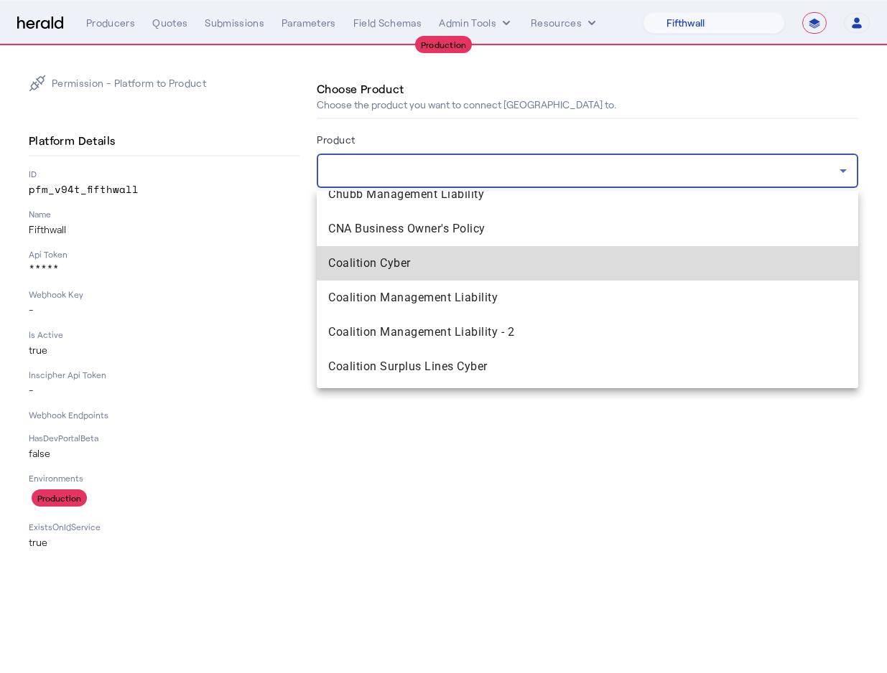
click at [373, 266] on span "Coalition Cyber" at bounding box center [587, 263] width 518 height 17
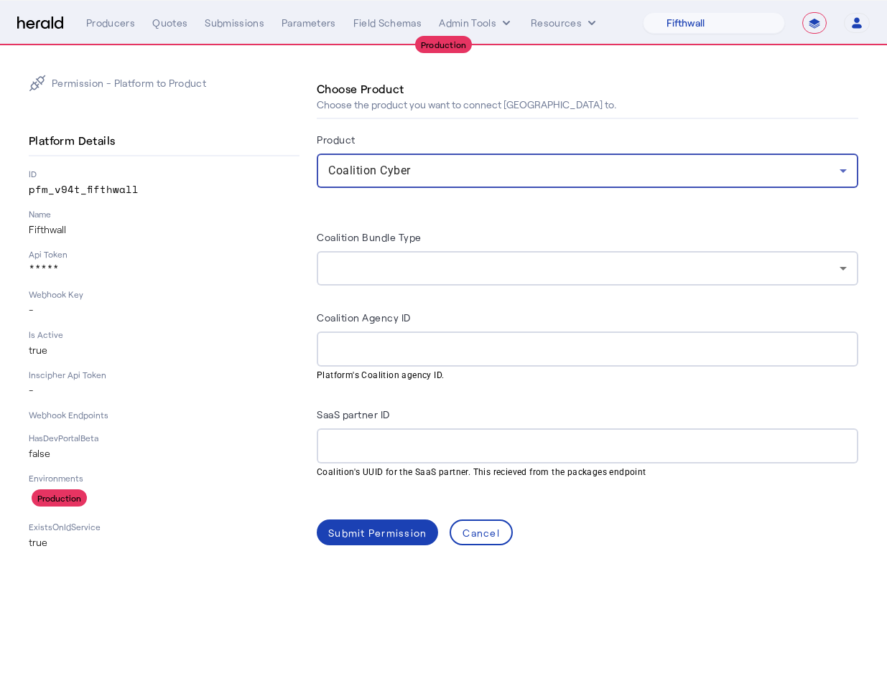
click at [352, 266] on div at bounding box center [583, 268] width 511 height 17
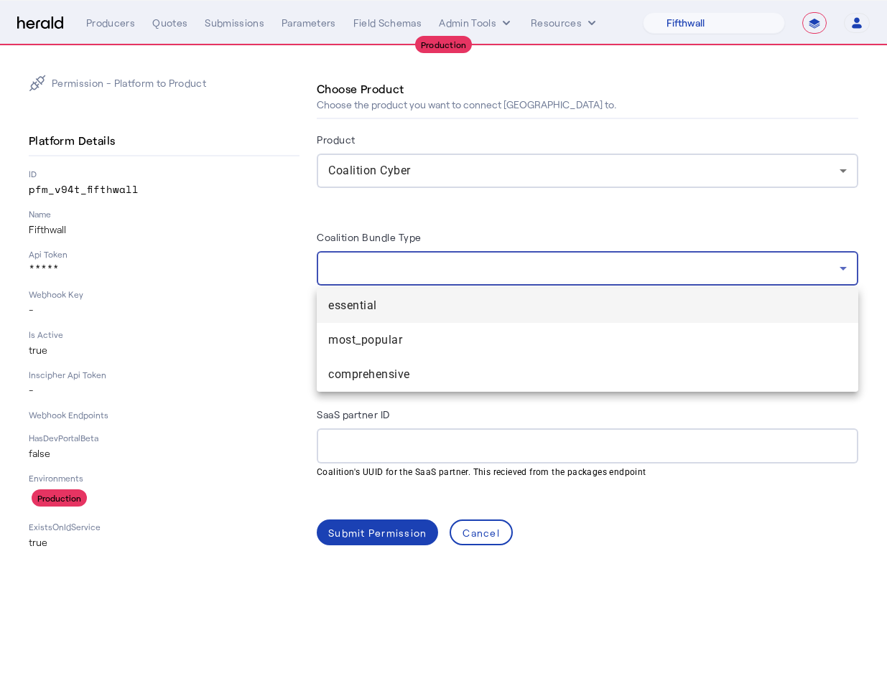
click at [367, 207] on div at bounding box center [443, 336] width 887 height 673
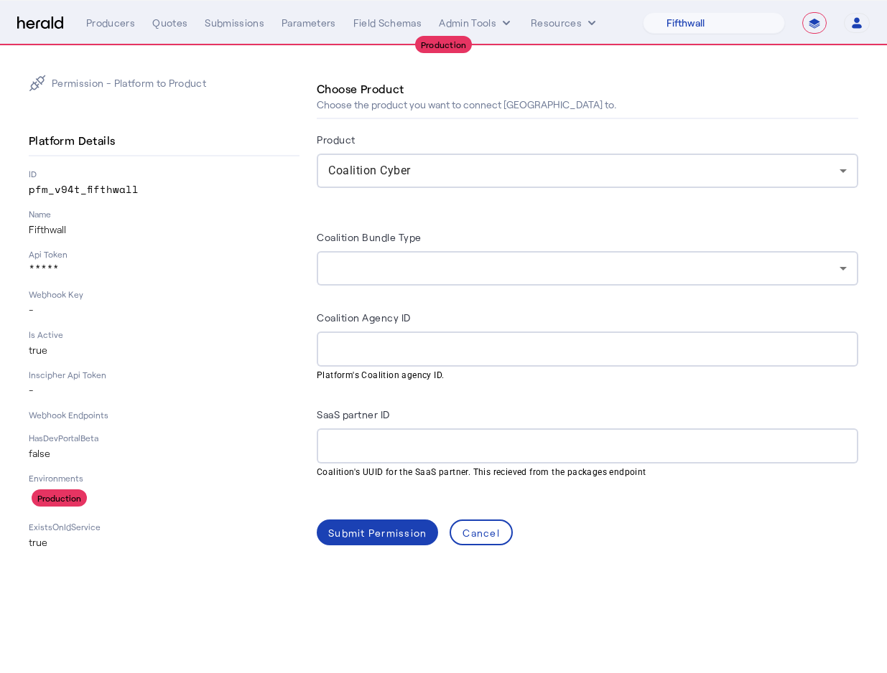
click at [377, 345] on input "Coalition Agency ID" at bounding box center [587, 349] width 518 height 17
click at [312, 380] on div "Permission - Platform to Product Platform Details ID pfm_v94t_fifthwall Name Fi…" at bounding box center [443, 312] width 829 height 475
click at [403, 334] on div at bounding box center [587, 349] width 518 height 35
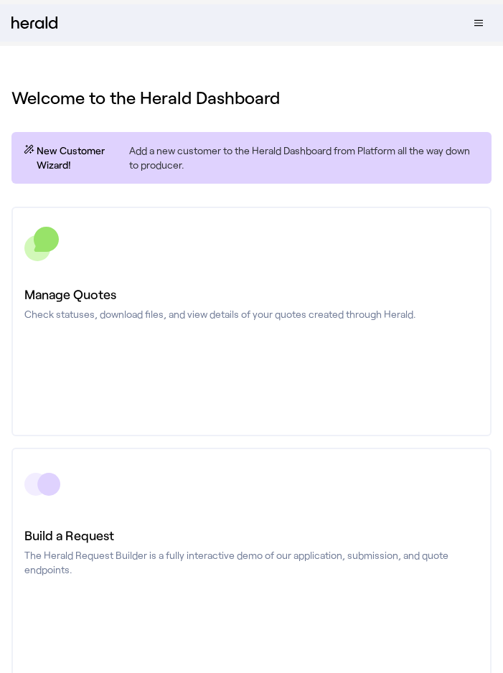
click at [57, 349] on link "Manage Quotes Check statuses, download files, and view details of your quotes c…" at bounding box center [251, 322] width 480 height 230
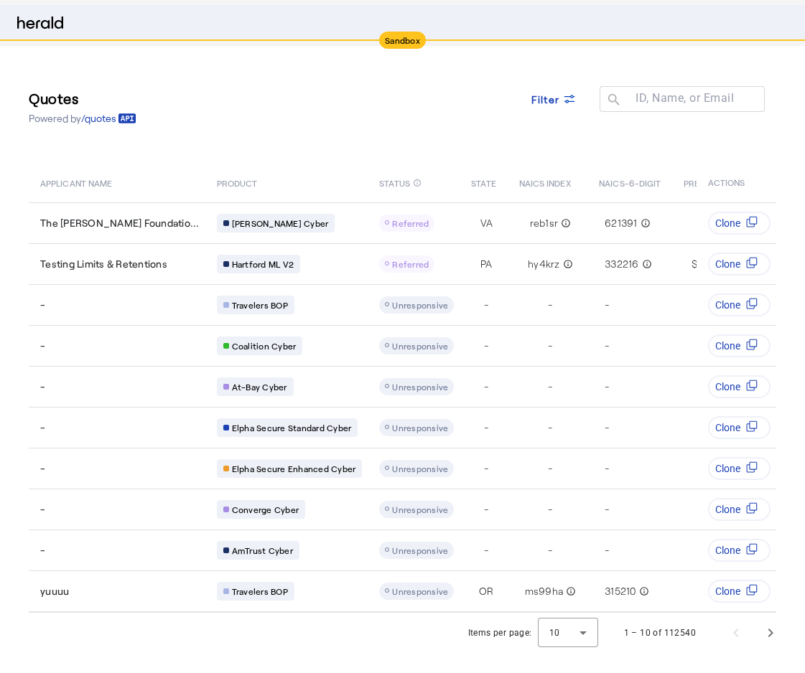
select select "pfm_2v8p_herald_api"
select select "*******"
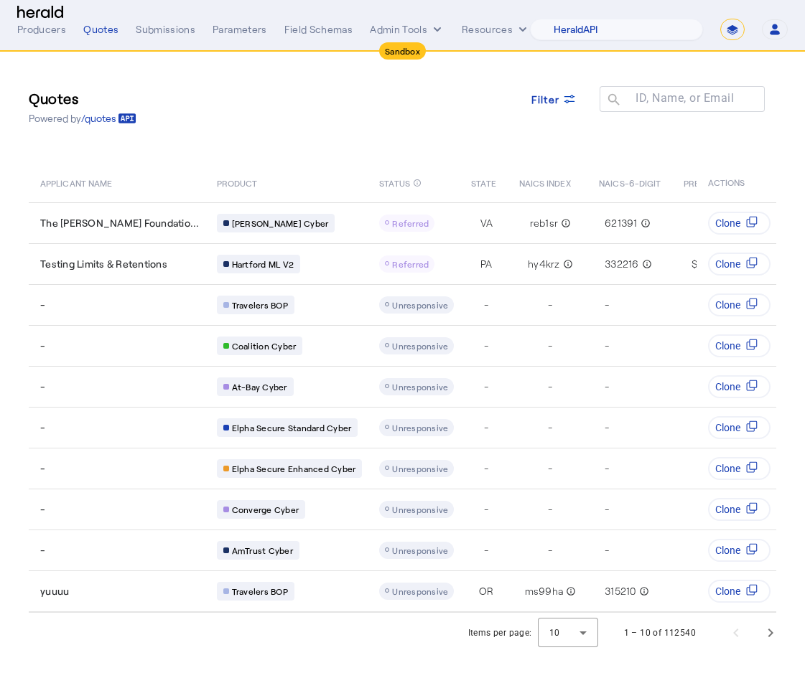
click at [15, 14] on nav "Sandbox Menu Producers Quotes Submissions Parameters Field Schemas Admin Tools …" at bounding box center [402, 23] width 805 height 58
click at [39, 14] on img at bounding box center [40, 13] width 46 height 14
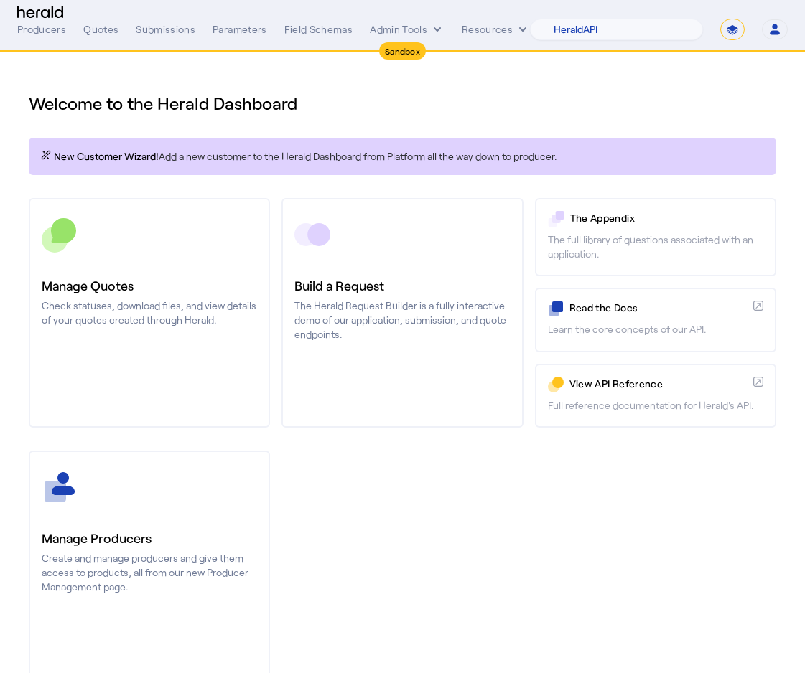
click at [404, 38] on div "Producers Quotes Submissions Parameters Field Schemas Admin Tools Resources 1Fo…" at bounding box center [402, 30] width 770 height 22
click at [394, 32] on button "Admin Tools" at bounding box center [407, 29] width 75 height 14
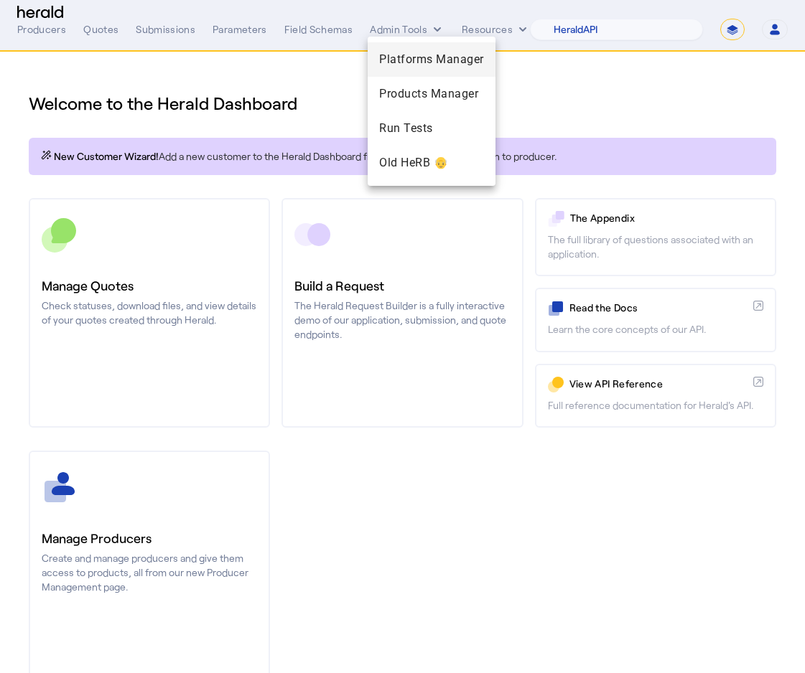
click at [394, 67] on span "Platforms Manager" at bounding box center [431, 59] width 105 height 17
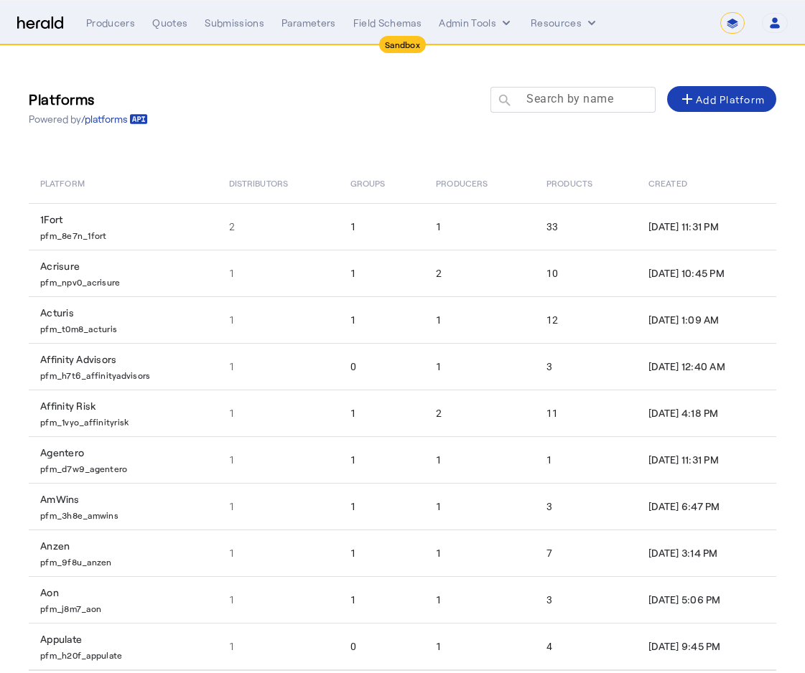
click at [503, 101] on mat-label "Search by name" at bounding box center [569, 99] width 87 height 14
click at [503, 101] on input "Search by name" at bounding box center [579, 98] width 129 height 17
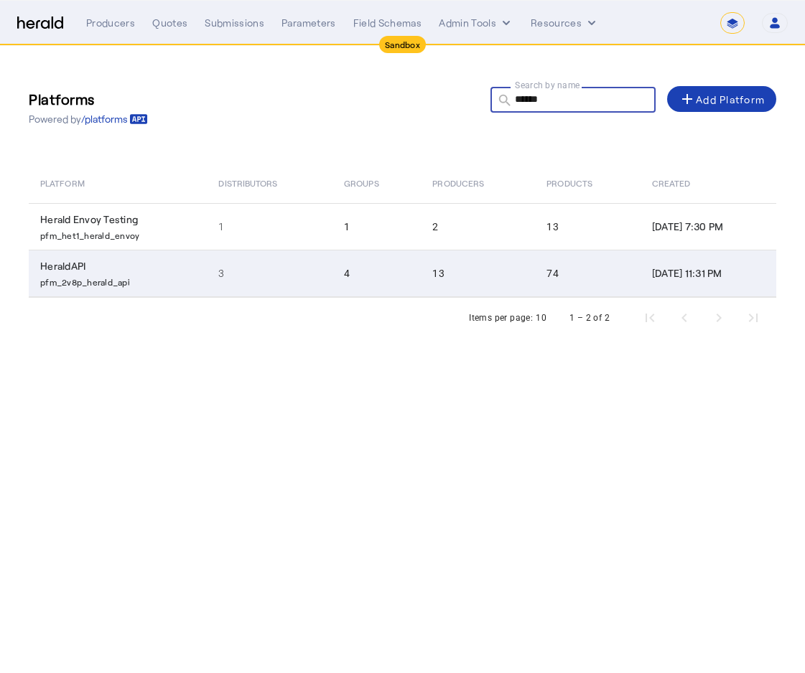
type input "******"
click at [158, 274] on p "pfm_2v8p_herald_api" at bounding box center [120, 281] width 161 height 14
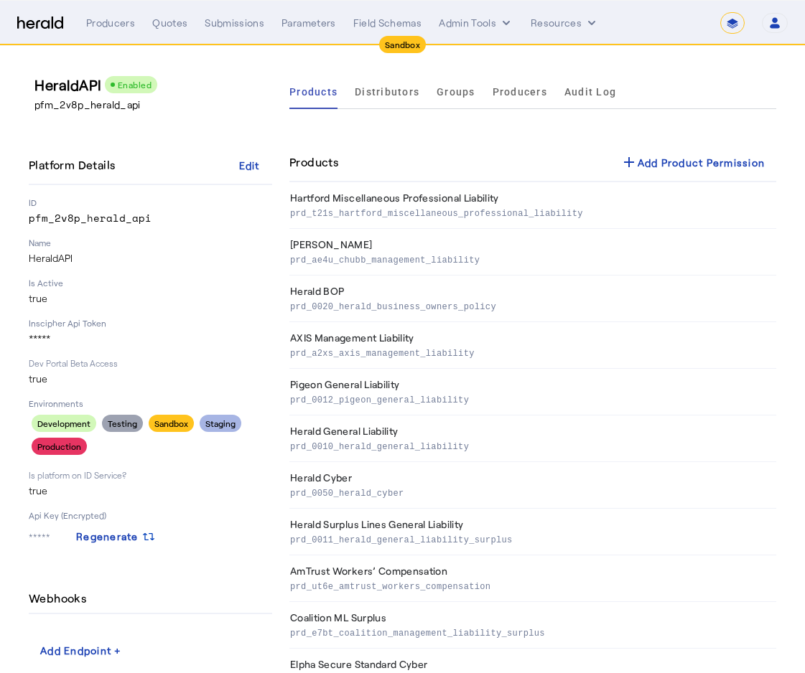
click at [457, 96] on span "Groups" at bounding box center [455, 92] width 39 height 10
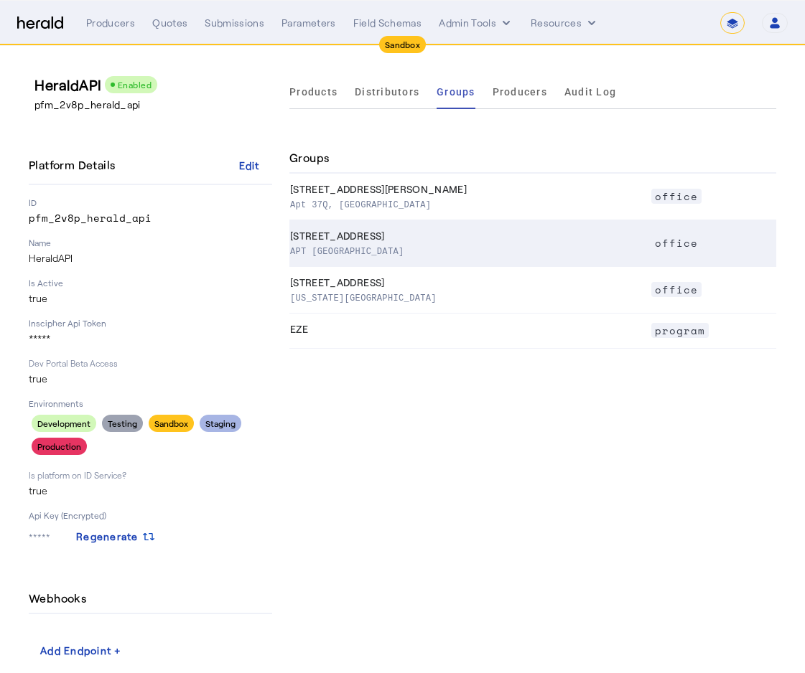
click at [380, 253] on p "APT [GEOGRAPHIC_DATA]" at bounding box center [467, 250] width 355 height 14
select select "pfm_2v8p_herald_api"
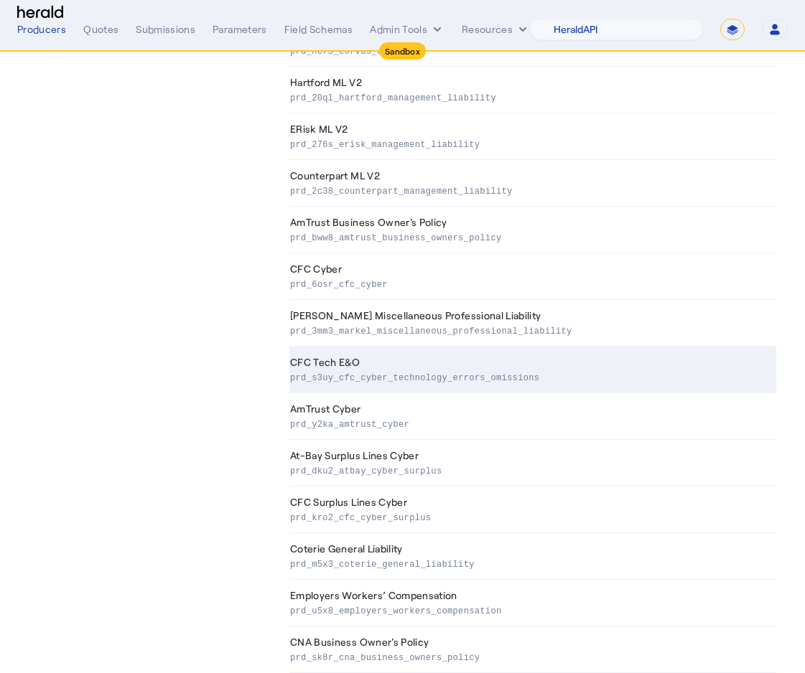
scroll to position [824, 0]
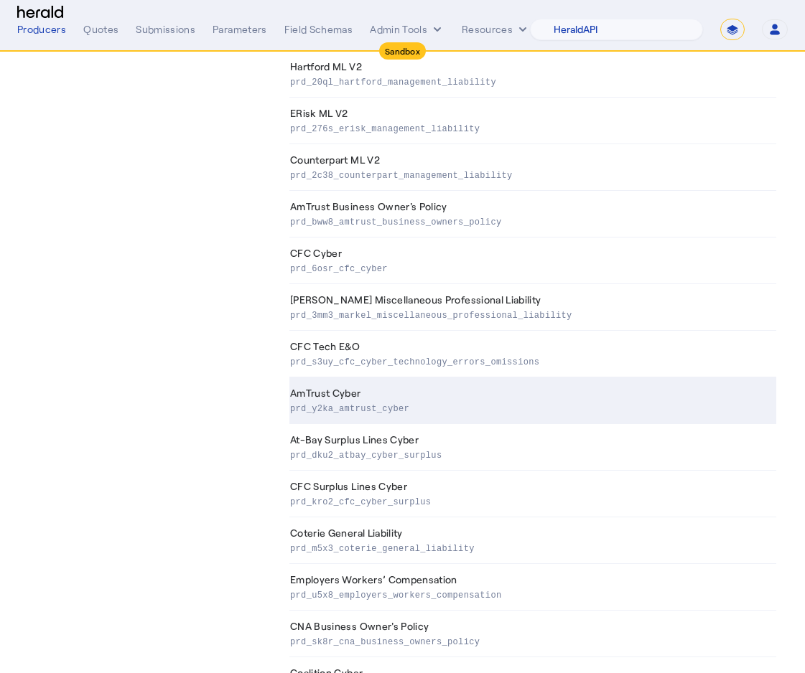
click at [359, 412] on p "prd_y2ka_amtrust_cyber" at bounding box center [530, 408] width 480 height 14
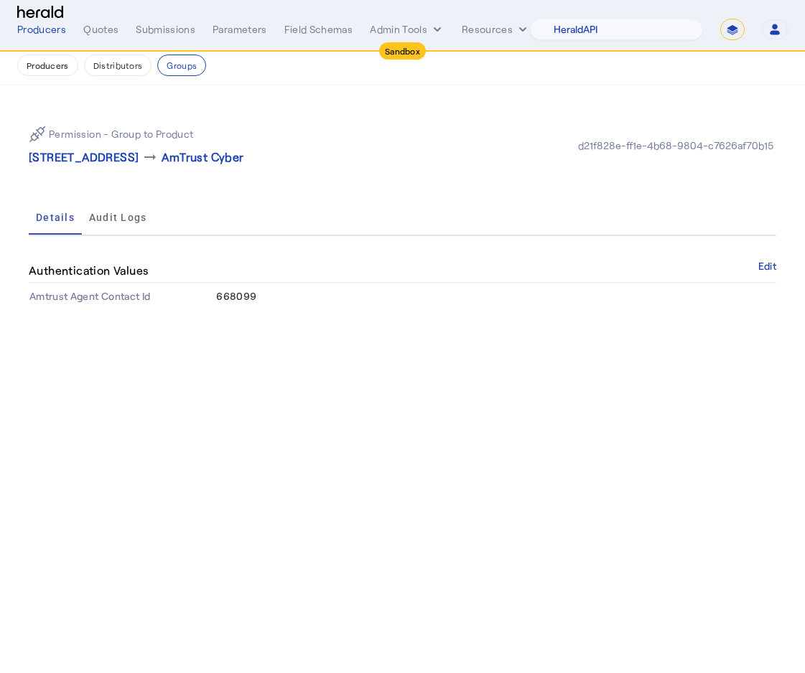
click at [229, 293] on span "668099" at bounding box center [236, 296] width 40 height 12
copy span "668099"
